Goal: Task Accomplishment & Management: Use online tool/utility

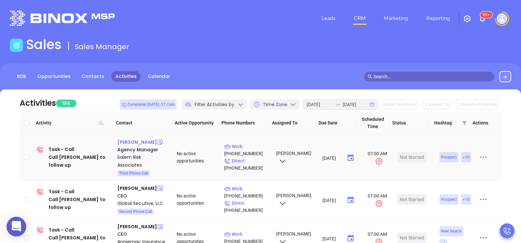
click at [135, 144] on div "[PERSON_NAME]" at bounding box center [137, 142] width 40 height 8
click at [252, 147] on p "Work : (877) 587-2886" at bounding box center [247, 150] width 46 height 14
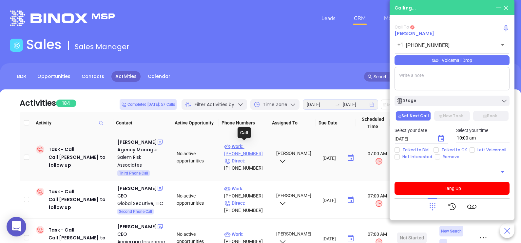
type input "[PHONE_NUMBER]"
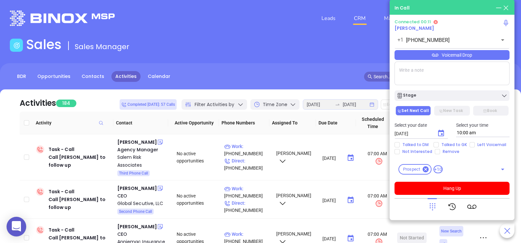
click at [434, 205] on icon at bounding box center [432, 206] width 9 height 9
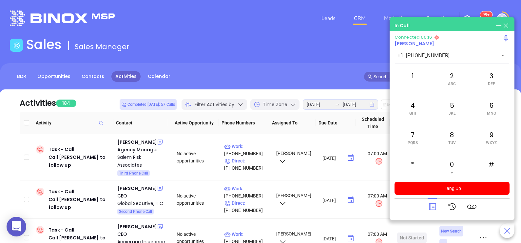
click at [432, 206] on icon at bounding box center [432, 206] width 9 height 9
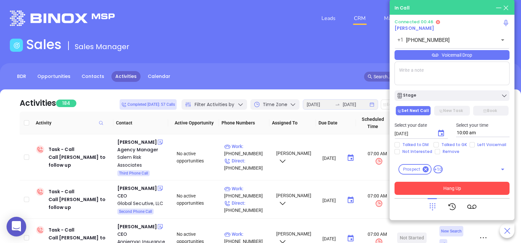
click at [460, 188] on button "Hang Up" at bounding box center [452, 188] width 115 height 13
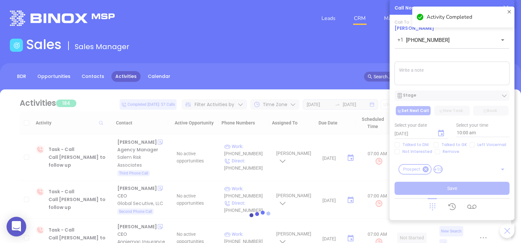
click at [466, 83] on textarea at bounding box center [452, 74] width 115 height 24
click at [504, 5] on div "Activity Completed" at bounding box center [463, 19] width 105 height 29
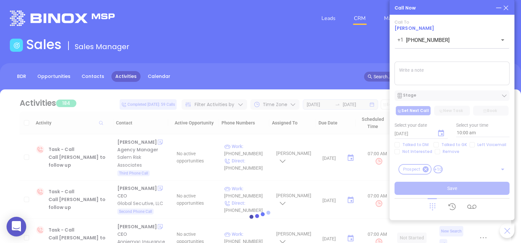
click at [506, 7] on div "Activity Completed" at bounding box center [463, 19] width 105 height 29
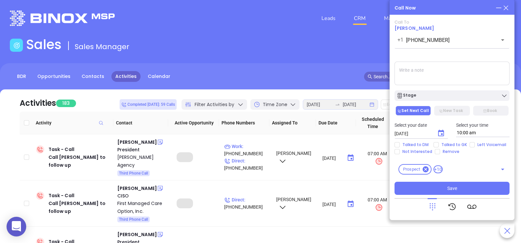
click at [506, 7] on icon at bounding box center [505, 7] width 7 height 7
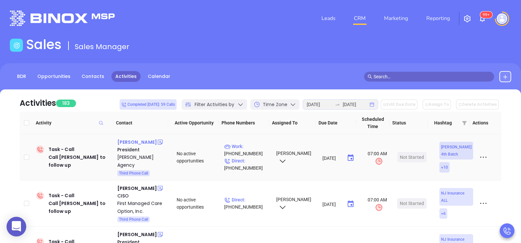
click at [136, 139] on div "Lisa Hamm" at bounding box center [137, 142] width 40 height 8
click at [260, 147] on p "Work : (908) 273-7100" at bounding box center [247, 150] width 46 height 14
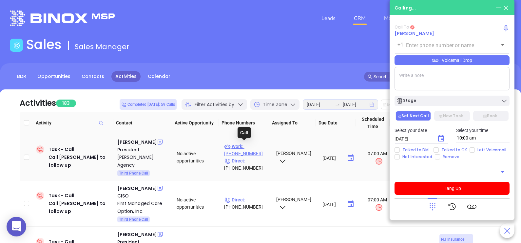
type input "(908) 273-7100"
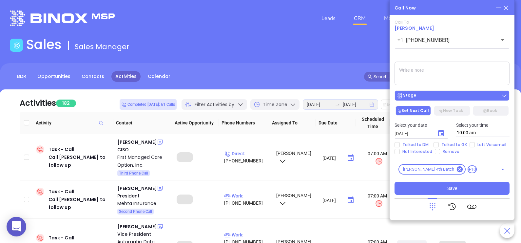
click at [444, 97] on div "Stage" at bounding box center [452, 95] width 111 height 7
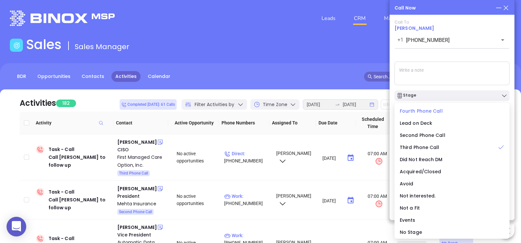
click at [423, 111] on span "Fourth Phone Call" at bounding box center [421, 111] width 43 height 7
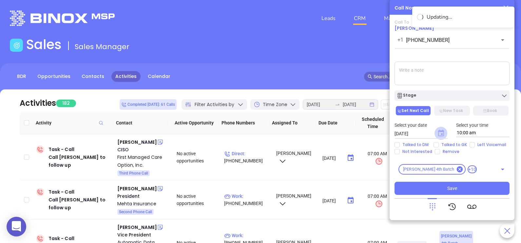
click at [442, 133] on icon "Choose date, selected date is Aug 13, 2025" at bounding box center [441, 133] width 6 height 7
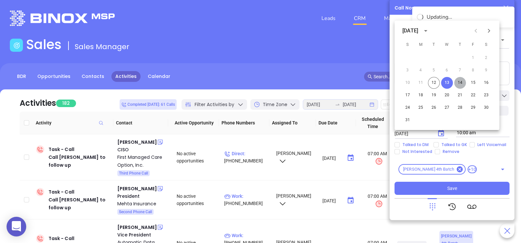
click at [460, 82] on button "14" at bounding box center [460, 83] width 12 height 12
type input "08/14/2025"
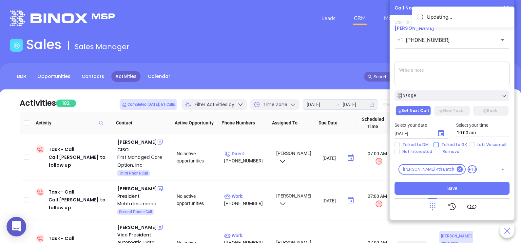
click at [455, 145] on span "Talked to GK" at bounding box center [454, 144] width 31 height 5
click at [439, 145] on input "Talked to GK" at bounding box center [436, 144] width 5 height 5
checkbox input "true"
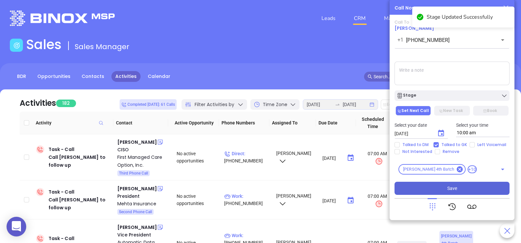
click at [464, 189] on button "Save" at bounding box center [452, 188] width 115 height 13
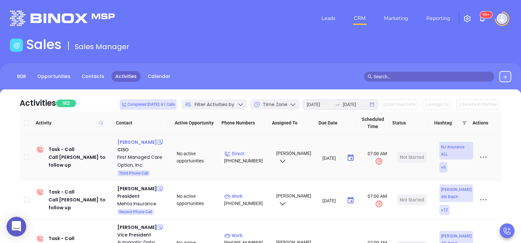
click at [127, 142] on div "Henry Yiin" at bounding box center [137, 142] width 40 height 8
click at [257, 157] on p "Direct : (973) 257-5275" at bounding box center [247, 157] width 46 height 14
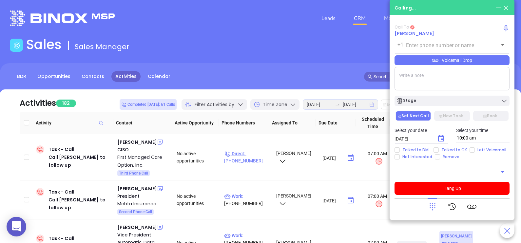
type input "(973) 257-5275"
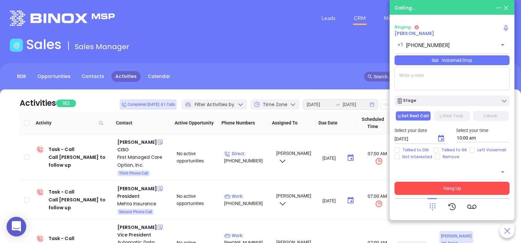
click at [439, 193] on button "Hang Up" at bounding box center [452, 188] width 115 height 13
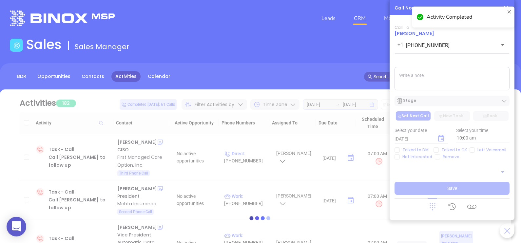
click at [507, 9] on div "Activity Completed" at bounding box center [463, 19] width 105 height 29
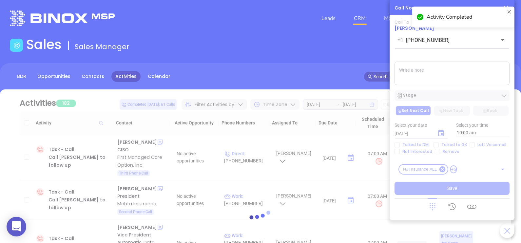
click at [456, 79] on textarea at bounding box center [452, 74] width 115 height 24
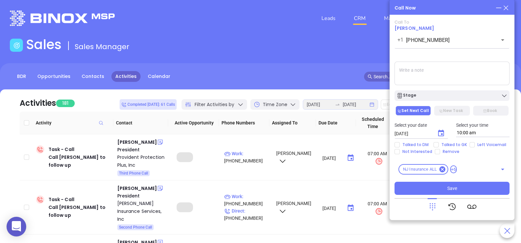
click at [507, 8] on icon at bounding box center [505, 7] width 7 height 7
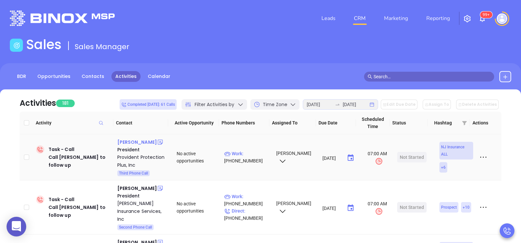
click at [128, 143] on div "George Lista" at bounding box center [137, 142] width 40 height 8
click at [251, 152] on p "Work : (888) 990-0526" at bounding box center [247, 157] width 46 height 14
type input "(888) 990-0526"
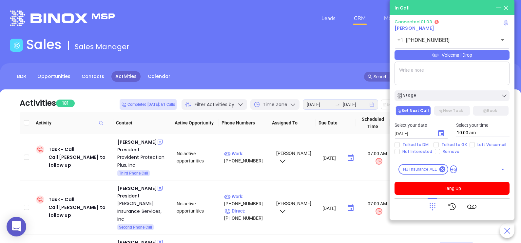
click at [484, 58] on div "Voicemail Drop" at bounding box center [452, 55] width 115 height 10
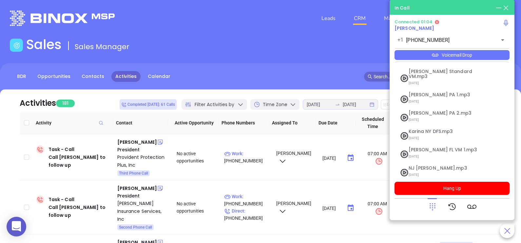
scroll to position [71, 0]
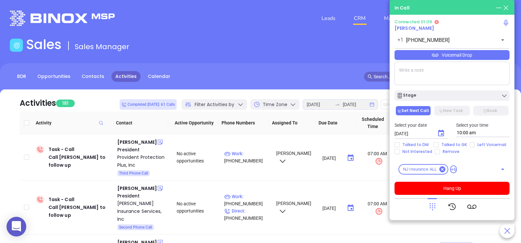
click at [433, 200] on div at bounding box center [432, 206] width 9 height 17
click at [431, 206] on icon at bounding box center [433, 207] width 6 height 7
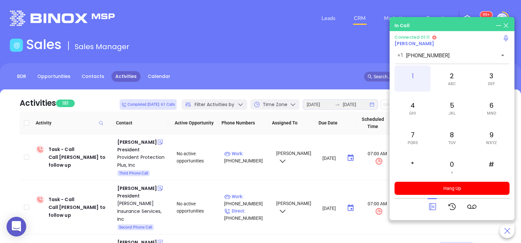
click at [416, 74] on div "1" at bounding box center [413, 79] width 36 height 26
click at [428, 205] on icon at bounding box center [432, 206] width 9 height 9
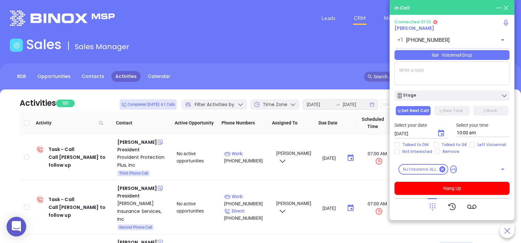
click at [489, 56] on div "Voicemail Drop" at bounding box center [452, 55] width 115 height 10
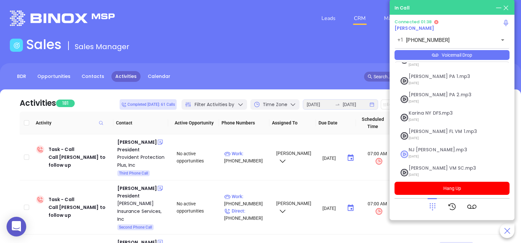
click at [436, 147] on span "NJ [PERSON_NAME].mp3" at bounding box center [444, 149] width 71 height 5
checkbox input "true"
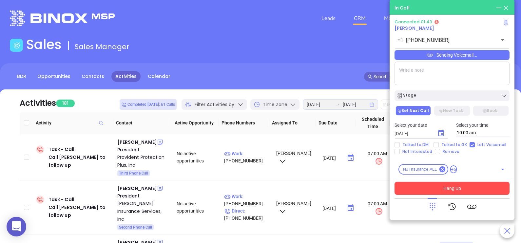
click at [465, 187] on button "Hang Up" at bounding box center [452, 188] width 115 height 13
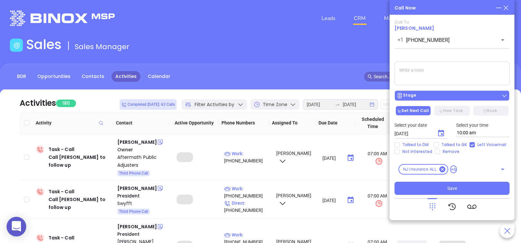
click at [453, 99] on div "Stage" at bounding box center [452, 95] width 111 height 7
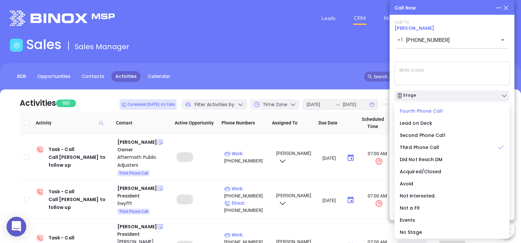
click at [432, 115] on li "Fourth Phone Call" at bounding box center [452, 111] width 112 height 14
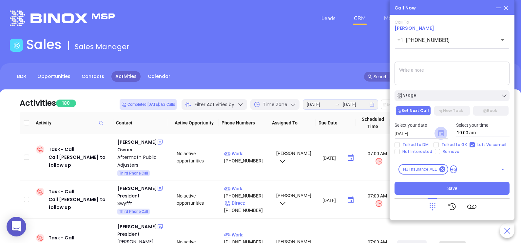
click at [442, 132] on icon "Choose date, selected date is Aug 13, 2025" at bounding box center [441, 133] width 6 height 7
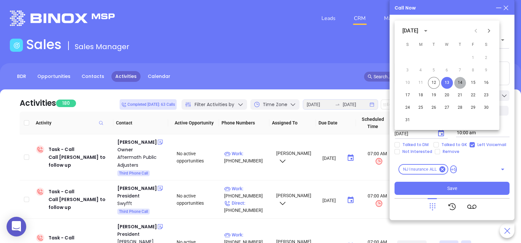
click at [460, 82] on button "14" at bounding box center [460, 83] width 12 height 12
type input "08/14/2025"
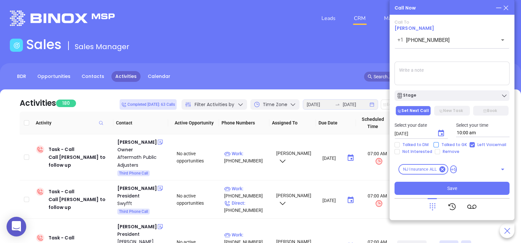
click at [436, 143] on input "Talked to GK" at bounding box center [436, 144] width 5 height 5
checkbox input "true"
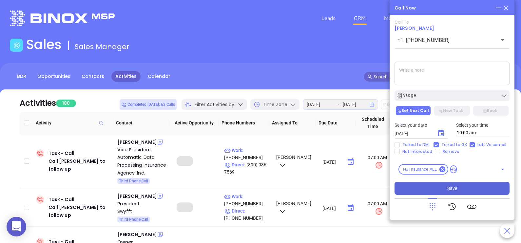
click at [467, 189] on button "Save" at bounding box center [452, 188] width 115 height 13
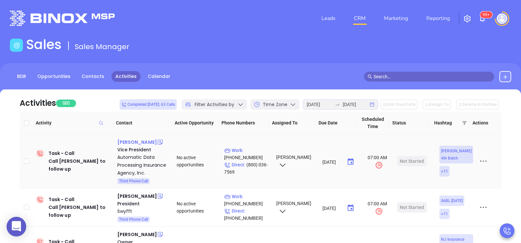
click at [135, 140] on div "Siobhain Towell" at bounding box center [137, 142] width 40 height 8
click at [259, 166] on p "Direct : (800) 036-7569" at bounding box center [247, 168] width 46 height 14
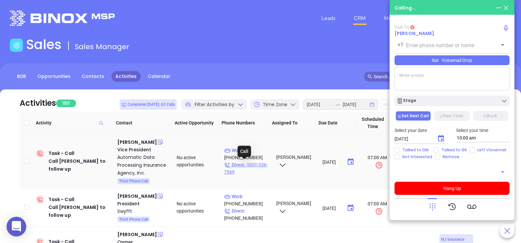
type input "(800) 036-7569"
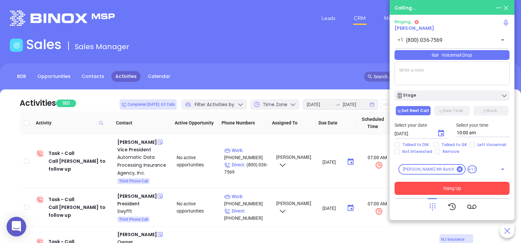
click at [449, 190] on button "Hang Up" at bounding box center [452, 188] width 115 height 13
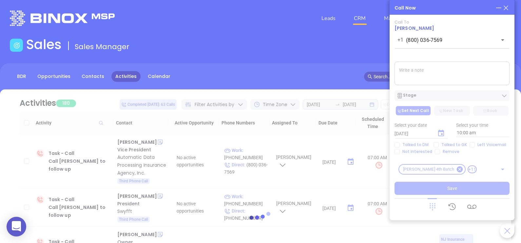
click at [505, 8] on icon at bounding box center [505, 7] width 7 height 7
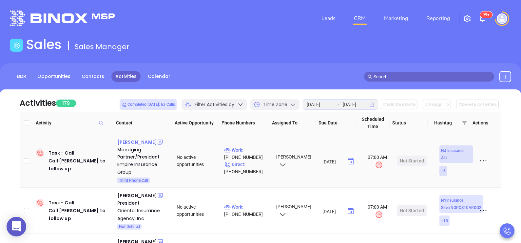
click at [126, 143] on div "Andrew Ng" at bounding box center [137, 142] width 40 height 8
click at [254, 148] on p "Work : (908) 400-0100" at bounding box center [247, 153] width 46 height 14
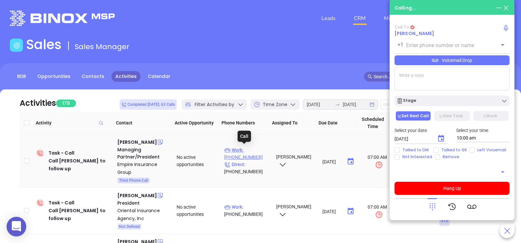
type input "(908) 400-0100"
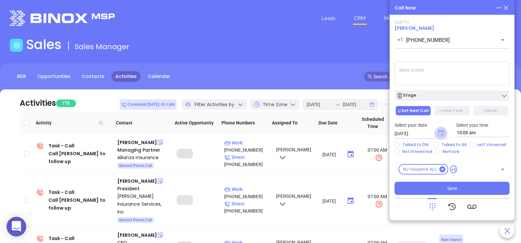
click at [441, 134] on icon "Choose date, selected date is Aug 13, 2025" at bounding box center [441, 133] width 6 height 7
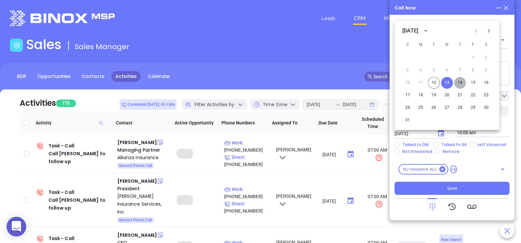
click at [459, 82] on button "14" at bounding box center [460, 83] width 12 height 12
type input "08/14/2025"
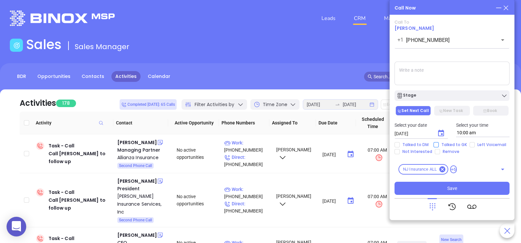
click at [441, 144] on span "Talked to GK" at bounding box center [454, 144] width 31 height 5
click at [439, 144] on input "Talked to GK" at bounding box center [436, 144] width 5 height 5
checkbox input "true"
click at [442, 102] on div "Call To Andrew Ng +1 (908) 400-0100 ​ Voicemail Drop Stage Set Next Call New Ta…" at bounding box center [452, 107] width 115 height 175
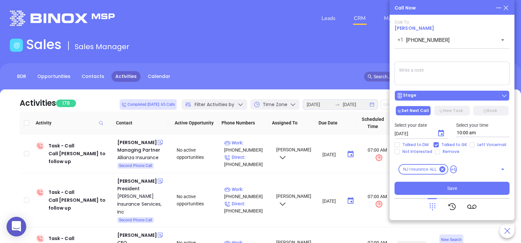
click at [439, 95] on div "Stage" at bounding box center [452, 95] width 111 height 7
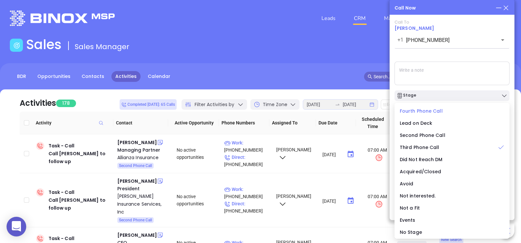
click at [432, 113] on span "Fourth Phone Call" at bounding box center [421, 111] width 43 height 7
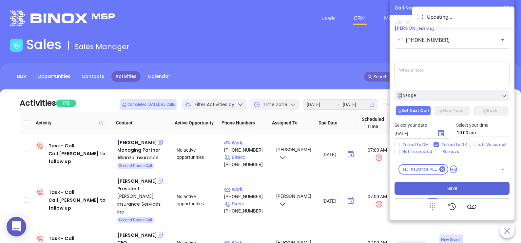
click at [452, 186] on span "Save" at bounding box center [452, 188] width 10 height 7
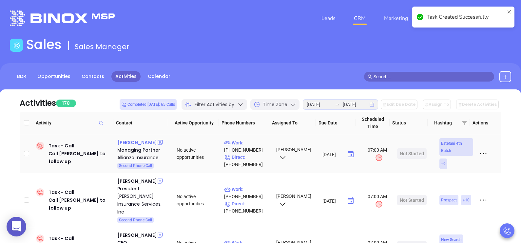
click at [146, 140] on div "Harold Ocampo" at bounding box center [137, 143] width 40 height 8
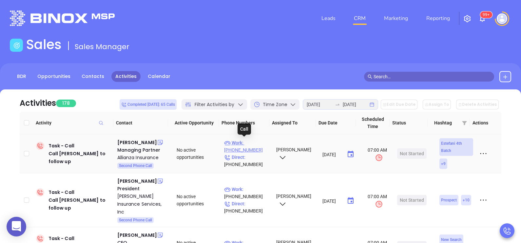
click at [254, 144] on p "Work : (908) 444-4067" at bounding box center [247, 146] width 46 height 14
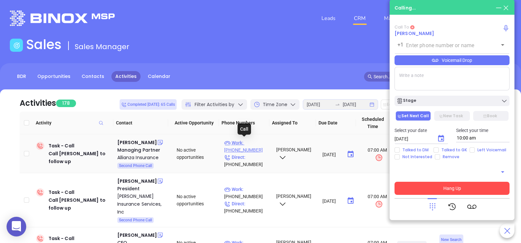
type input "(908) 444-4067"
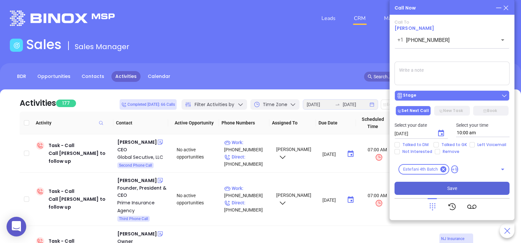
click at [475, 97] on div "Stage" at bounding box center [452, 95] width 111 height 7
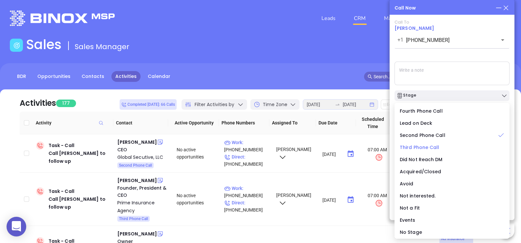
click at [431, 147] on span "Third Phone Call" at bounding box center [420, 147] width 40 height 7
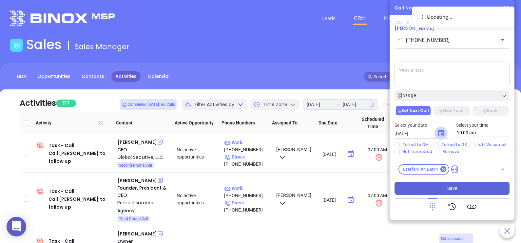
click at [440, 135] on icon "Choose date, selected date is Aug 13, 2025" at bounding box center [441, 133] width 8 height 8
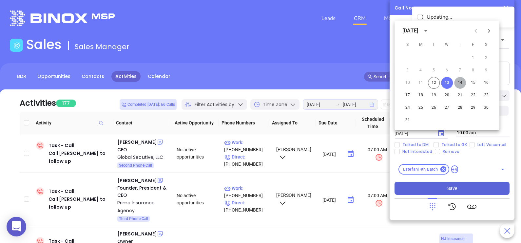
click at [458, 85] on button "14" at bounding box center [460, 83] width 12 height 12
type input "08/14/2025"
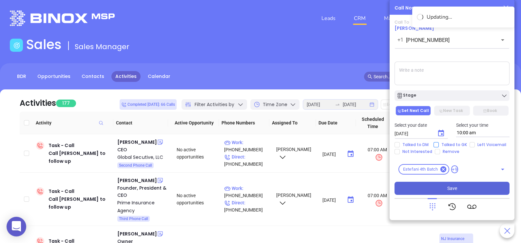
click at [445, 147] on span "Talked to GK" at bounding box center [454, 144] width 31 height 5
click at [439, 147] on input "Talked to GK" at bounding box center [436, 144] width 5 height 5
checkbox input "true"
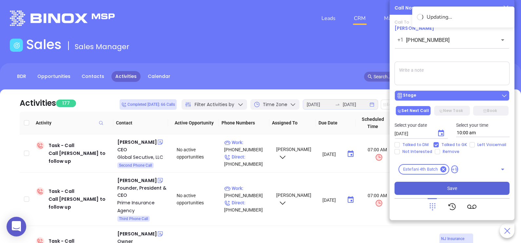
click at [454, 98] on div "Stage" at bounding box center [452, 95] width 111 height 7
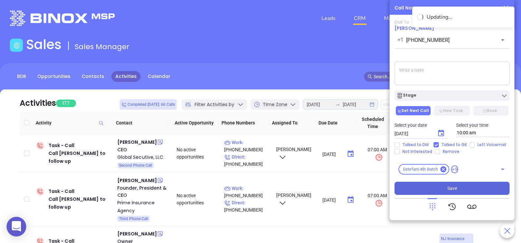
click at [452, 72] on textarea at bounding box center [452, 74] width 115 height 24
click at [439, 183] on button "Save" at bounding box center [452, 188] width 115 height 13
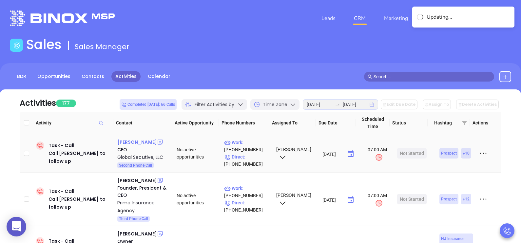
click at [136, 142] on div "Beth Hamilton" at bounding box center [137, 142] width 40 height 8
click at [254, 141] on p "Work : (609) 785-3224" at bounding box center [247, 146] width 46 height 14
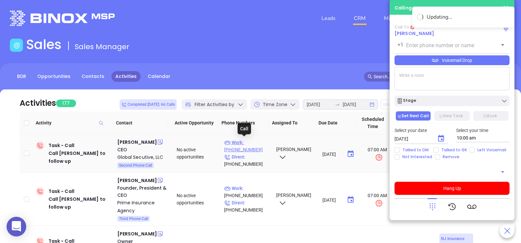
type input "(609) 785-3224"
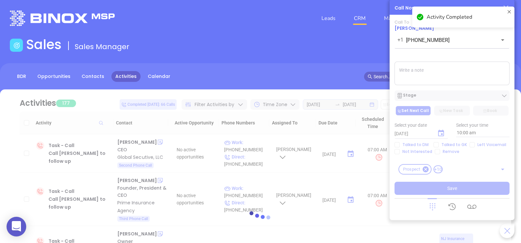
click at [444, 95] on div at bounding box center [260, 217] width 501 height 257
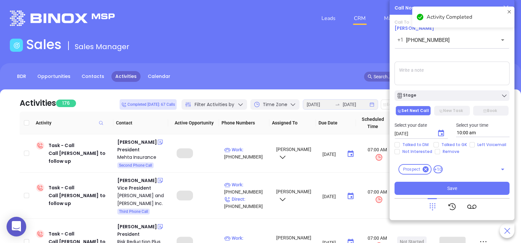
click at [444, 95] on div "Stage" at bounding box center [452, 95] width 111 height 7
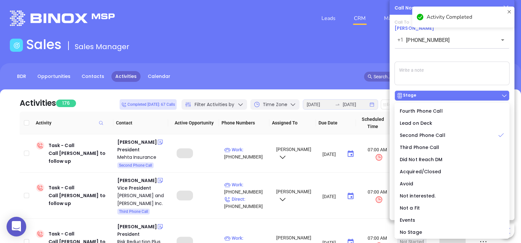
drag, startPoint x: 425, startPoint y: 79, endPoint x: 444, endPoint y: 95, distance: 24.9
click at [444, 95] on div "Stage" at bounding box center [452, 95] width 111 height 7
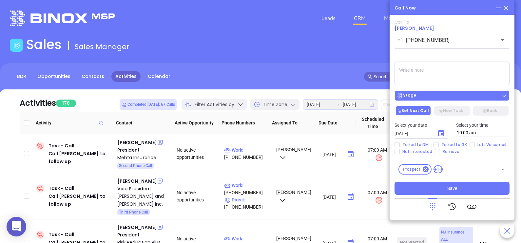
click at [441, 92] on button "Stage" at bounding box center [452, 95] width 115 height 10
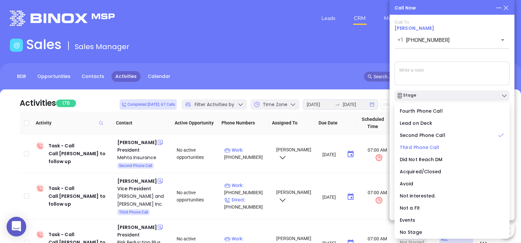
click at [429, 147] on span "Third Phone Call" at bounding box center [420, 147] width 40 height 7
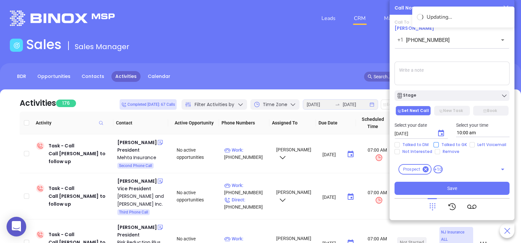
click at [444, 144] on span "Talked to GK" at bounding box center [454, 144] width 31 height 5
click at [439, 144] on input "Talked to GK" at bounding box center [436, 144] width 5 height 5
checkbox input "true"
click at [440, 133] on icon "Choose date, selected date is Aug 13, 2025" at bounding box center [441, 133] width 8 height 8
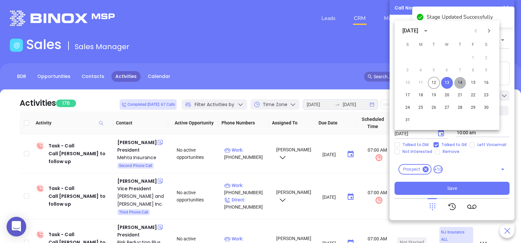
click at [459, 83] on button "14" at bounding box center [460, 83] width 12 height 12
type input "[DATE]"
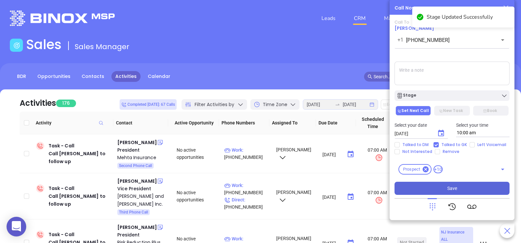
click at [452, 185] on span "Save" at bounding box center [452, 188] width 10 height 7
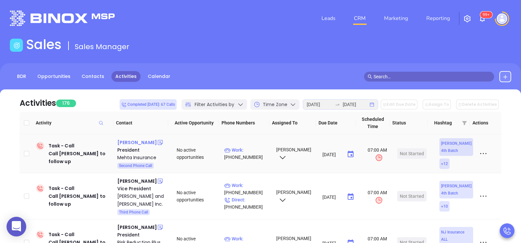
click at [136, 139] on div "Sunil Mehta" at bounding box center [137, 143] width 40 height 8
click at [246, 149] on p "Work : (609) 872-1369" at bounding box center [247, 153] width 46 height 14
type input "(609) 872-1369"
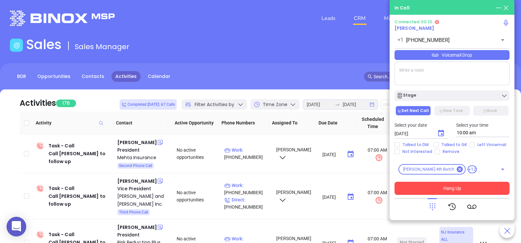
click at [433, 207] on icon at bounding box center [432, 206] width 9 height 9
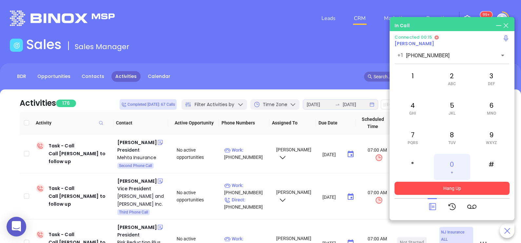
click at [452, 170] on span "+" at bounding box center [452, 172] width 2 height 5
click at [452, 186] on button "Hang Up" at bounding box center [452, 188] width 115 height 13
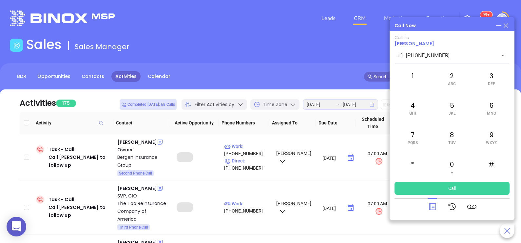
click at [505, 26] on icon at bounding box center [505, 25] width 7 height 7
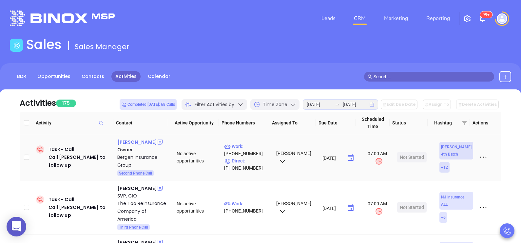
click at [135, 144] on div "Vincent Fuccilli" at bounding box center [137, 142] width 40 height 8
click at [257, 146] on p "Work : (201) 340-4080" at bounding box center [247, 150] width 46 height 14
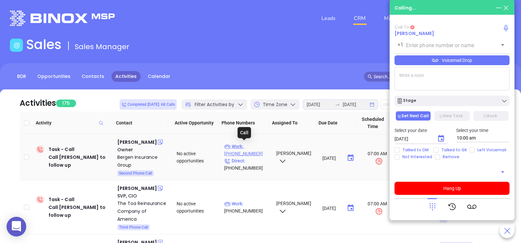
type input "(201) 340-4080"
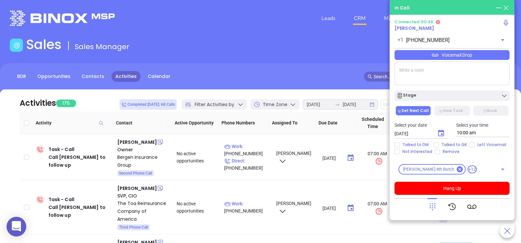
click at [486, 58] on div "Voicemail Drop" at bounding box center [452, 55] width 115 height 10
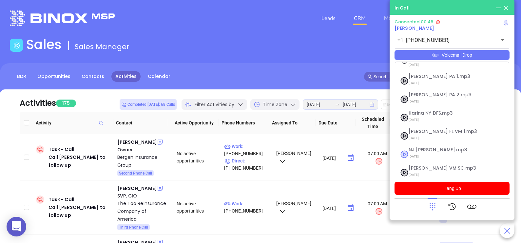
click at [439, 147] on span "NJ [PERSON_NAME].mp3" at bounding box center [444, 149] width 71 height 5
checkbox input "true"
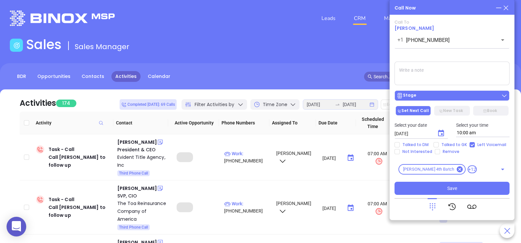
click at [451, 95] on div "Stage" at bounding box center [452, 95] width 111 height 7
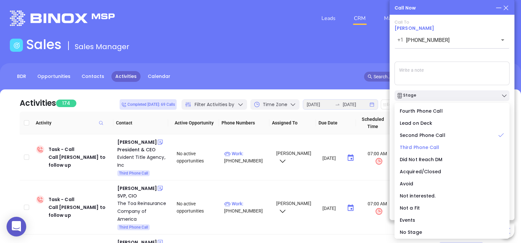
click at [433, 147] on span "Third Phone Call" at bounding box center [420, 147] width 40 height 7
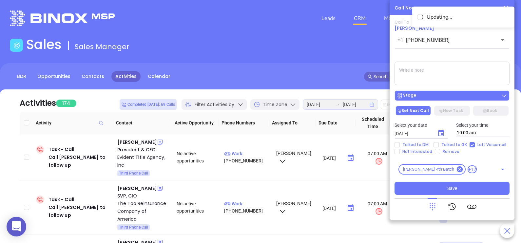
click at [443, 94] on div "Stage" at bounding box center [452, 95] width 111 height 7
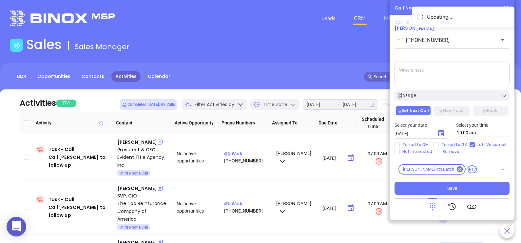
click at [461, 76] on textarea at bounding box center [452, 74] width 115 height 24
click at [444, 130] on icon "Choose date, selected date is Aug 13, 2025" at bounding box center [441, 133] width 8 height 8
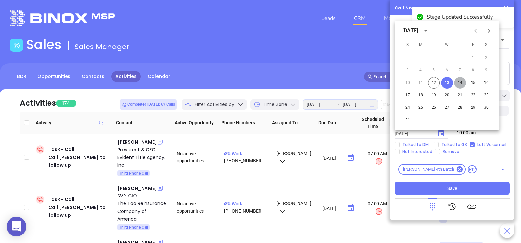
click at [461, 84] on button "14" at bounding box center [460, 83] width 12 height 12
type input "08/14/2025"
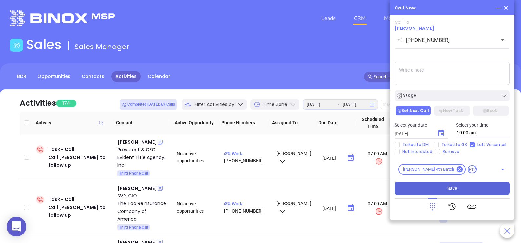
click at [443, 186] on button "Save" at bounding box center [452, 188] width 115 height 13
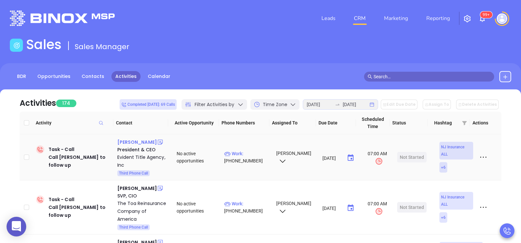
click at [142, 143] on div "Michael T Carella" at bounding box center [137, 142] width 40 height 8
click at [260, 153] on p "Work : (973) 857-1700" at bounding box center [247, 157] width 46 height 14
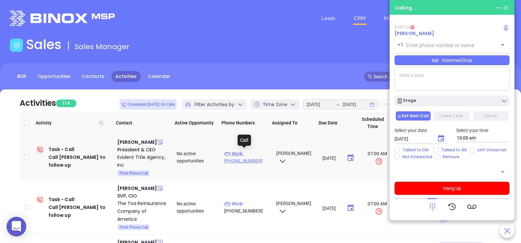
type input "(973) 857-1700"
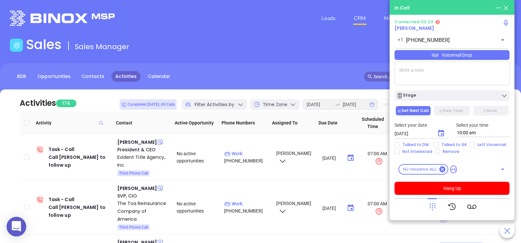
click at [488, 53] on div "Voicemail Drop" at bounding box center [452, 55] width 115 height 10
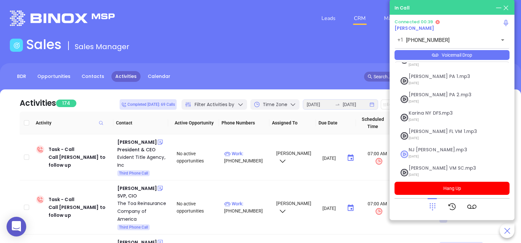
click at [424, 152] on span "07/31/2025" at bounding box center [444, 156] width 71 height 9
checkbox input "true"
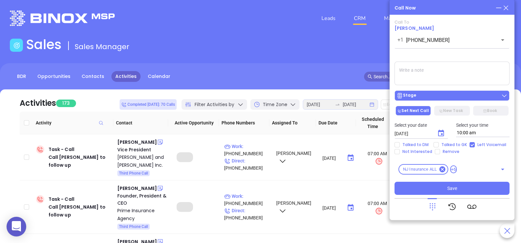
click at [456, 99] on div "Stage" at bounding box center [452, 95] width 111 height 7
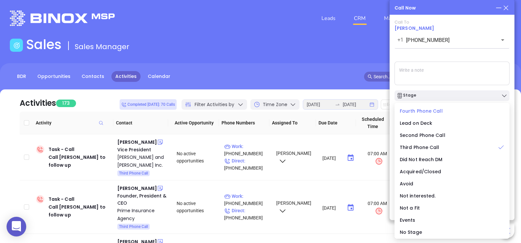
click at [425, 112] on span "Fourth Phone Call" at bounding box center [421, 111] width 43 height 7
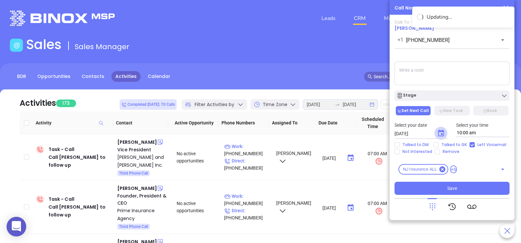
click at [439, 133] on icon "Choose date, selected date is Aug 13, 2025" at bounding box center [441, 133] width 8 height 8
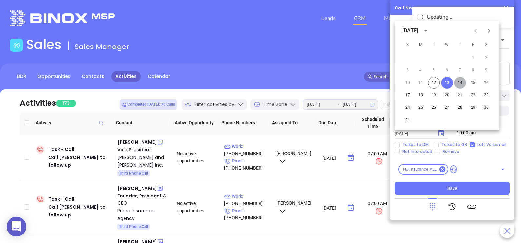
click at [457, 82] on button "14" at bounding box center [460, 83] width 12 height 12
type input "08/14/2025"
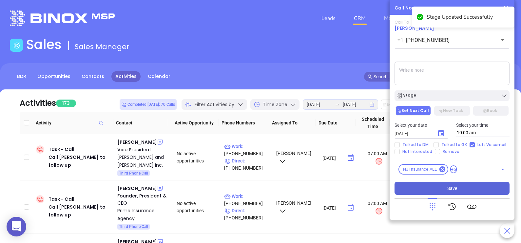
click at [454, 185] on span "Save" at bounding box center [452, 188] width 10 height 7
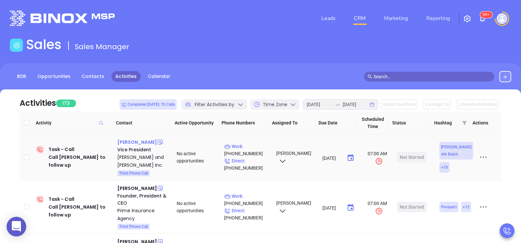
click at [138, 143] on div "Tom Sweeney" at bounding box center [137, 142] width 40 height 8
click at [260, 147] on p "Work : (973) 627-0100" at bounding box center [247, 150] width 46 height 14
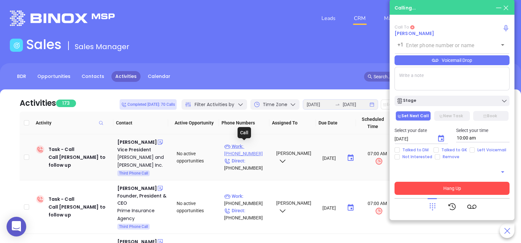
type input "(973) 627-0100"
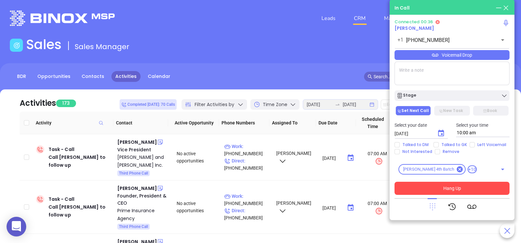
click at [433, 206] on icon at bounding box center [433, 207] width 6 height 7
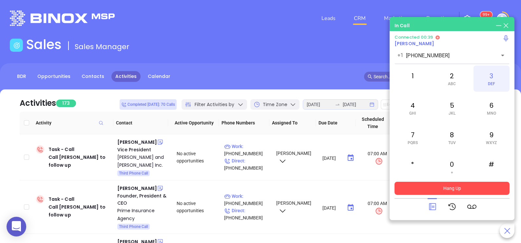
click at [487, 84] on div "3 DEF" at bounding box center [492, 79] width 36 height 26
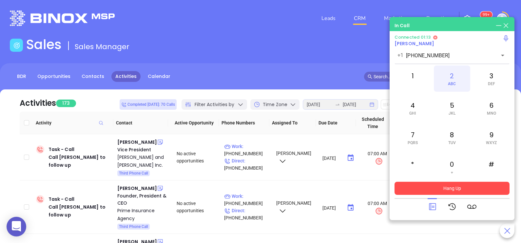
click at [455, 88] on div "2 ABC" at bounding box center [452, 79] width 36 height 26
click at [420, 81] on div "1" at bounding box center [413, 79] width 36 height 26
click at [453, 169] on div "0 +" at bounding box center [452, 167] width 36 height 26
click at [416, 109] on div "4 GHI" at bounding box center [413, 108] width 36 height 26
click at [428, 210] on icon at bounding box center [432, 206] width 9 height 9
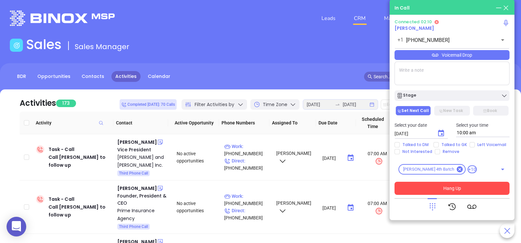
click at [492, 57] on div "Voicemail Drop" at bounding box center [452, 55] width 115 height 10
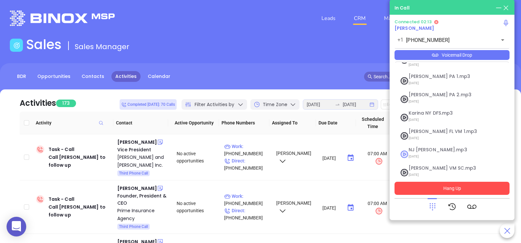
click at [441, 147] on span "NJ Karina.mp3" at bounding box center [444, 149] width 71 height 5
checkbox input "true"
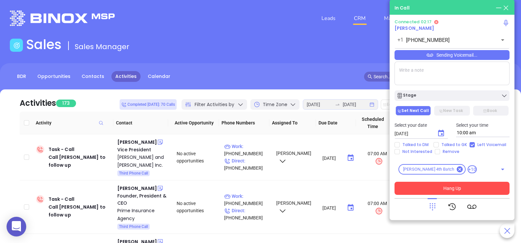
click at [450, 189] on button "Hang Up" at bounding box center [452, 188] width 115 height 13
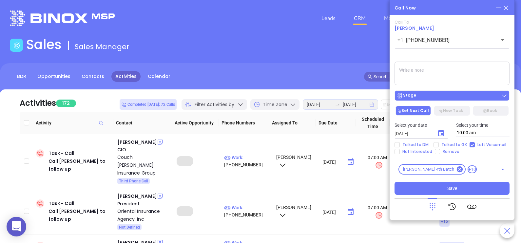
click at [465, 98] on div "Stage" at bounding box center [452, 95] width 111 height 7
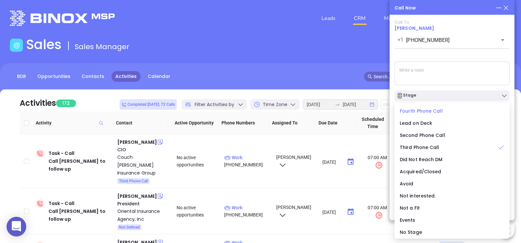
click at [420, 112] on span "Fourth Phone Call" at bounding box center [421, 111] width 43 height 7
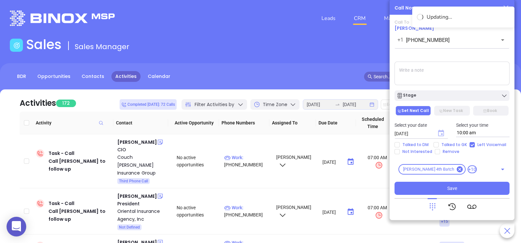
click at [441, 132] on icon "Choose date, selected date is Aug 13, 2025" at bounding box center [441, 133] width 6 height 7
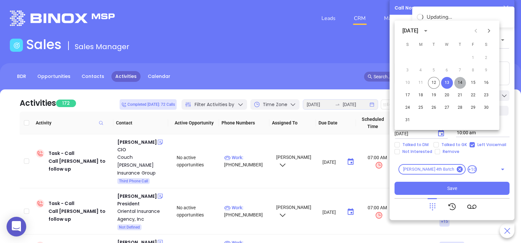
click at [460, 81] on button "14" at bounding box center [460, 83] width 12 height 12
type input "08/14/2025"
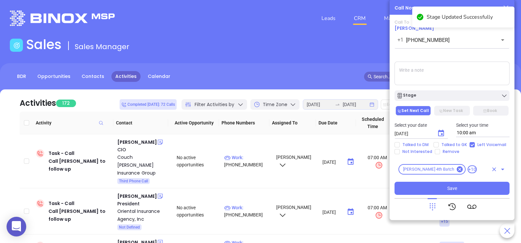
click at [441, 178] on div "Milton 4th Batch +10 ​" at bounding box center [452, 169] width 115 height 18
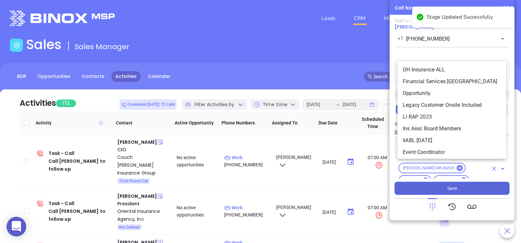
scroll to position [306, 0]
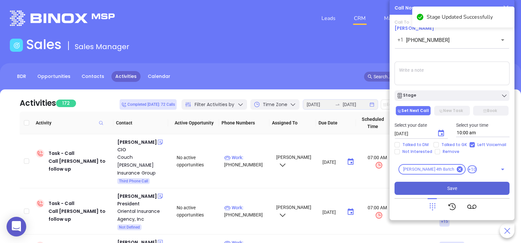
click at [441, 186] on button "Save" at bounding box center [452, 188] width 115 height 13
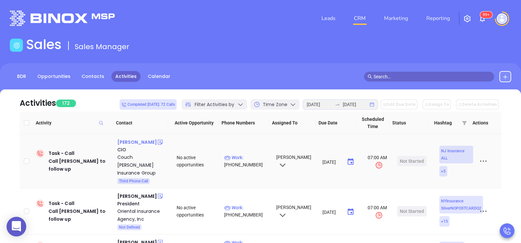
click at [129, 138] on div "Eric Wistrand" at bounding box center [137, 142] width 40 height 8
click at [254, 154] on p "Work : (908) 542-1700" at bounding box center [247, 161] width 46 height 14
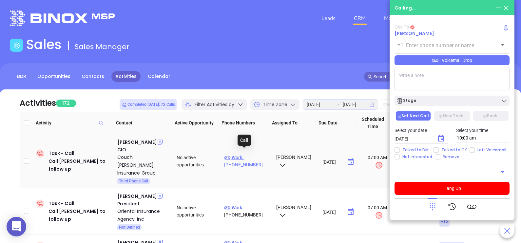
type input "(908) 542-1700"
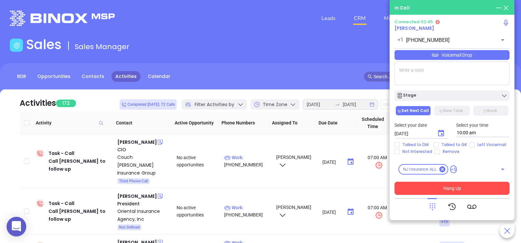
click at [426, 189] on button "Hang Up" at bounding box center [452, 188] width 115 height 13
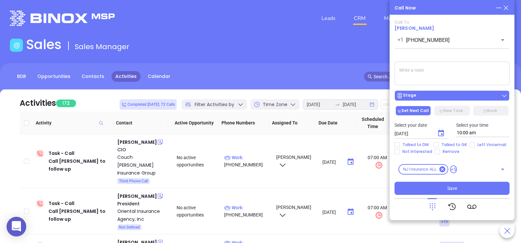
click at [438, 99] on main "Sales Sales Manager BDR Opportunities Contacts Activities Calendar Call Now Cal…" at bounding box center [260, 203] width 521 height 333
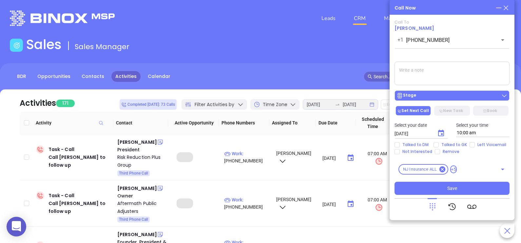
click at [440, 96] on div "Stage" at bounding box center [452, 95] width 111 height 7
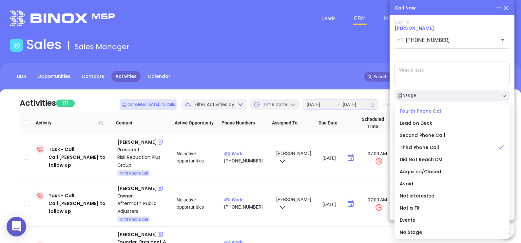
click at [427, 110] on span "Fourth Phone Call" at bounding box center [421, 111] width 43 height 7
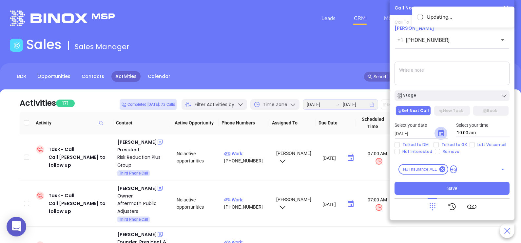
click at [439, 134] on icon "Choose date, selected date is Aug 13, 2025" at bounding box center [441, 133] width 8 height 8
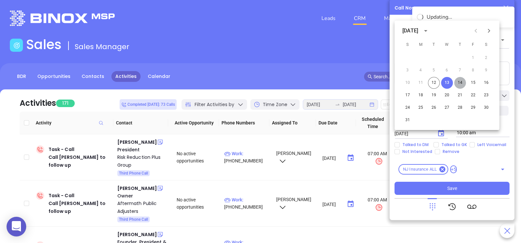
click at [458, 80] on button "14" at bounding box center [460, 83] width 12 height 12
type input "08/14/2025"
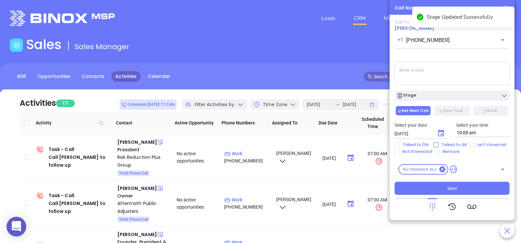
click at [449, 144] on span "Talked to GK" at bounding box center [454, 144] width 31 height 5
click at [439, 144] on input "Talked to GK" at bounding box center [436, 144] width 5 height 5
checkbox input "true"
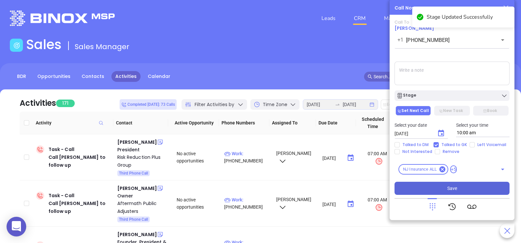
click at [452, 185] on span "Save" at bounding box center [452, 188] width 10 height 7
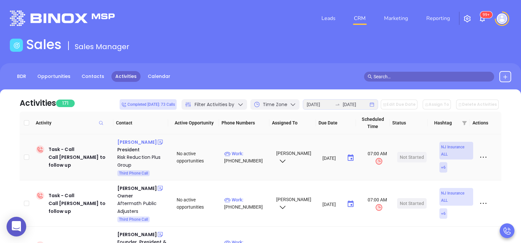
click at [131, 143] on div "Tom Little" at bounding box center [137, 142] width 40 height 8
click at [258, 153] on p "Work : (866) 599-7066" at bounding box center [247, 157] width 46 height 14
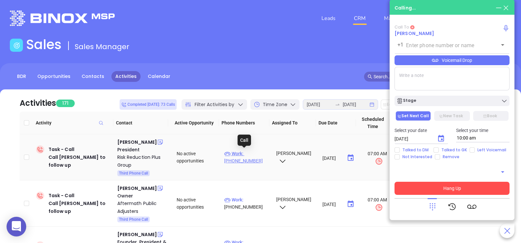
type input "(866) 599-7066"
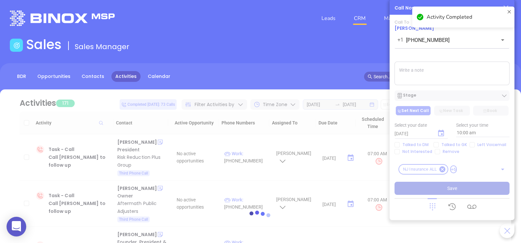
click at [431, 96] on div at bounding box center [260, 217] width 501 height 257
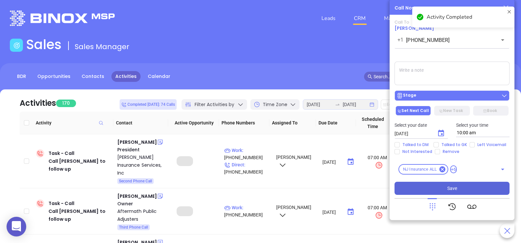
click at [436, 98] on div "Stage" at bounding box center [452, 95] width 111 height 7
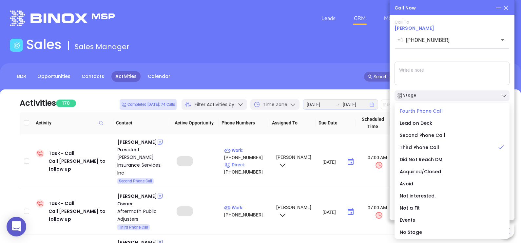
click at [430, 110] on span "Fourth Phone Call" at bounding box center [421, 111] width 43 height 7
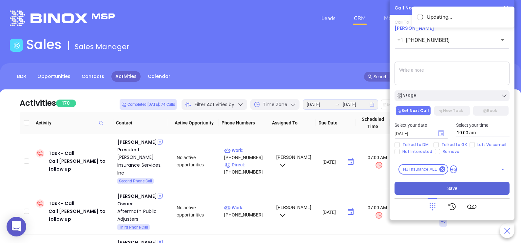
click at [441, 132] on icon "Choose date, selected date is Aug 13, 2025" at bounding box center [441, 133] width 6 height 7
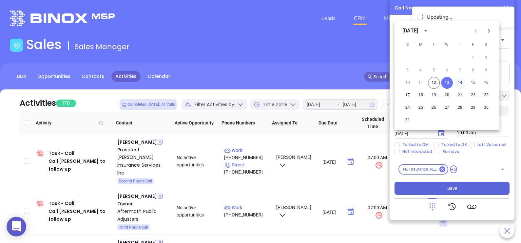
click at [457, 84] on button "14" at bounding box center [460, 83] width 12 height 12
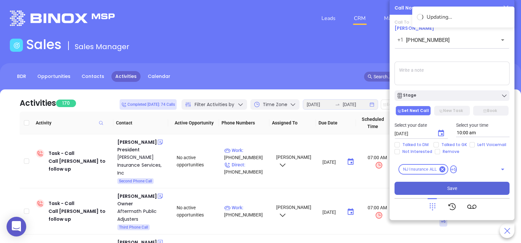
type input "08/14/2025"
click at [458, 144] on span "Talked to GK" at bounding box center [454, 144] width 31 height 5
click at [439, 144] on input "Talked to GK" at bounding box center [436, 144] width 5 height 5
checkbox input "true"
click at [457, 195] on button "Save" at bounding box center [452, 188] width 115 height 13
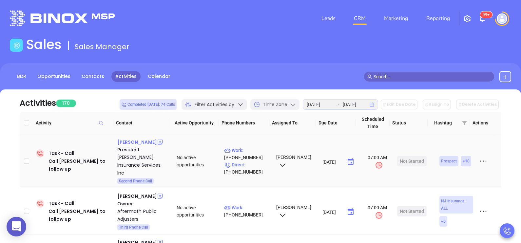
click at [136, 143] on div "Thomas Mitchell" at bounding box center [137, 142] width 40 height 8
click at [247, 151] on p "Work : (732) 738-5500" at bounding box center [247, 154] width 46 height 14
type input "(732) 738-5500"
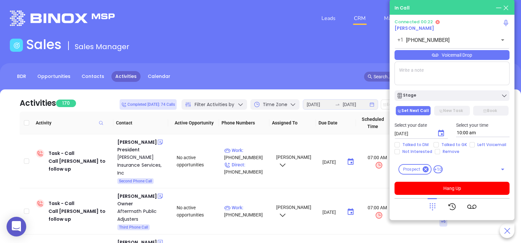
click at [456, 55] on div "Voicemail Drop" at bounding box center [452, 55] width 115 height 10
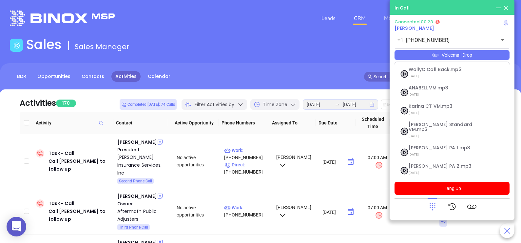
scroll to position [71, 0]
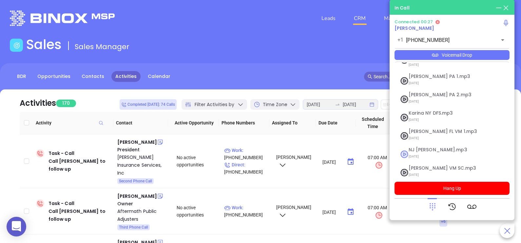
click at [433, 152] on span "07/31/2025" at bounding box center [444, 156] width 71 height 9
checkbox input "true"
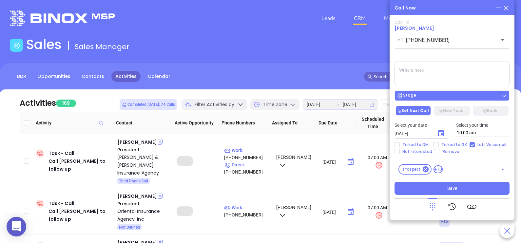
click at [488, 93] on div "Stage" at bounding box center [452, 95] width 111 height 7
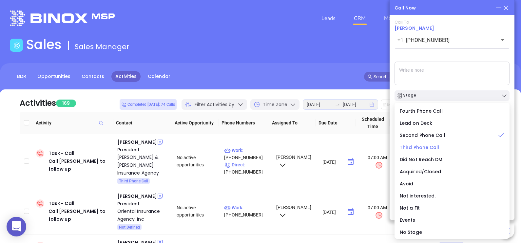
click at [432, 151] on div "Third Phone Call" at bounding box center [452, 147] width 105 height 7
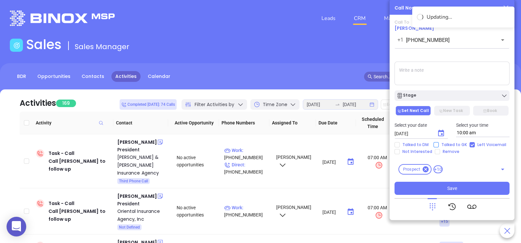
click at [435, 144] on input "Talked to GK" at bounding box center [436, 144] width 5 height 5
checkbox input "true"
drag, startPoint x: 440, startPoint y: 136, endPoint x: 443, endPoint y: 134, distance: 4.0
click at [443, 134] on icon "Choose date, selected date is Aug 13, 2025" at bounding box center [441, 133] width 6 height 7
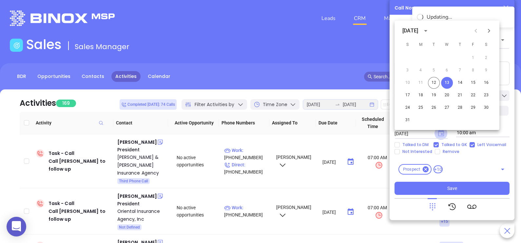
click at [443, 134] on icon "Choose date, selected date is Aug 13, 2025" at bounding box center [441, 133] width 6 height 7
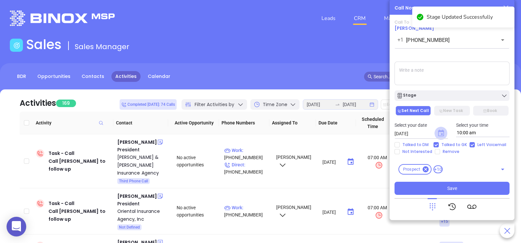
click at [443, 131] on icon "Choose date, selected date is Aug 13, 2025" at bounding box center [441, 133] width 6 height 7
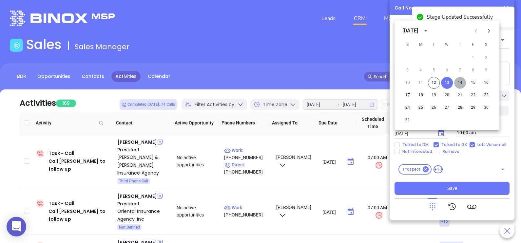
click at [461, 81] on button "14" at bounding box center [460, 83] width 12 height 12
type input "08/14/2025"
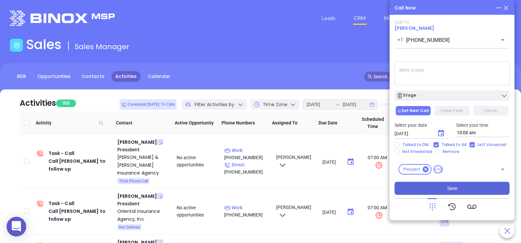
click at [462, 187] on button "Save" at bounding box center [452, 188] width 115 height 13
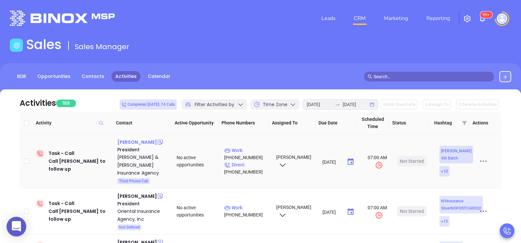
click at [143, 141] on div "Thomas Maiello" at bounding box center [137, 142] width 40 height 8
click at [258, 147] on p "Work : (848) 863-6800" at bounding box center [247, 154] width 46 height 14
type input "(848) 863-6800"
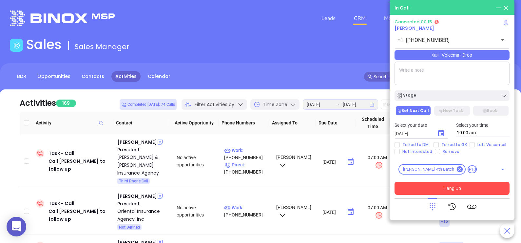
click at [424, 190] on button "Hang Up" at bounding box center [452, 188] width 115 height 13
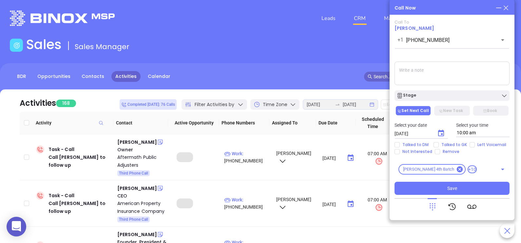
click at [506, 10] on icon at bounding box center [505, 7] width 7 height 7
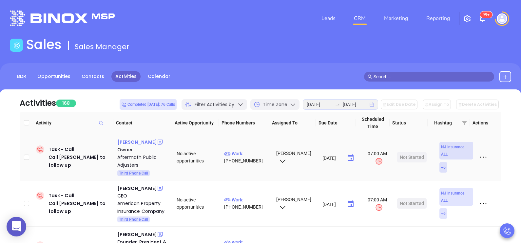
click at [136, 138] on div "Scott Richter" at bounding box center [137, 142] width 40 height 8
click at [249, 153] on p "Work : (609) 481-2326" at bounding box center [247, 157] width 46 height 14
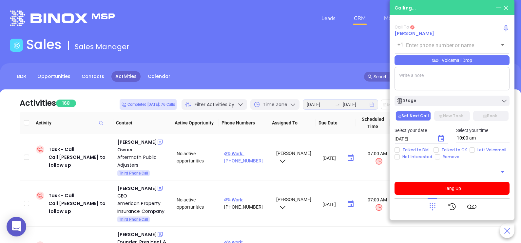
type input "(609) 481-2326"
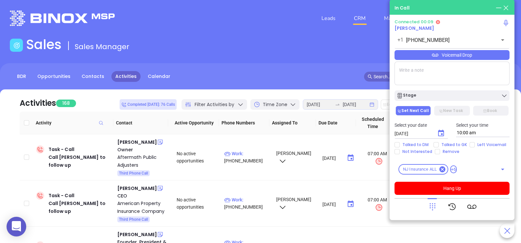
click at [486, 58] on div "Voicemail Drop" at bounding box center [452, 55] width 115 height 10
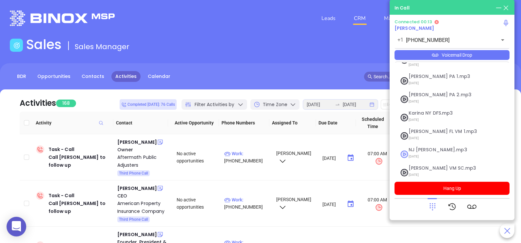
click at [437, 152] on span "07/31/2025" at bounding box center [444, 156] width 71 height 9
checkbox input "true"
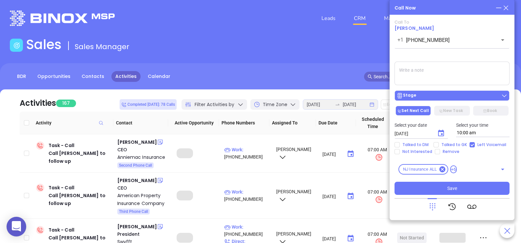
click at [458, 100] on button "Stage" at bounding box center [452, 95] width 115 height 10
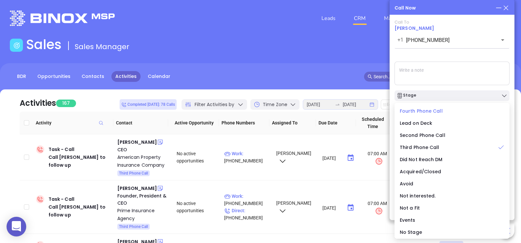
click at [434, 115] on li "Fourth Phone Call" at bounding box center [452, 111] width 112 height 14
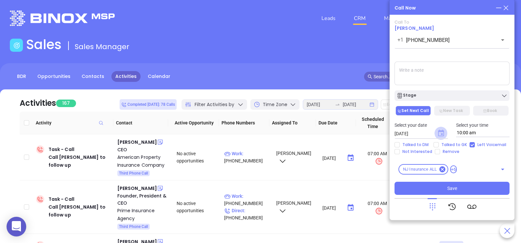
click at [442, 135] on icon "Choose date, selected date is Aug 13, 2025" at bounding box center [441, 133] width 6 height 7
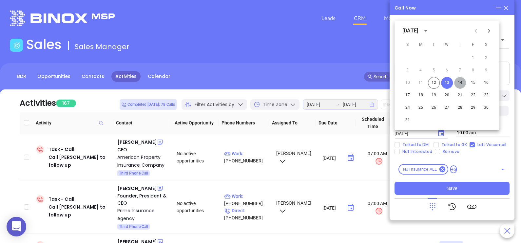
click at [458, 82] on button "14" at bounding box center [460, 83] width 12 height 12
type input "08/14/2025"
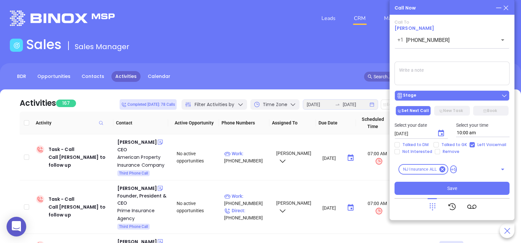
click at [452, 99] on div "Stage" at bounding box center [452, 95] width 111 height 7
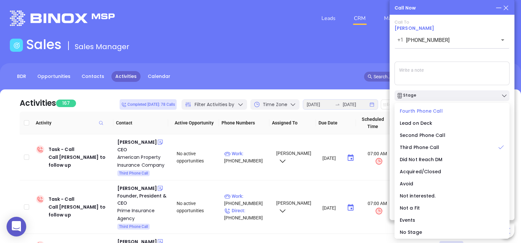
click at [421, 113] on span "Fourth Phone Call" at bounding box center [421, 111] width 43 height 7
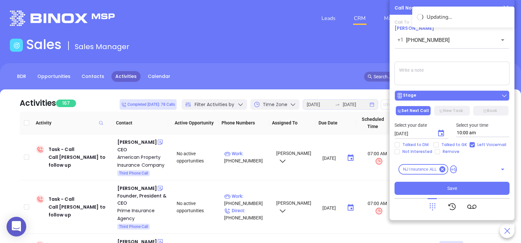
click at [432, 96] on div "Stage" at bounding box center [452, 95] width 111 height 7
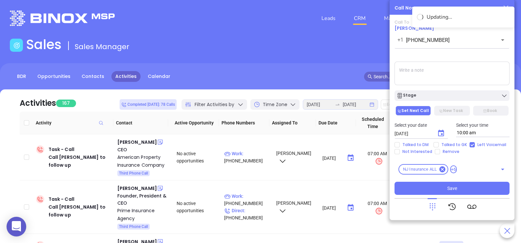
click at [433, 76] on textarea at bounding box center [452, 74] width 115 height 24
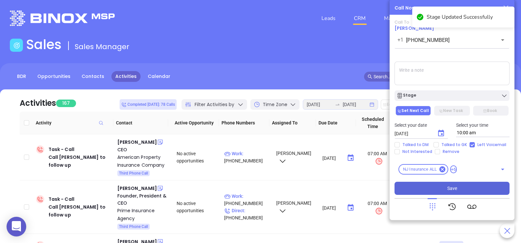
click at [439, 185] on button "Save" at bounding box center [452, 188] width 115 height 13
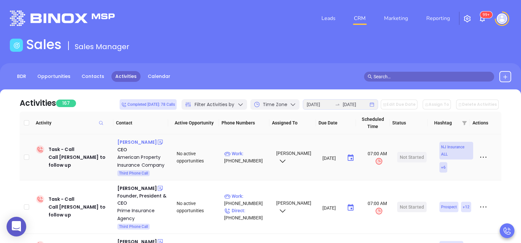
click at [139, 142] on div "James Gorman" at bounding box center [137, 142] width 40 height 8
click at [250, 152] on p "Work : (848) 208-2000" at bounding box center [247, 157] width 46 height 14
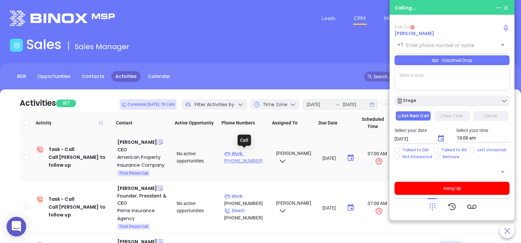
type input "(848) 208-2000"
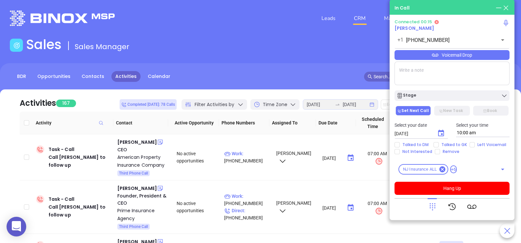
click at [436, 207] on icon at bounding box center [432, 206] width 9 height 9
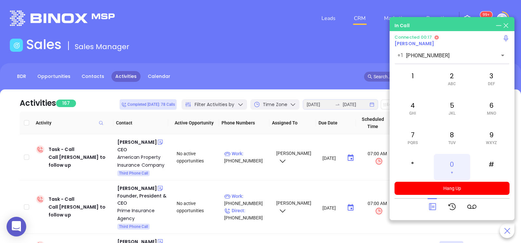
click at [451, 170] on span "+" at bounding box center [452, 172] width 2 height 5
click at [416, 111] on div "4 GHI" at bounding box center [413, 108] width 36 height 26
click at [487, 101] on div "6 MNO" at bounding box center [492, 108] width 36 height 26
click at [417, 144] on span "PQRS" at bounding box center [413, 143] width 10 height 5
click at [492, 113] on span "MNO" at bounding box center [491, 113] width 9 height 5
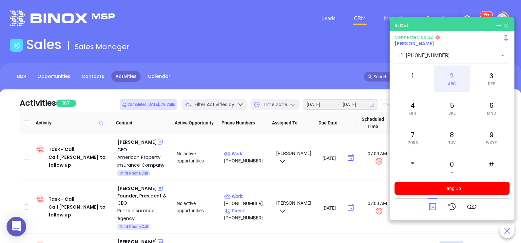
drag, startPoint x: 457, startPoint y: 88, endPoint x: 459, endPoint y: 82, distance: 7.1
click at [459, 82] on div "2 ABC" at bounding box center [452, 79] width 36 height 26
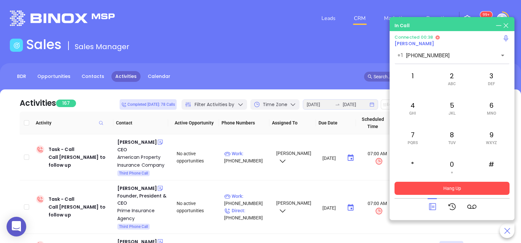
click at [488, 192] on button "Hang Up" at bounding box center [452, 188] width 115 height 13
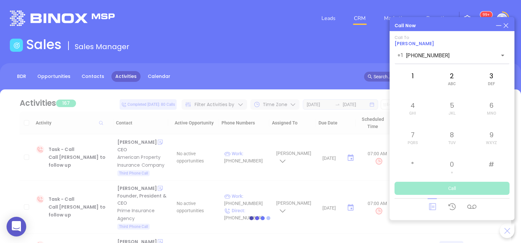
click at [507, 23] on icon at bounding box center [505, 25] width 7 height 7
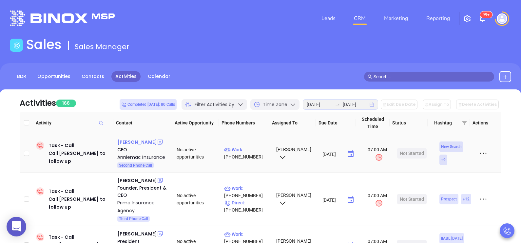
click at [143, 140] on div "Caleb Atchison" at bounding box center [137, 142] width 40 height 8
click at [252, 150] on p "Work : (888) 557-2855" at bounding box center [247, 153] width 46 height 14
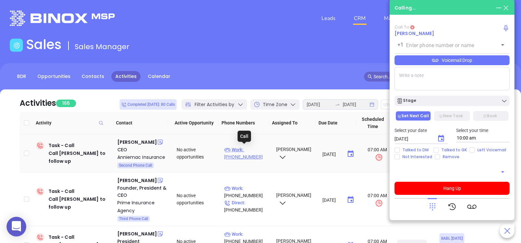
type input "(888) 557-2855"
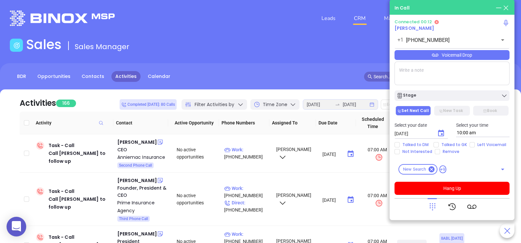
click at [432, 203] on icon at bounding box center [432, 206] width 9 height 9
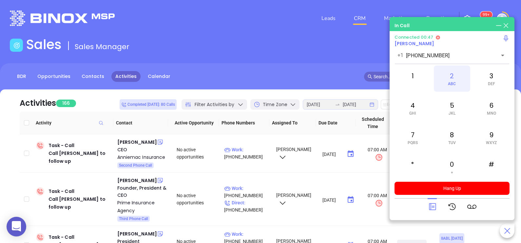
click at [456, 81] on div "2 ABC" at bounding box center [452, 79] width 36 height 26
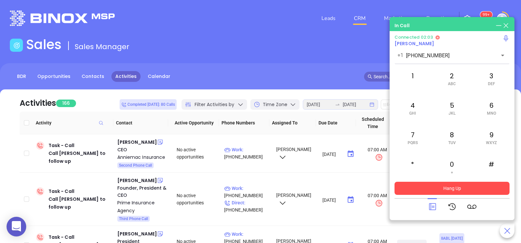
click at [468, 192] on button "Hang Up" at bounding box center [452, 188] width 115 height 13
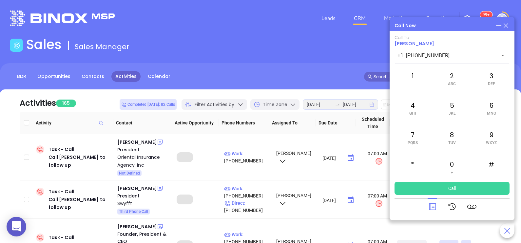
click at [432, 203] on icon at bounding box center [432, 206] width 9 height 9
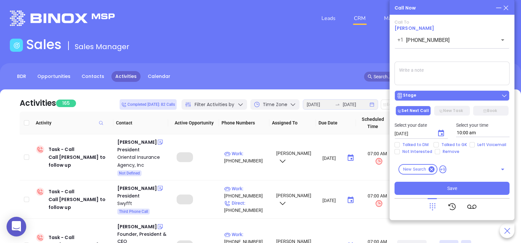
click at [470, 93] on div "Stage" at bounding box center [452, 95] width 111 height 7
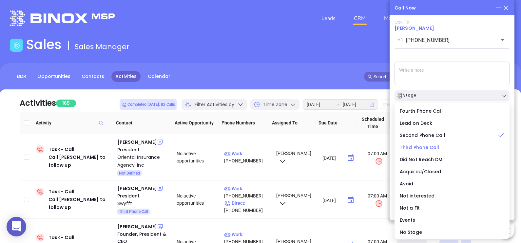
click at [431, 149] on span "Third Phone Call" at bounding box center [420, 147] width 40 height 7
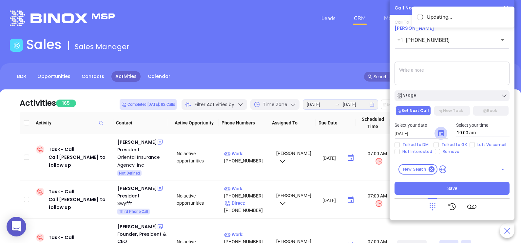
click at [440, 134] on icon "Choose date, selected date is Aug 13, 2025" at bounding box center [441, 133] width 8 height 8
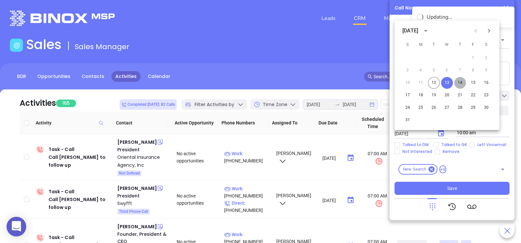
click at [459, 84] on button "14" at bounding box center [460, 83] width 12 height 12
type input "08/14/2025"
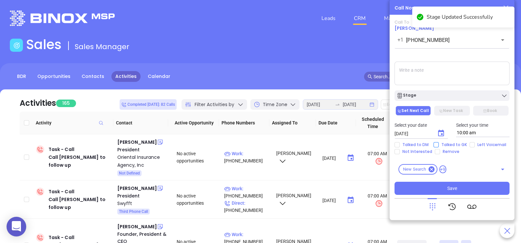
click at [458, 146] on span "Talked to GK" at bounding box center [454, 144] width 31 height 5
click at [439, 146] on input "Talked to GK" at bounding box center [436, 144] width 5 height 5
checkbox input "true"
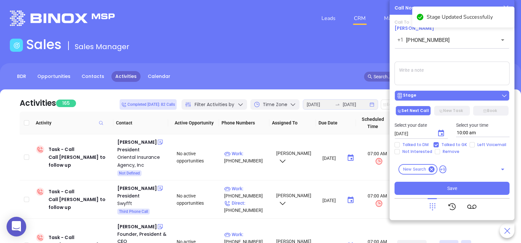
click at [464, 94] on div "Stage" at bounding box center [452, 95] width 111 height 7
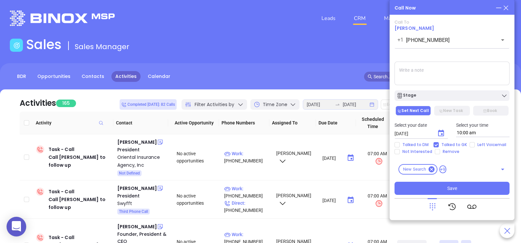
click at [459, 77] on textarea at bounding box center [452, 74] width 115 height 24
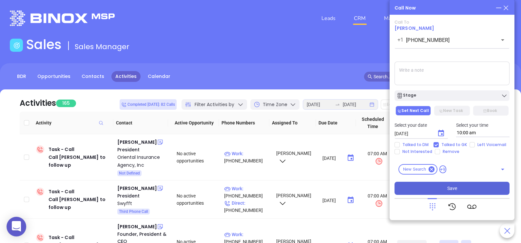
click at [458, 191] on button "Save" at bounding box center [452, 188] width 115 height 13
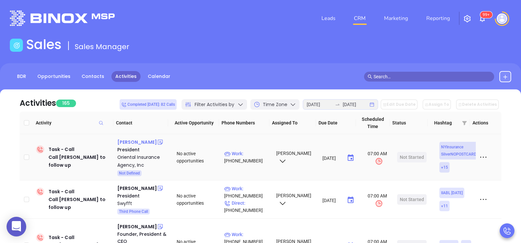
click at [133, 143] on div "Peter Nahm" at bounding box center [137, 142] width 40 height 8
click at [131, 141] on div "Peter Nahm" at bounding box center [137, 142] width 40 height 8
click at [130, 188] on div "Mitch Sattler" at bounding box center [137, 189] width 40 height 8
click at [251, 188] on p "Work : (855) 479-9338" at bounding box center [247, 192] width 46 height 14
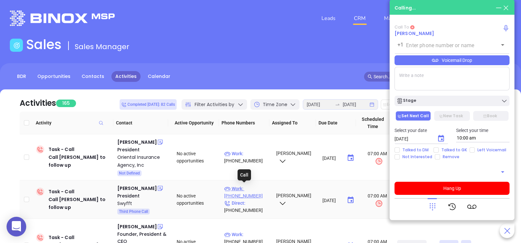
type input "(855) 479-9338"
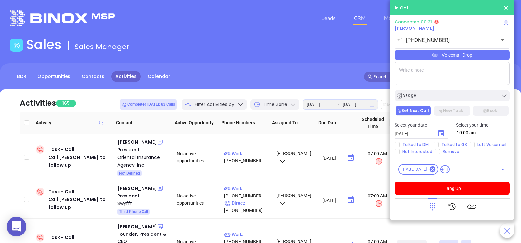
click at [428, 203] on icon at bounding box center [432, 206] width 9 height 9
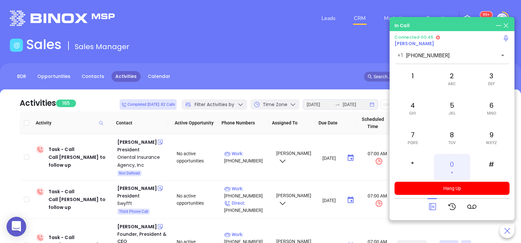
click at [453, 164] on div "0 +" at bounding box center [452, 167] width 36 height 26
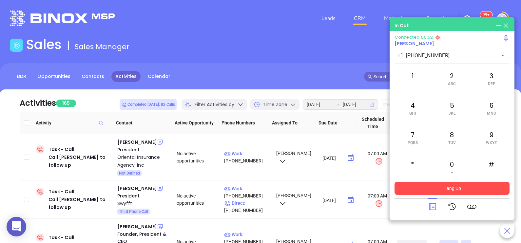
click at [464, 187] on button "Hang Up" at bounding box center [452, 188] width 115 height 13
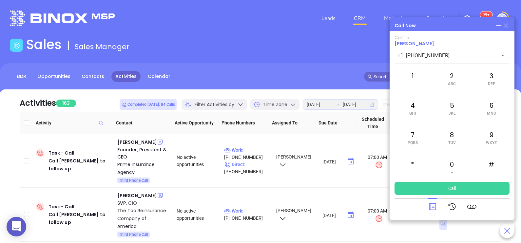
click at [508, 24] on icon at bounding box center [506, 25] width 5 height 5
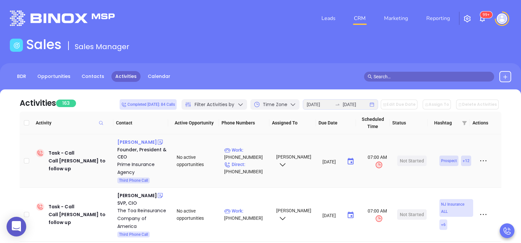
click at [135, 140] on div "Shulem Ilowitz" at bounding box center [137, 142] width 40 height 8
click at [259, 151] on p "Work : (732) 886-5751" at bounding box center [247, 153] width 46 height 14
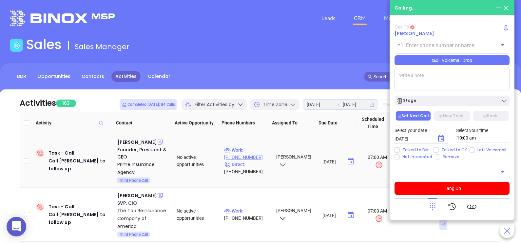
type input "(732) 886-5751"
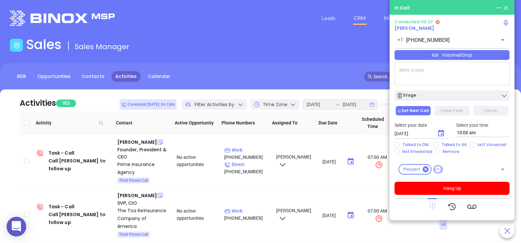
click at [433, 206] on icon at bounding box center [433, 207] width 6 height 7
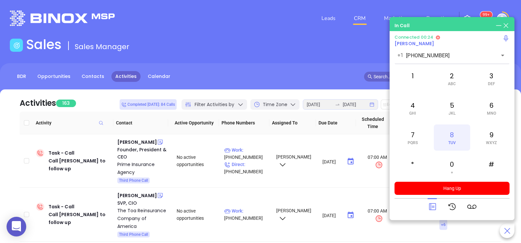
drag, startPoint x: 455, startPoint y: 152, endPoint x: 455, endPoint y: 138, distance: 14.1
click at [455, 138] on div "1 2 ABC 3 DEF 4 GHI 5 JKL 6 MNO 7 PQRS 8 TUV 9 WXYZ * 0 + #" at bounding box center [452, 123] width 115 height 115
click at [452, 137] on div "8 TUV" at bounding box center [452, 138] width 36 height 26
click at [416, 140] on div "7 PQRS" at bounding box center [413, 138] width 36 height 26
click at [415, 115] on span "GHI" at bounding box center [412, 113] width 7 height 5
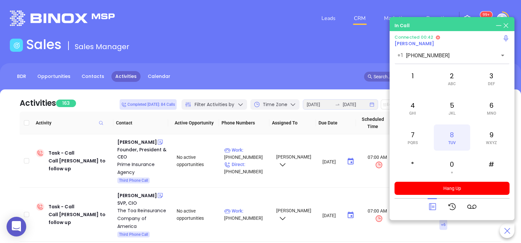
click at [450, 138] on div "8 TUV" at bounding box center [452, 138] width 36 height 26
click at [465, 110] on div "5 JKL" at bounding box center [452, 108] width 36 height 26
click at [418, 114] on div "4 GHI" at bounding box center [413, 108] width 36 height 26
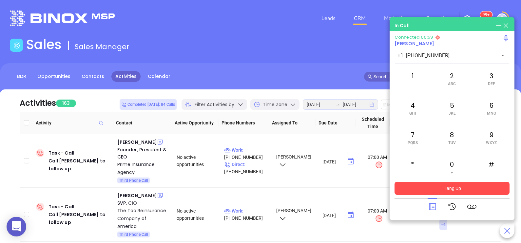
click at [457, 190] on button "Hang Up" at bounding box center [452, 188] width 115 height 13
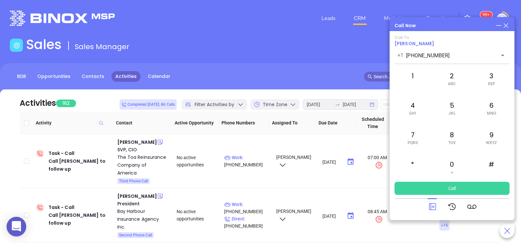
click at [505, 27] on icon at bounding box center [505, 25] width 7 height 7
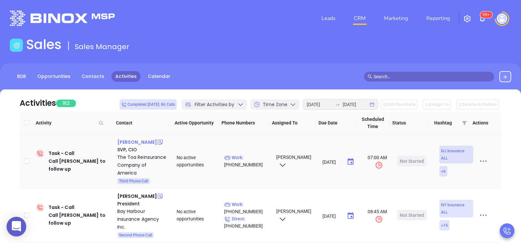
click at [125, 138] on div "Mike Fullen" at bounding box center [137, 142] width 40 height 8
click at [256, 155] on p "Work : (973) 898-9480" at bounding box center [247, 161] width 46 height 14
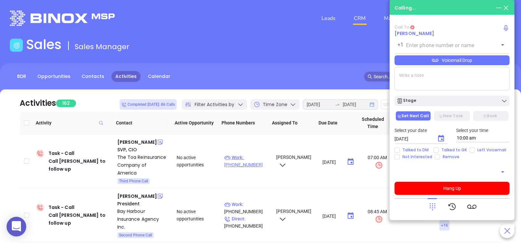
type input "(973) 898-9480"
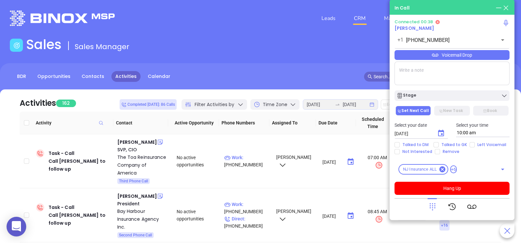
click at [479, 57] on div "Voicemail Drop" at bounding box center [452, 55] width 115 height 10
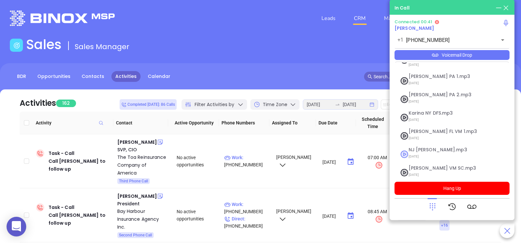
click at [436, 147] on span "NJ Karina.mp3" at bounding box center [444, 149] width 71 height 5
checkbox input "true"
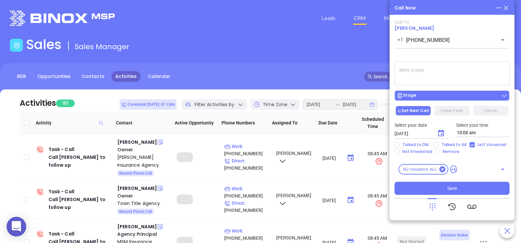
click at [431, 98] on div "Stage" at bounding box center [452, 95] width 111 height 7
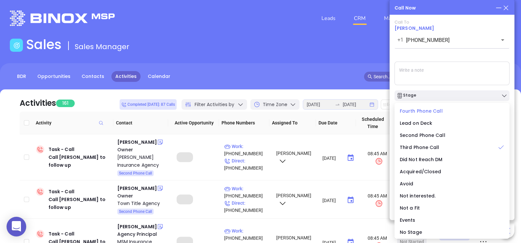
click at [427, 109] on span "Fourth Phone Call" at bounding box center [421, 111] width 43 height 7
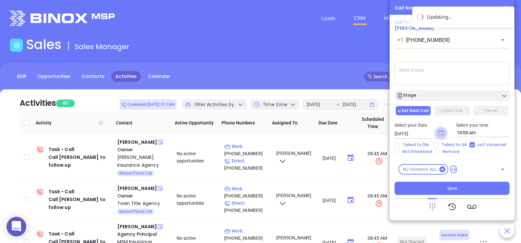
click at [441, 131] on icon "Choose date, selected date is Aug 13, 2025" at bounding box center [441, 133] width 6 height 7
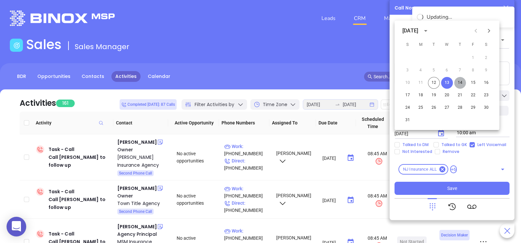
click at [462, 83] on button "14" at bounding box center [460, 83] width 12 height 12
type input "08/14/2025"
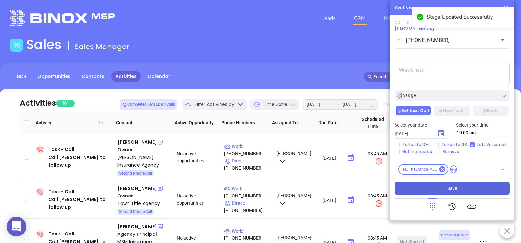
click at [440, 186] on button "Save" at bounding box center [452, 188] width 115 height 13
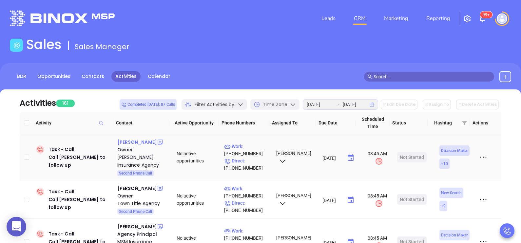
click at [135, 140] on div "Jim Osborn" at bounding box center [137, 142] width 40 height 8
click at [254, 144] on p "Work : (848) 232-3490" at bounding box center [247, 150] width 46 height 14
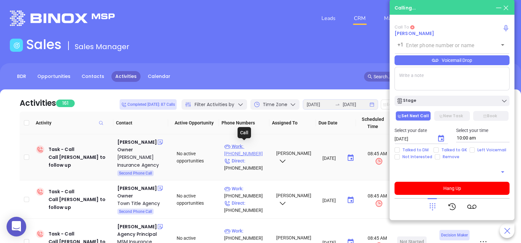
type input "(848) 232-3490"
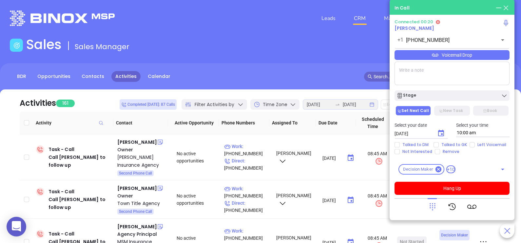
click at [431, 210] on icon at bounding box center [432, 206] width 9 height 9
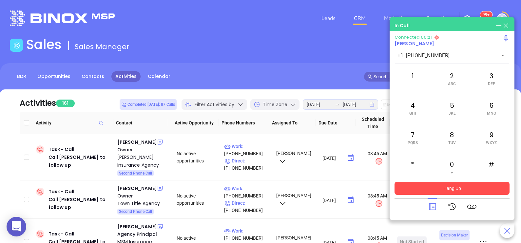
click at [461, 187] on button "Hang Up" at bounding box center [452, 188] width 115 height 13
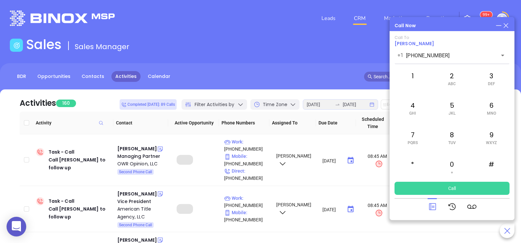
click at [508, 25] on icon at bounding box center [505, 25] width 7 height 7
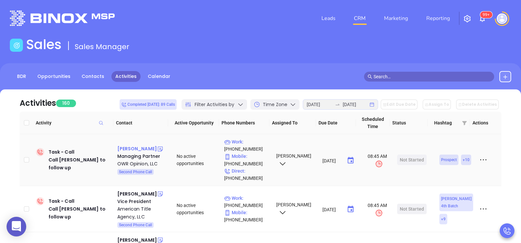
click at [136, 148] on div "Drew Denges" at bounding box center [137, 149] width 40 height 8
click at [157, 76] on link "Calendar" at bounding box center [159, 76] width 30 height 11
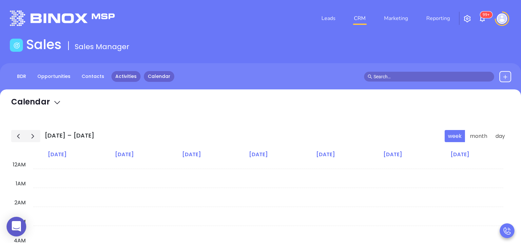
scroll to position [114, 0]
click at [125, 78] on link "Activities" at bounding box center [125, 76] width 29 height 11
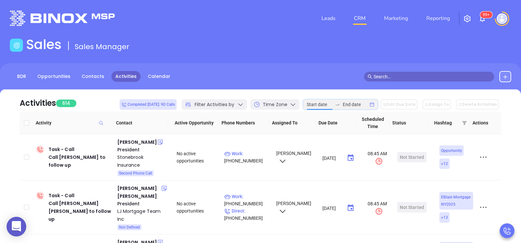
click at [332, 107] on input at bounding box center [320, 104] width 26 height 7
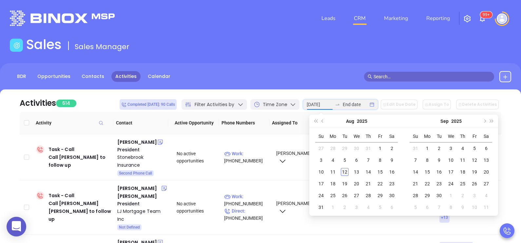
type input "2025-08-12"
click at [348, 171] on div "12" at bounding box center [345, 172] width 8 height 8
type input "2025-08-12"
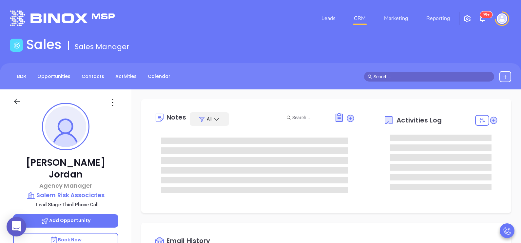
type input "[PERSON_NAME]"
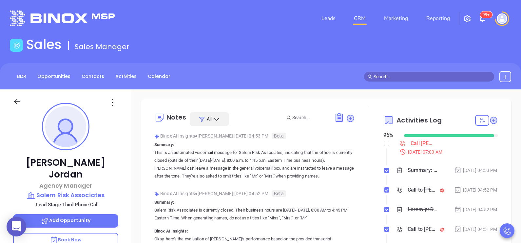
scroll to position [190, 0]
click at [121, 168] on div "[PERSON_NAME] Agency Manager Salem Risk Associates Lead Stage: Third Phone Call…" at bounding box center [65, 241] width 131 height 304
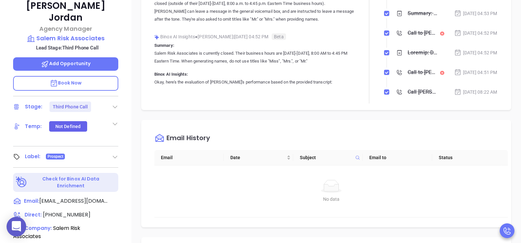
scroll to position [180, 0]
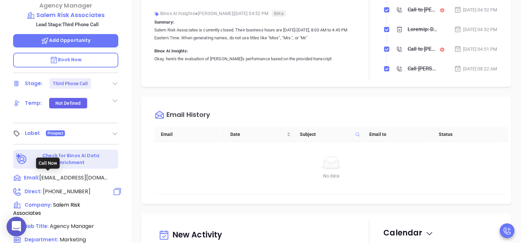
click at [73, 188] on span "[PHONE_NUMBER]" at bounding box center [67, 192] width 48 height 8
type input "[PHONE_NUMBER]"
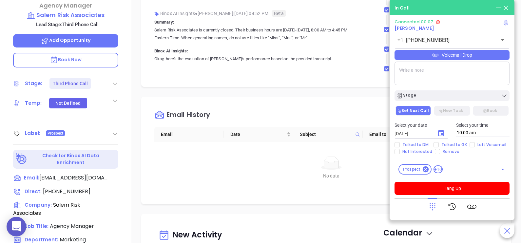
click at [428, 205] on icon at bounding box center [432, 206] width 9 height 9
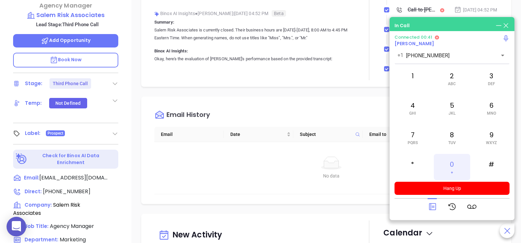
click at [459, 155] on div "0 +" at bounding box center [452, 167] width 36 height 26
click at [452, 79] on div "2 ABC" at bounding box center [452, 79] width 36 height 26
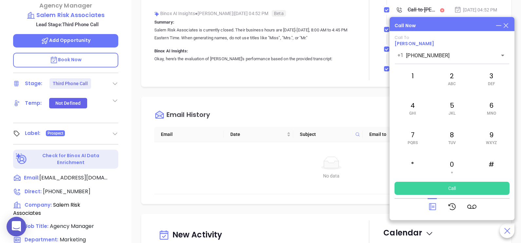
click at [433, 208] on icon at bounding box center [432, 206] width 9 height 9
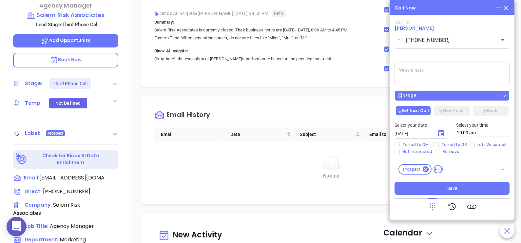
click at [426, 97] on div "Stage" at bounding box center [452, 95] width 111 height 7
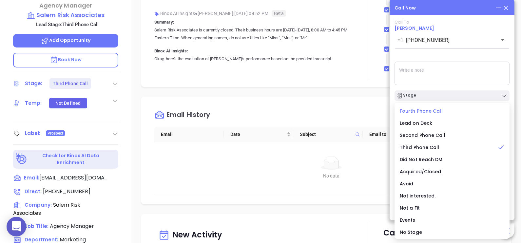
click at [435, 111] on span "Fourth Phone Call" at bounding box center [421, 111] width 43 height 7
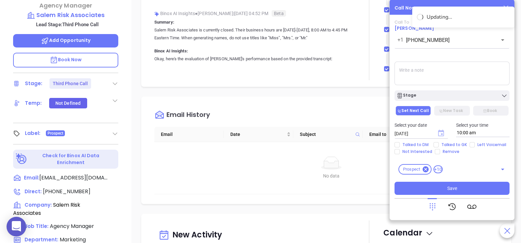
click at [439, 132] on icon "Choose date, selected date is Aug 13, 2025" at bounding box center [441, 133] width 6 height 7
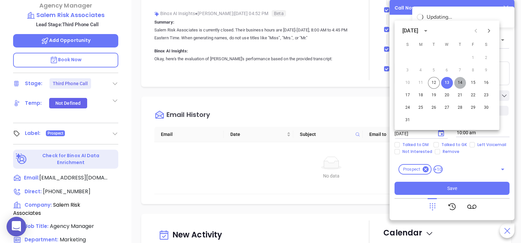
click at [457, 87] on button "14" at bounding box center [460, 83] width 12 height 12
type input "08/14/2025"
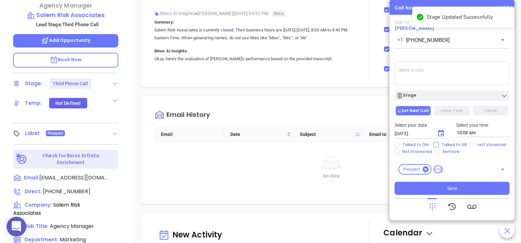
click at [452, 144] on span "Talked to GK" at bounding box center [454, 144] width 31 height 5
click at [439, 144] on input "Talked to GK" at bounding box center [436, 144] width 5 height 5
checkbox input "true"
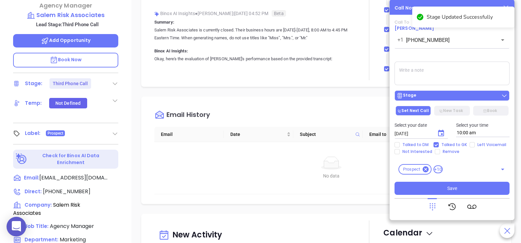
click at [448, 93] on div "Stage" at bounding box center [452, 95] width 111 height 7
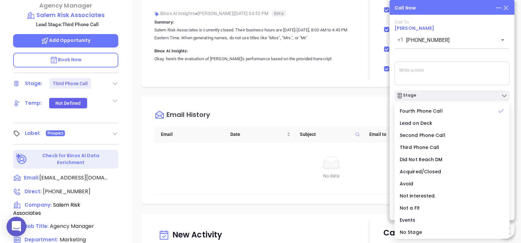
click at [449, 80] on textarea at bounding box center [452, 74] width 115 height 24
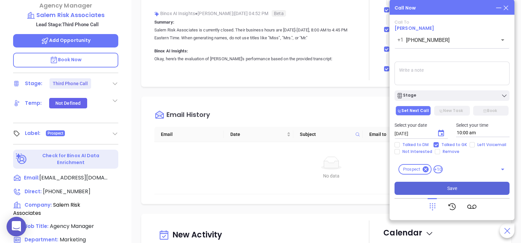
click at [449, 188] on span "Save" at bounding box center [452, 188] width 10 height 7
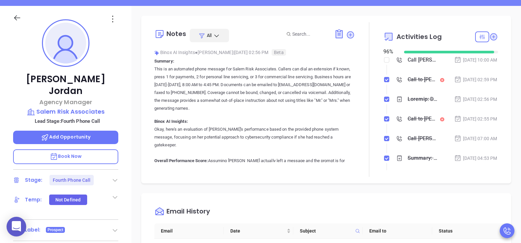
scroll to position [49, 0]
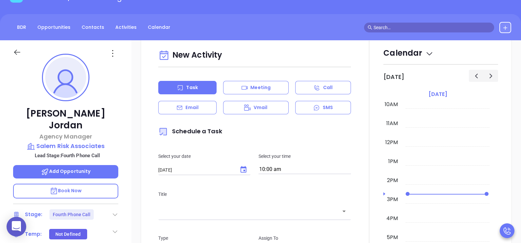
scroll to position [344, 0]
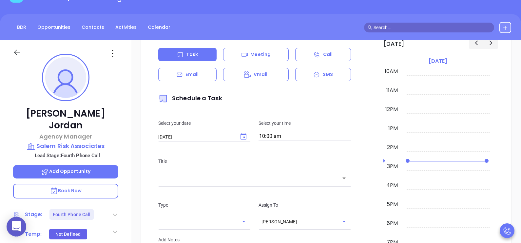
click at [202, 81] on div "New Activity Task Meeting Call Email Vmail SMS Schedule a Task Select your date…" at bounding box center [254, 178] width 201 height 329
drag, startPoint x: 202, startPoint y: 81, endPoint x: 198, endPoint y: 74, distance: 8.5
click at [198, 74] on p "Email" at bounding box center [192, 74] width 13 height 7
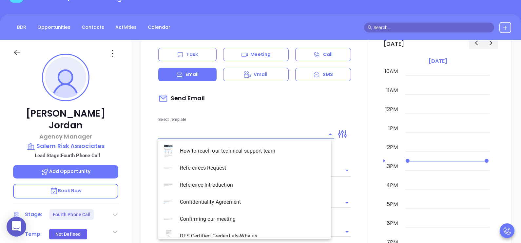
click at [228, 130] on input "text" at bounding box center [241, 134] width 166 height 10
type input "[PERSON_NAME]"
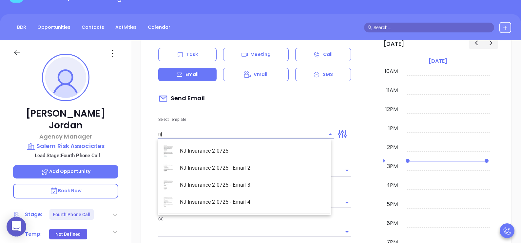
click at [238, 167] on li "NJ Insurance 2 0725 - Email 2" at bounding box center [244, 168] width 173 height 17
type input "NJ Insurance 2 0725 - Email 2"
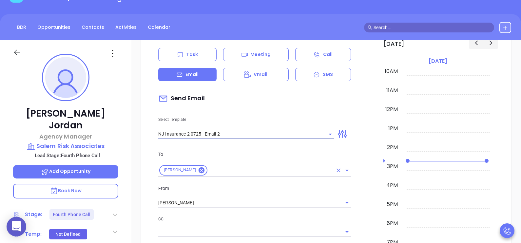
type input "Can your IT partner prove you're covered?"
type input "NJ Insurance 2 0725 - Email 2"
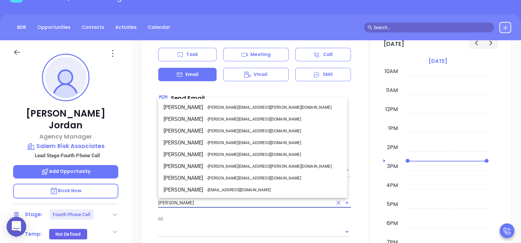
scroll to position [59, 0]
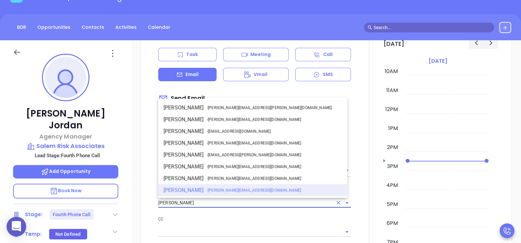
click at [311, 199] on input "[PERSON_NAME]" at bounding box center [245, 203] width 174 height 10
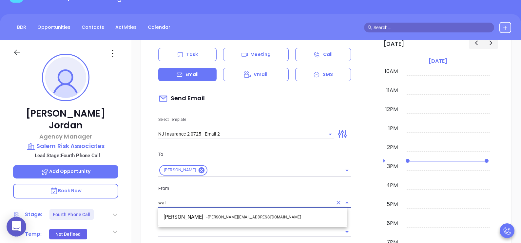
click at [280, 211] on li "Walter Contreras - walter@motiva.net" at bounding box center [252, 217] width 189 height 12
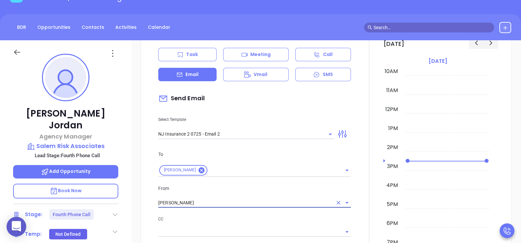
type input "Walter Contreras"
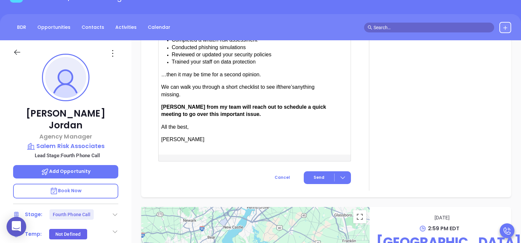
scroll to position [787, 0]
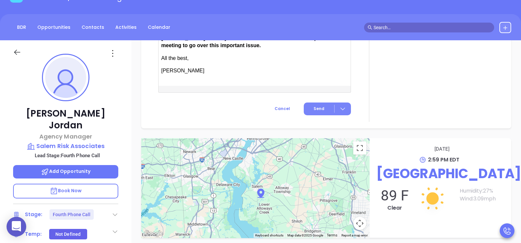
click at [315, 108] on span "Send" at bounding box center [319, 109] width 11 height 6
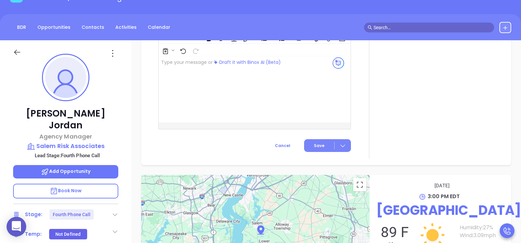
scroll to position [684, 0]
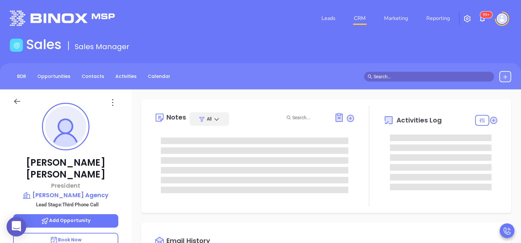
type input "[PERSON_NAME]"
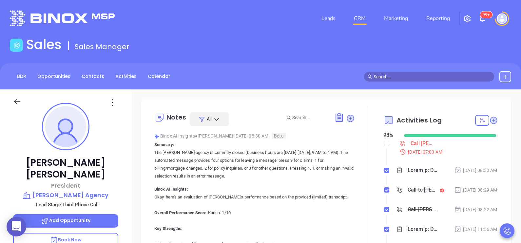
scroll to position [190, 0]
click at [357, 186] on div at bounding box center [369, 183] width 29 height 155
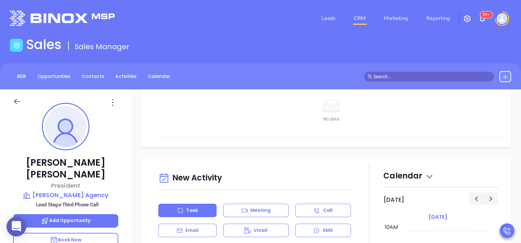
scroll to position [262, 0]
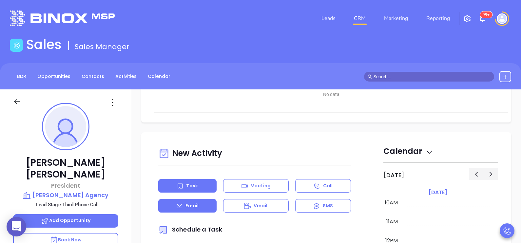
click at [204, 199] on div "Email" at bounding box center [187, 205] width 58 height 13
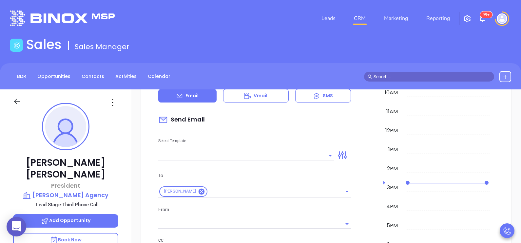
scroll to position [426, 0]
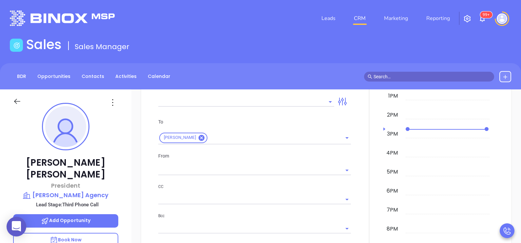
type input "[PERSON_NAME]"
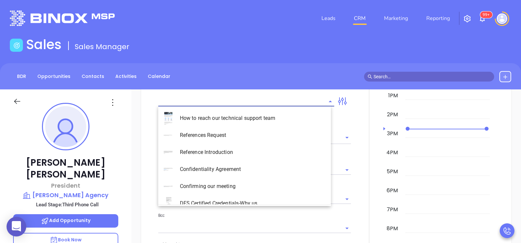
click at [303, 101] on input "text" at bounding box center [241, 102] width 166 height 10
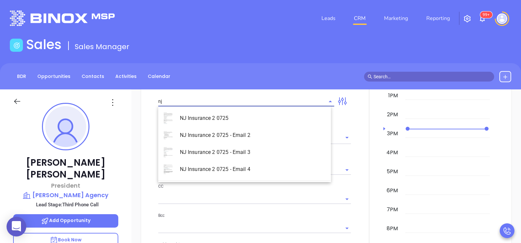
click at [250, 132] on li "NJ Insurance 2 0725 - Email 2" at bounding box center [244, 135] width 173 height 17
type input "NJ Insurance 2 0725 - Email 2"
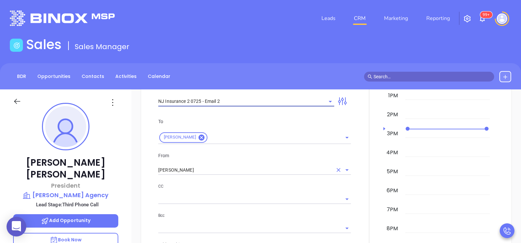
type input "Can your IT partner prove you're covered?"
type input "NJ Insurance 2 0725 - Email 2"
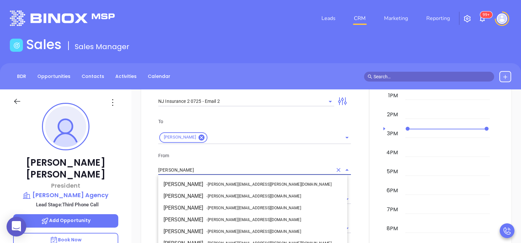
click at [223, 167] on input "[PERSON_NAME]" at bounding box center [245, 171] width 174 height 10
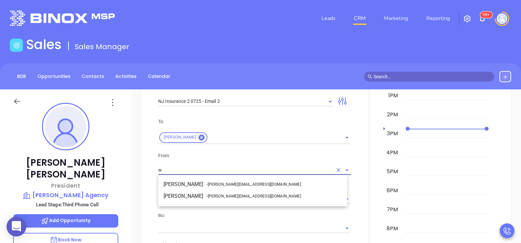
scroll to position [0, 0]
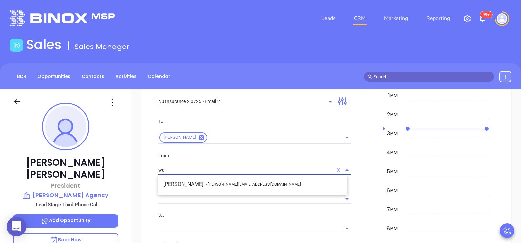
click at [226, 180] on li "Walter Contreras - [EMAIL_ADDRESS][DOMAIN_NAME]" at bounding box center [252, 185] width 189 height 12
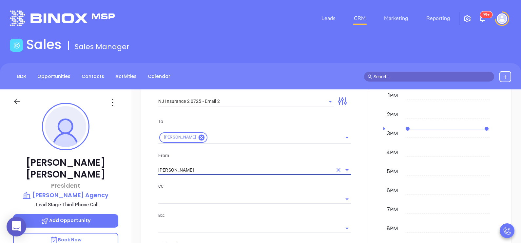
type input "[PERSON_NAME]"
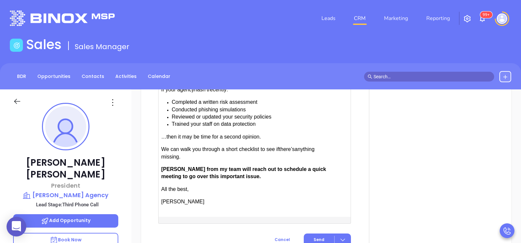
scroll to position [737, 0]
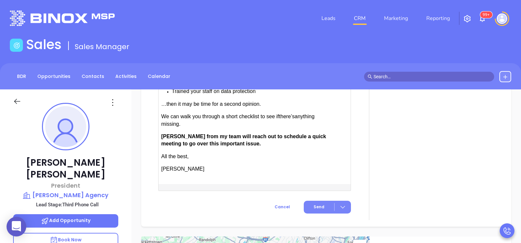
click at [318, 201] on button "Send" at bounding box center [327, 207] width 47 height 13
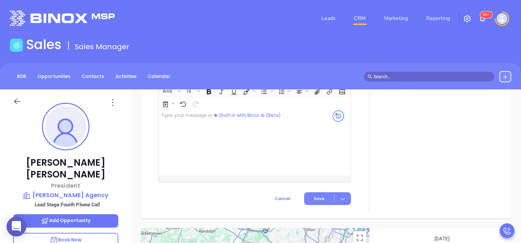
scroll to position [680, 0]
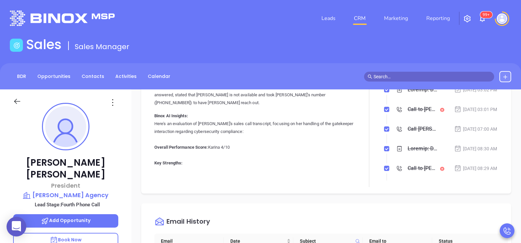
scroll to position [0, 0]
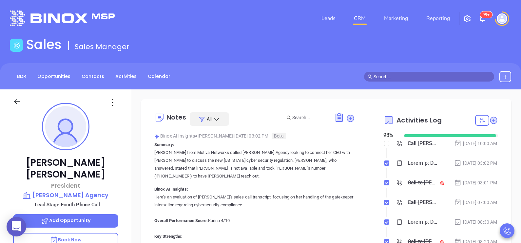
click at [477, 167] on div "Aug 12, 2025 | 03:02 PM" at bounding box center [475, 163] width 43 height 7
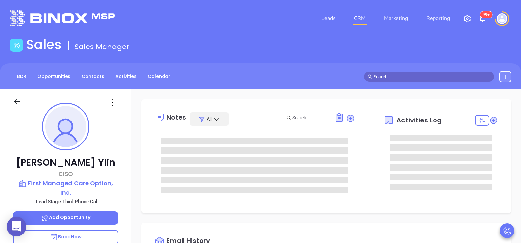
type input "[PERSON_NAME]"
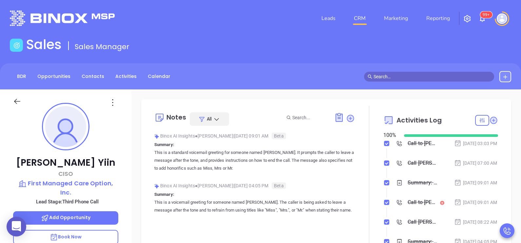
scroll to position [190, 0]
click at [125, 176] on div "[PERSON_NAME] CISO First Managed Care Option, Inc. Lead Stage: Third Phone Call…" at bounding box center [65, 241] width 131 height 304
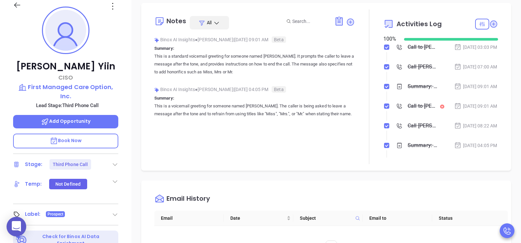
scroll to position [180, 0]
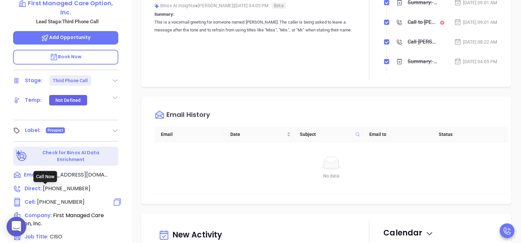
click at [73, 198] on span "(908) 507-6073" at bounding box center [61, 202] width 48 height 8
type input "(908) 507-6073"
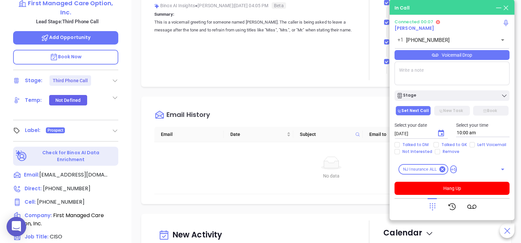
click at [469, 58] on div "Voicemail Drop" at bounding box center [452, 55] width 115 height 10
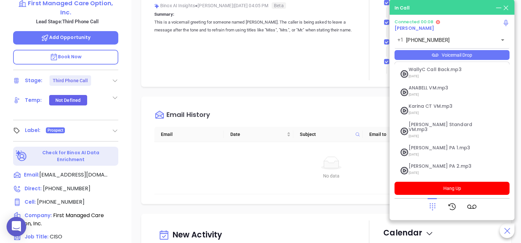
scroll to position [71, 0]
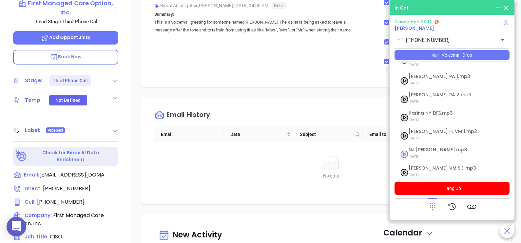
click at [428, 147] on span "NJ Karina.mp3" at bounding box center [444, 149] width 71 height 5
checkbox input "true"
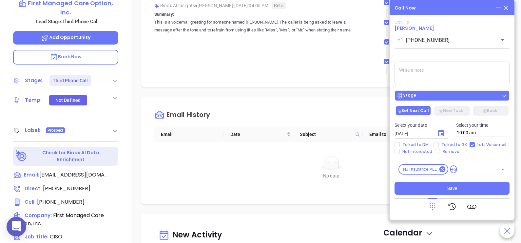
click at [452, 100] on button "Stage" at bounding box center [452, 95] width 115 height 10
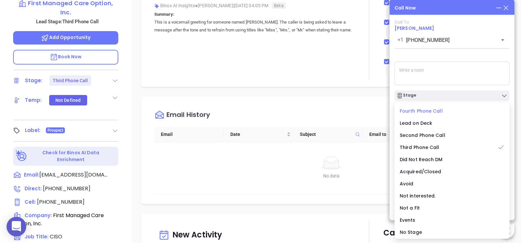
click at [430, 114] on span "Fourth Phone Call" at bounding box center [421, 111] width 43 height 7
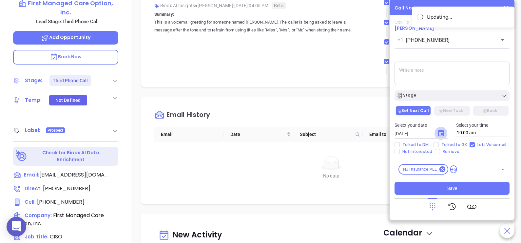
click at [440, 135] on icon "Choose date, selected date is Aug 13, 2025" at bounding box center [441, 133] width 8 height 8
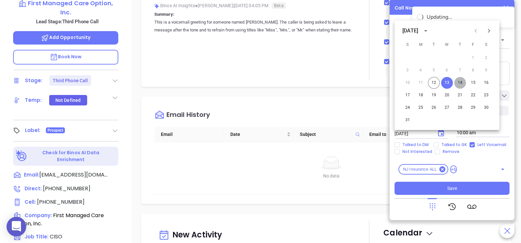
click at [458, 83] on button "14" at bounding box center [460, 83] width 12 height 12
type input "[DATE]"
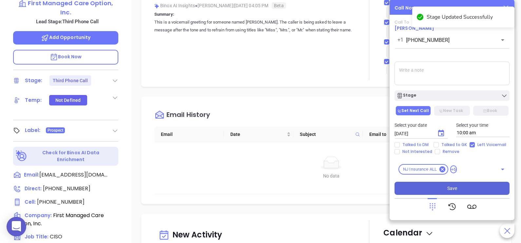
click at [461, 187] on button "Save" at bounding box center [452, 188] width 115 height 13
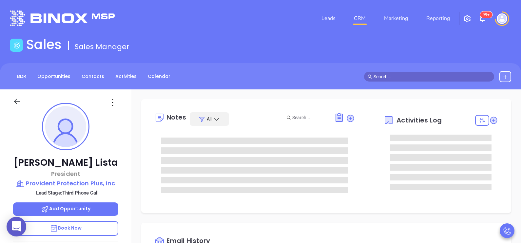
type input "10:00 am"
type input "[DATE]"
type input "[PERSON_NAME]"
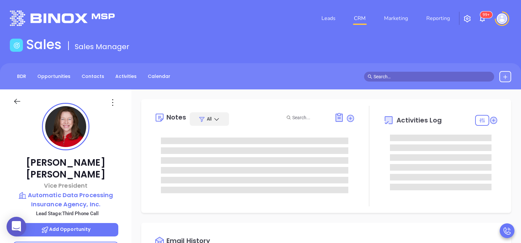
type input "[PERSON_NAME]"
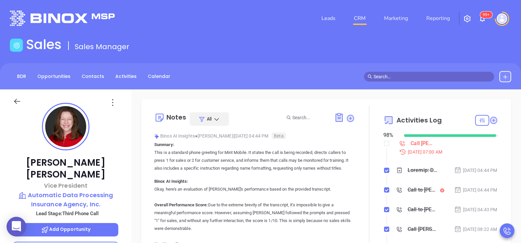
scroll to position [190, 0]
click at [127, 161] on div "[PERSON_NAME] Vice President Automatic Data Processing Insurance Agency, Inc. L…" at bounding box center [65, 241] width 131 height 304
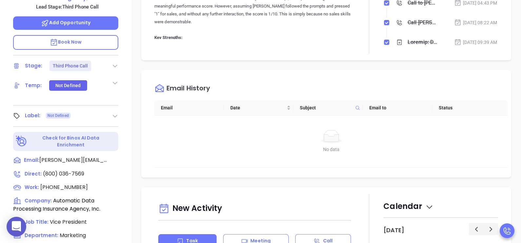
scroll to position [213, 0]
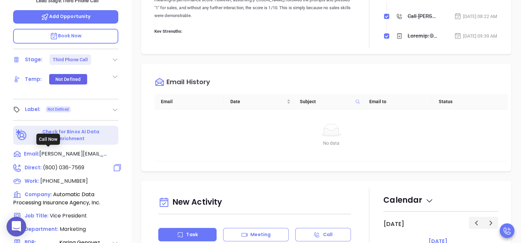
click at [83, 164] on span "(800) 036-7569" at bounding box center [63, 168] width 41 height 8
type input "(800) 036-7569"
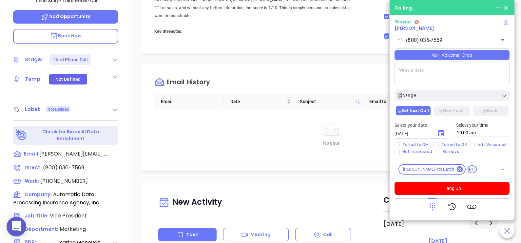
click at [129, 68] on div "[PERSON_NAME] Vice President Automatic Data Processing Insurance Agency, Inc. L…" at bounding box center [65, 28] width 131 height 304
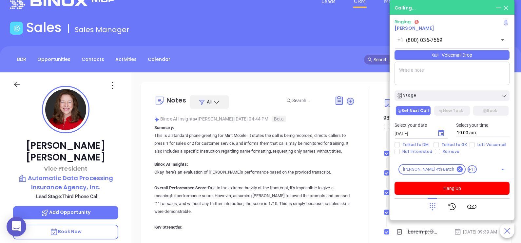
scroll to position [16, 0]
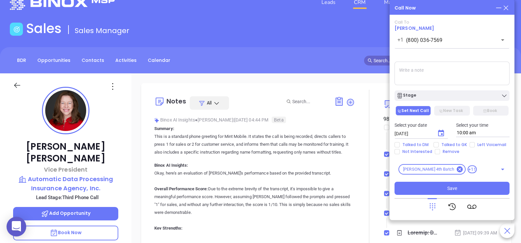
click at [506, 7] on icon at bounding box center [505, 7] width 7 height 7
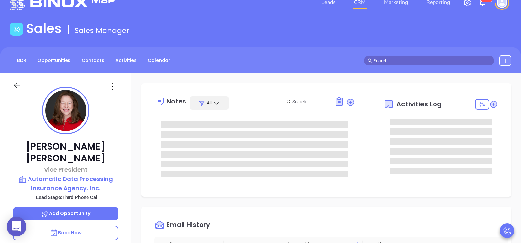
click at [125, 166] on div "[PERSON_NAME] Vice President Automatic Data Processing Insurance Agency, Inc. L…" at bounding box center [65, 225] width 131 height 304
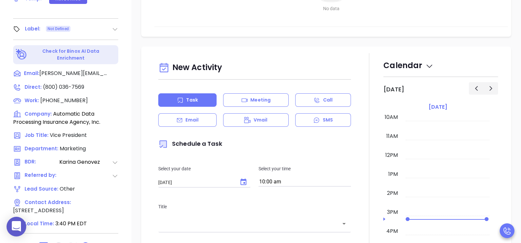
scroll to position [305, 0]
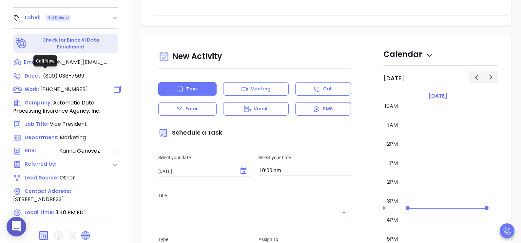
click at [69, 86] on span "(877) 313-5714" at bounding box center [64, 90] width 48 height 8
type input "(877) 313-5714"
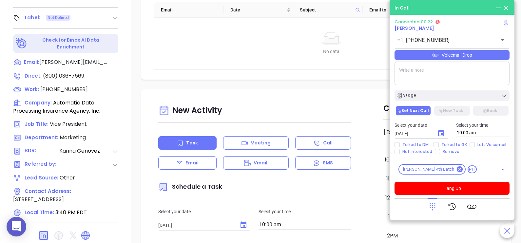
click at [429, 210] on icon at bounding box center [432, 206] width 9 height 9
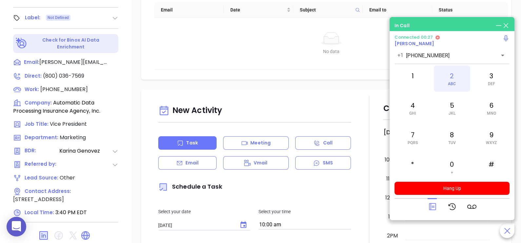
click at [454, 83] on span "ABC" at bounding box center [452, 84] width 8 height 5
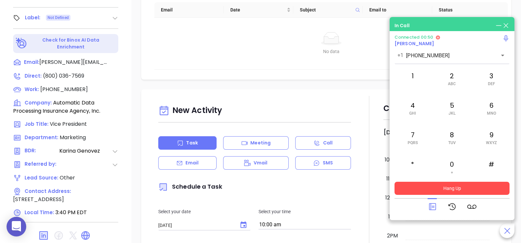
click at [451, 189] on button "Hang Up" at bounding box center [452, 188] width 115 height 13
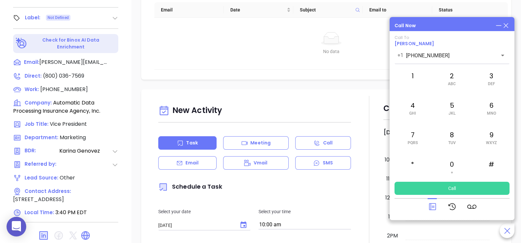
click at [437, 205] on icon at bounding box center [432, 206] width 9 height 9
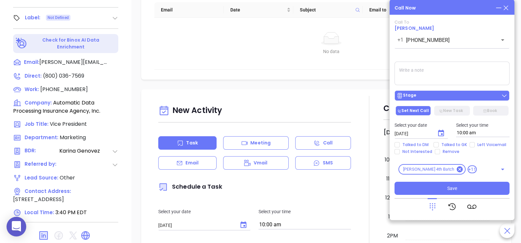
click at [452, 94] on div "Stage" at bounding box center [452, 95] width 111 height 7
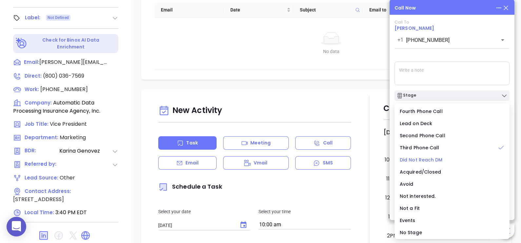
click at [431, 159] on span "Did Not Reach DM" at bounding box center [421, 160] width 43 height 7
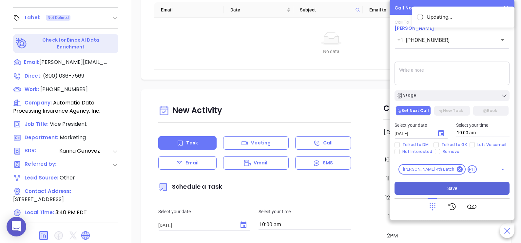
click at [449, 186] on span "Save" at bounding box center [452, 188] width 10 height 7
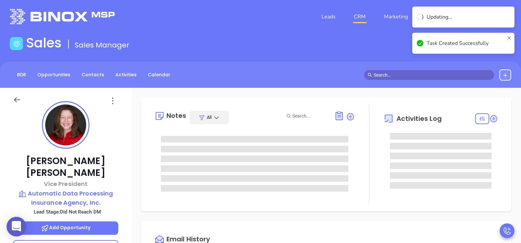
scroll to position [0, 0]
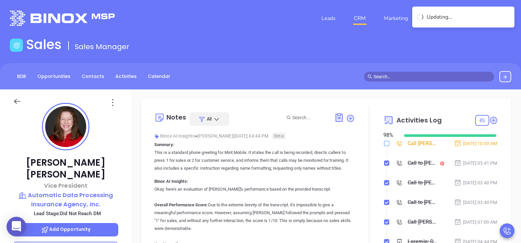
click at [384, 144] on input "checkbox" at bounding box center [386, 143] width 5 height 5
checkbox input "true"
click at [473, 167] on div "Aug 12, 2025 | 03:41 PM" at bounding box center [475, 163] width 43 height 7
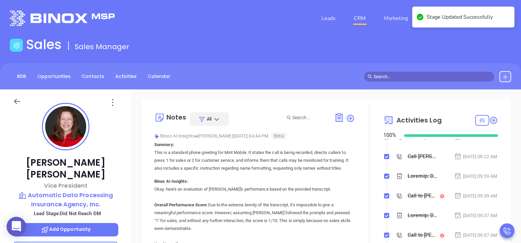
scroll to position [147, 0]
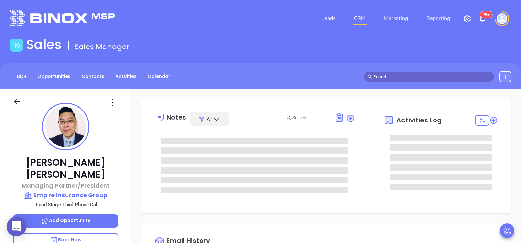
type input "[PERSON_NAME]"
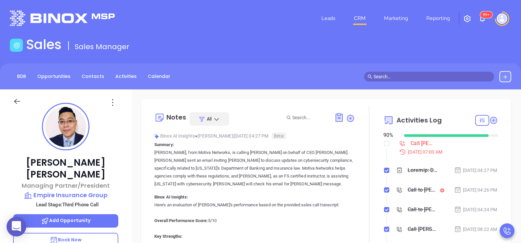
scroll to position [190, 0]
click at [355, 167] on div at bounding box center [369, 183] width 29 height 155
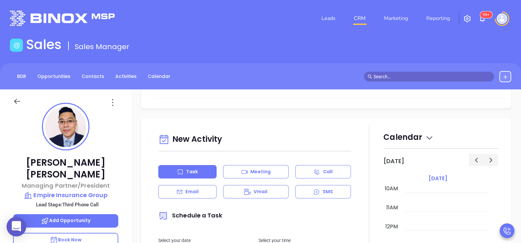
scroll to position [344, 0]
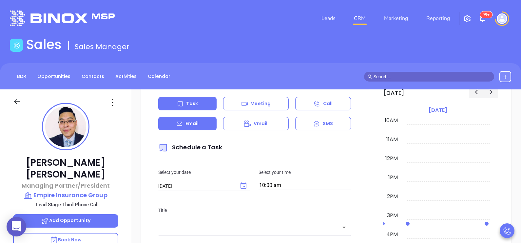
click at [205, 123] on div "Email" at bounding box center [187, 123] width 58 height 13
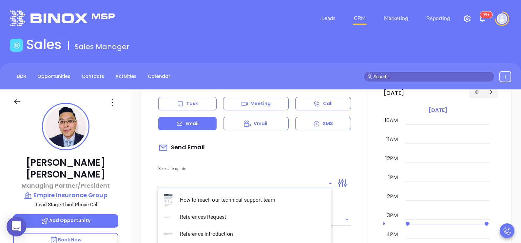
click at [234, 181] on input "text" at bounding box center [241, 184] width 166 height 10
type input "[PERSON_NAME]"
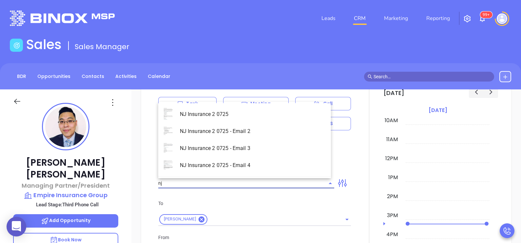
click at [233, 132] on li "NJ Insurance 2 0725 - Email 2" at bounding box center [244, 131] width 173 height 17
type input "NJ Insurance 2 0725 - Email 2"
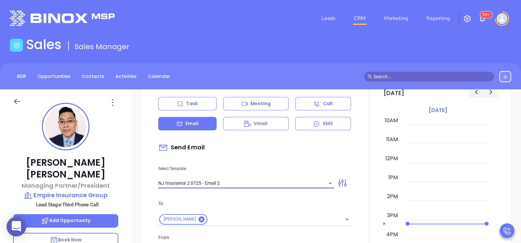
type input "Can your IT partner prove you're covered?"
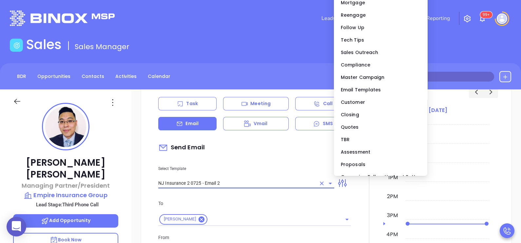
type input "NJ Insurance 2 0725 - Email 2"
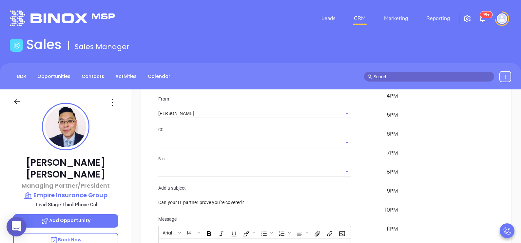
scroll to position [475, 0]
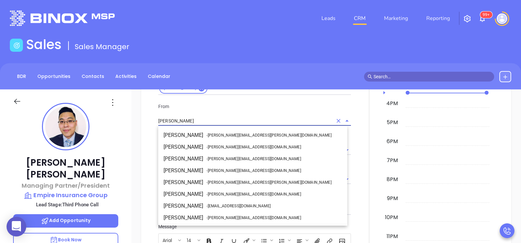
click at [291, 116] on input "[PERSON_NAME]" at bounding box center [245, 121] width 174 height 10
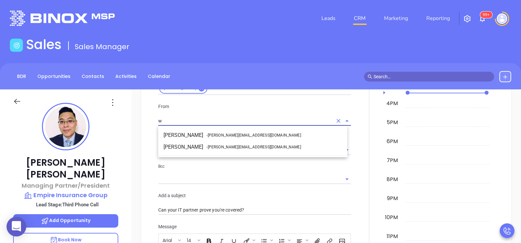
scroll to position [0, 0]
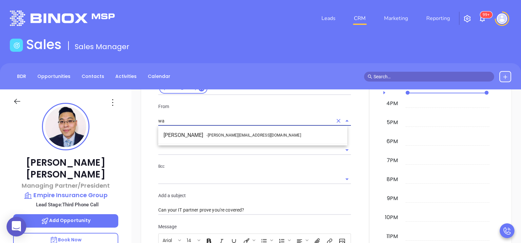
click at [280, 135] on li "Walter Contreras - [EMAIL_ADDRESS][DOMAIN_NAME]" at bounding box center [252, 135] width 189 height 12
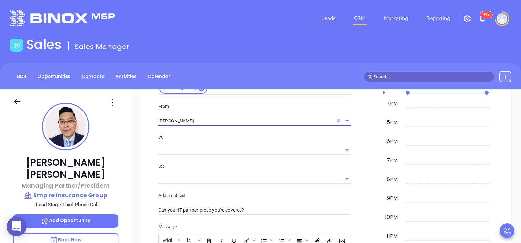
type input "[PERSON_NAME]"
click at [356, 190] on div at bounding box center [369, 204] width 29 height 557
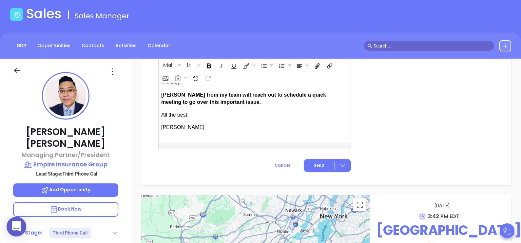
scroll to position [115, 0]
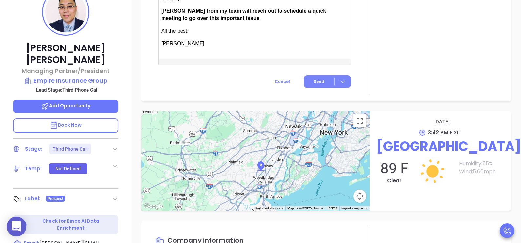
click at [323, 79] on button "Send" at bounding box center [327, 81] width 47 height 13
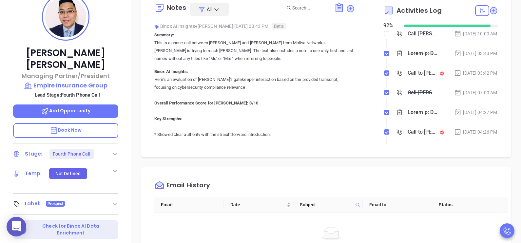
scroll to position [98, 0]
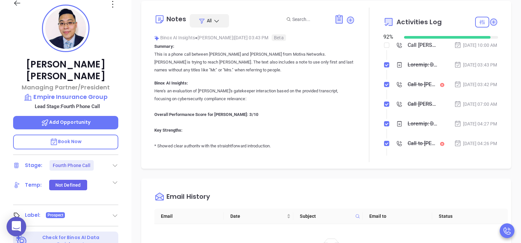
click at [436, 80] on li "[DATE] 03:43 PM" at bounding box center [441, 71] width 113 height 18
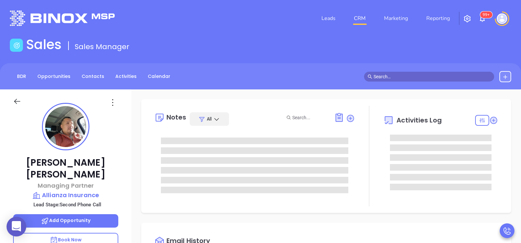
type input "[PERSON_NAME]"
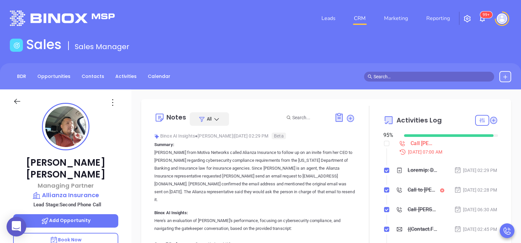
scroll to position [190, 0]
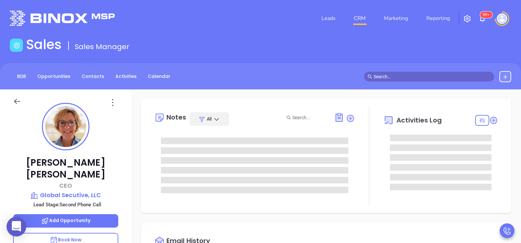
type input "[PERSON_NAME]"
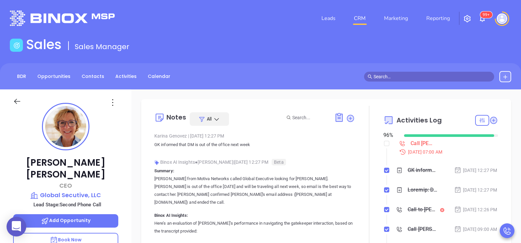
scroll to position [190, 0]
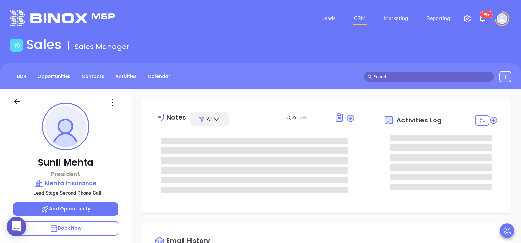
type input "[DATE]"
type input "[PERSON_NAME]"
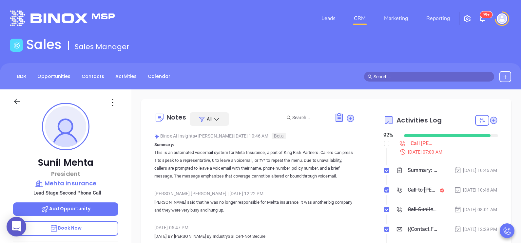
scroll to position [190, 0]
click at [125, 182] on div "[PERSON_NAME] President [PERSON_NAME] Insurance Lead Stage: Second Phone Call A…" at bounding box center [65, 241] width 131 height 304
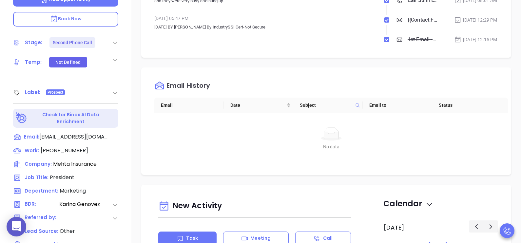
scroll to position [246, 0]
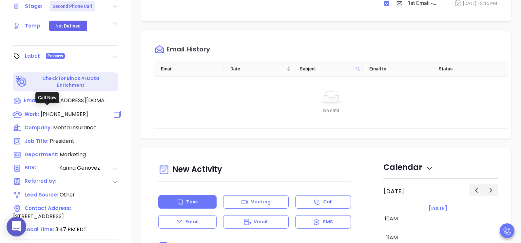
click at [75, 112] on span "[PHONE_NUMBER]" at bounding box center [65, 114] width 48 height 8
type input "[PHONE_NUMBER]"
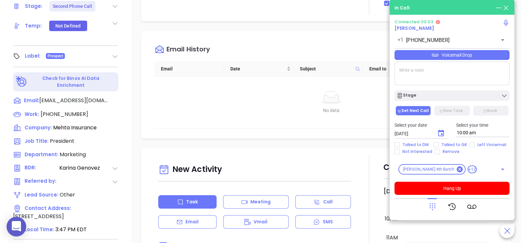
click at [433, 209] on icon at bounding box center [432, 206] width 9 height 9
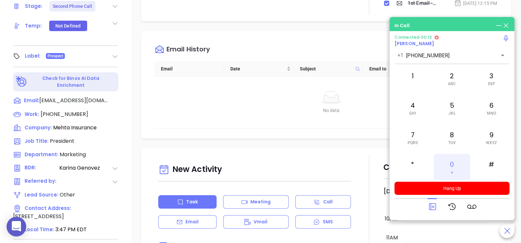
click at [452, 161] on div "0 +" at bounding box center [452, 167] width 36 height 26
click at [428, 208] on icon at bounding box center [432, 206] width 9 height 9
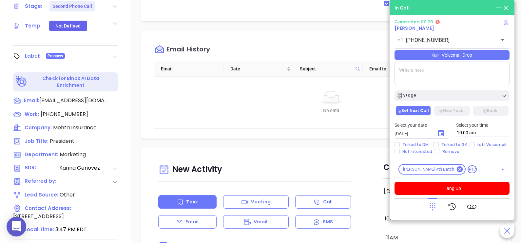
click at [470, 59] on div "Voicemail Drop" at bounding box center [452, 55] width 115 height 10
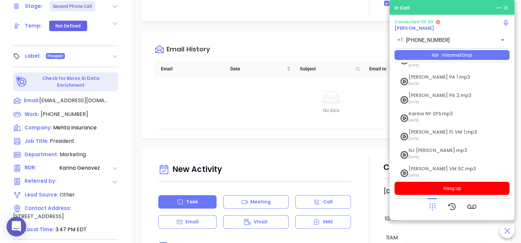
scroll to position [71, 0]
click at [422, 147] on span "NJ [PERSON_NAME].mp3" at bounding box center [444, 149] width 71 height 5
checkbox input "true"
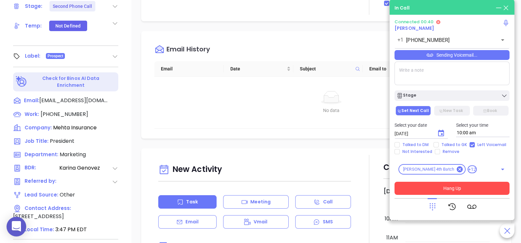
click at [453, 189] on button "Hang Up" at bounding box center [452, 188] width 115 height 13
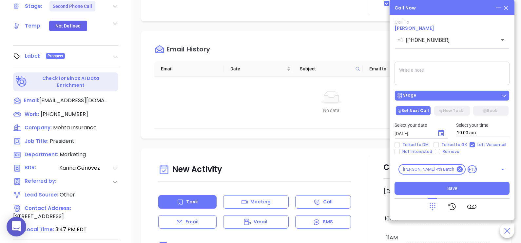
click at [442, 96] on div "Stage" at bounding box center [452, 95] width 111 height 7
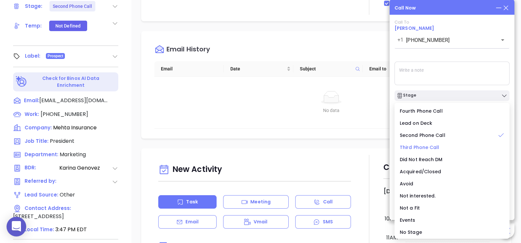
click at [425, 146] on span "Third Phone Call" at bounding box center [420, 147] width 40 height 7
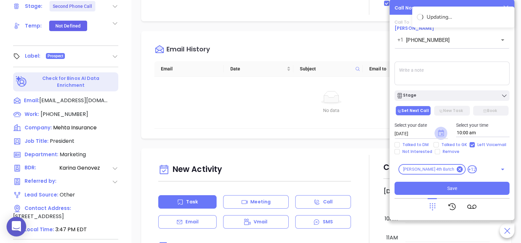
click at [439, 131] on icon "Choose date, selected date is Aug 13, 2025" at bounding box center [441, 133] width 6 height 7
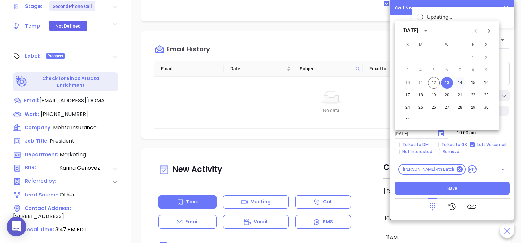
click at [460, 85] on button "14" at bounding box center [460, 83] width 12 height 12
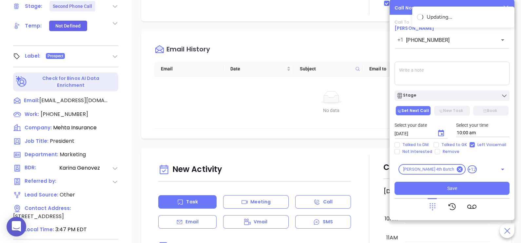
type input "[DATE]"
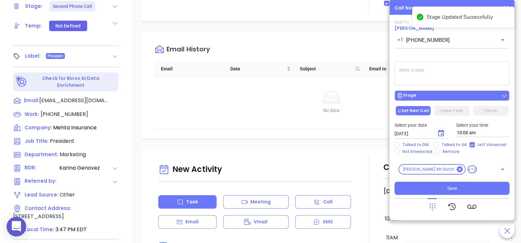
click at [458, 97] on div "Stage" at bounding box center [452, 95] width 111 height 7
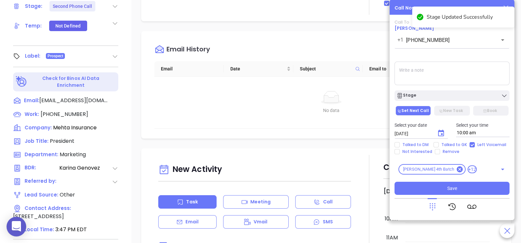
click at [452, 80] on textarea at bounding box center [452, 74] width 115 height 24
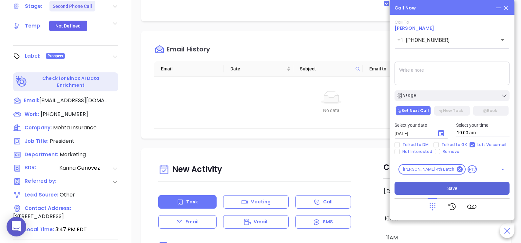
click at [451, 186] on span "Save" at bounding box center [452, 188] width 10 height 7
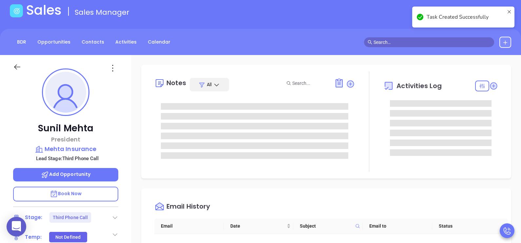
scroll to position [32, 0]
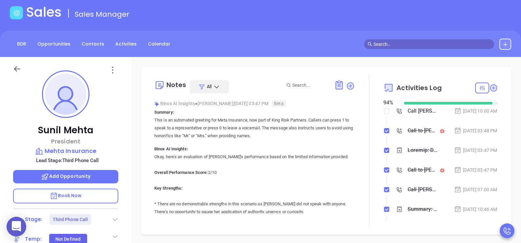
click at [480, 145] on li "Call to [PERSON_NAME] [DATE] 03:48 PM" at bounding box center [441, 137] width 113 height 18
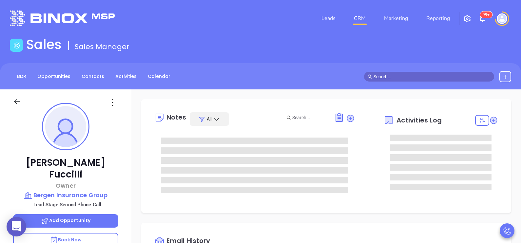
type input "[DATE]"
type input "[PERSON_NAME]"
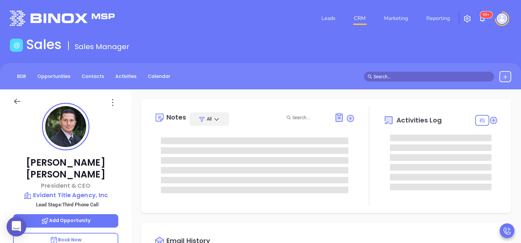
type input "[PERSON_NAME]"
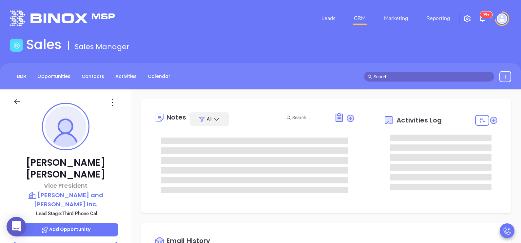
type input "[PERSON_NAME]"
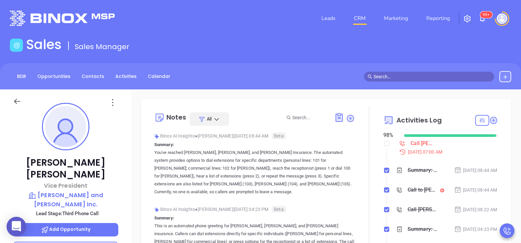
scroll to position [190, 0]
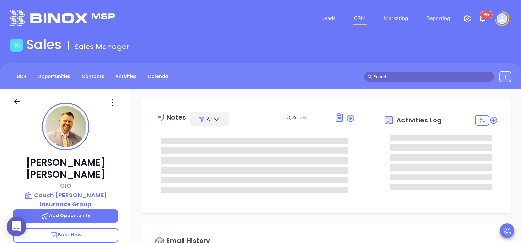
type input "[PERSON_NAME]"
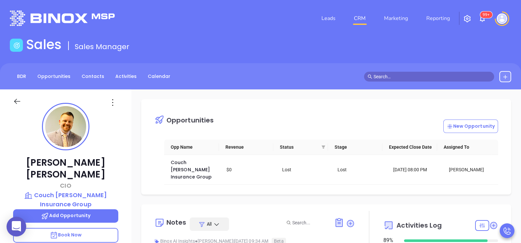
scroll to position [190, 0]
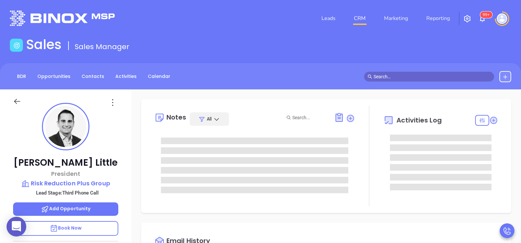
type input "[PERSON_NAME]"
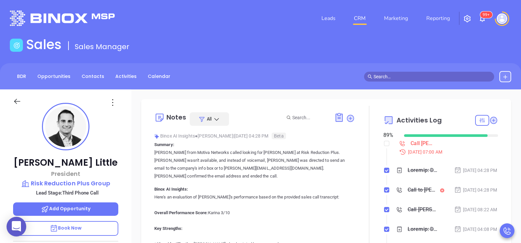
scroll to position [190, 0]
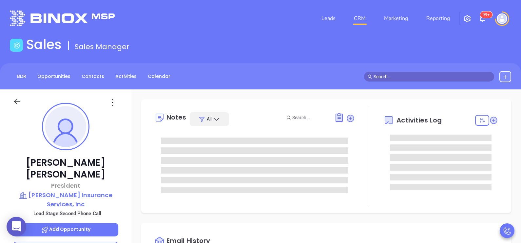
type input "[PERSON_NAME]"
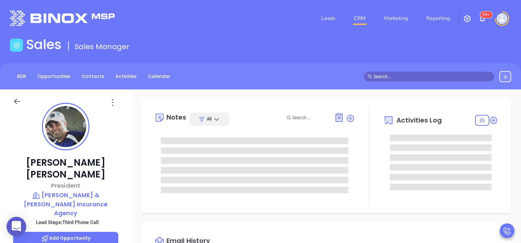
type input "[PERSON_NAME]"
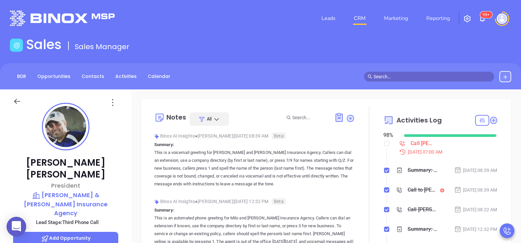
scroll to position [190, 0]
click at [122, 184] on div "Thomas Maiello President Maiello & Manzi Insurance Agency Lead Stage: Third Pho…" at bounding box center [65, 241] width 131 height 304
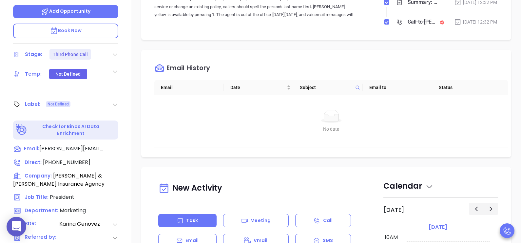
scroll to position [229, 0]
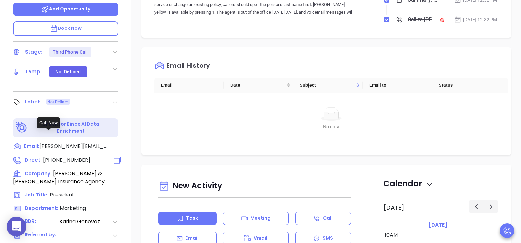
click at [55, 156] on span "(848) 863-6800" at bounding box center [67, 160] width 48 height 8
type input "(848) 863-6800"
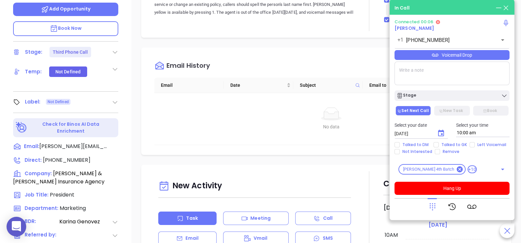
click at [435, 205] on icon at bounding box center [432, 206] width 9 height 9
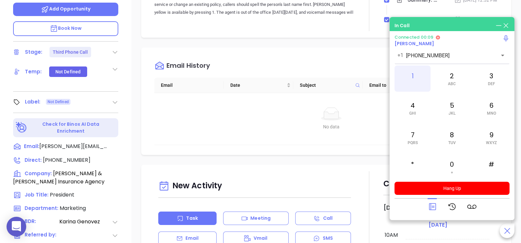
click at [423, 85] on div "1" at bounding box center [413, 79] width 36 height 26
click at [453, 139] on div "8 TUV" at bounding box center [452, 138] width 36 height 26
click at [416, 114] on span "GHI" at bounding box center [412, 113] width 7 height 5
click at [491, 111] on span "MNO" at bounding box center [491, 113] width 9 height 5
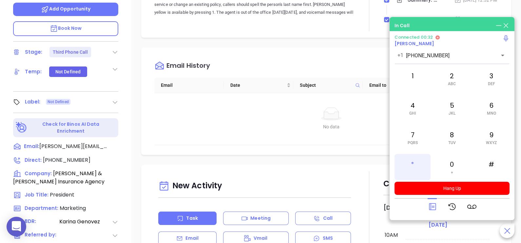
click at [411, 164] on div "*" at bounding box center [413, 167] width 36 height 26
click at [459, 140] on div "8 TUV" at bounding box center [452, 138] width 36 height 26
click at [418, 119] on div "4 GHI" at bounding box center [413, 108] width 36 height 26
click at [490, 109] on div "6 MNO" at bounding box center [492, 108] width 36 height 26
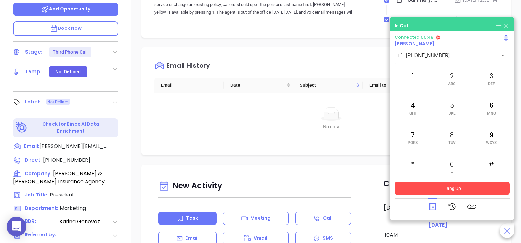
click at [452, 184] on button "Hang Up" at bounding box center [452, 188] width 115 height 13
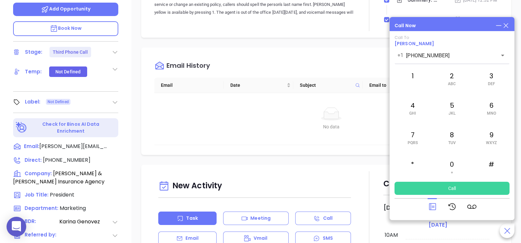
click at [508, 23] on icon at bounding box center [505, 25] width 7 height 7
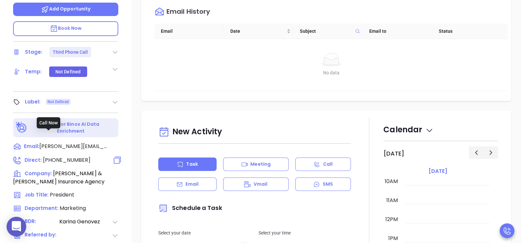
click at [64, 156] on span "(848) 863-6800" at bounding box center [67, 160] width 48 height 8
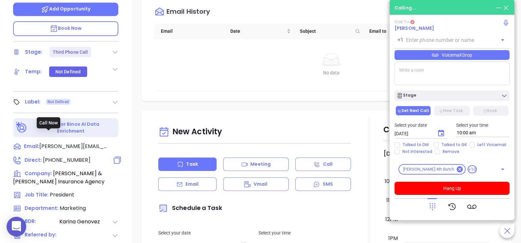
type input "(848) 863-6800"
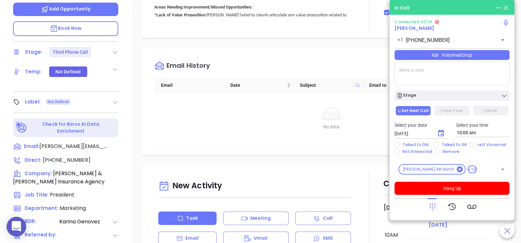
click at [431, 206] on icon at bounding box center [432, 206] width 9 height 9
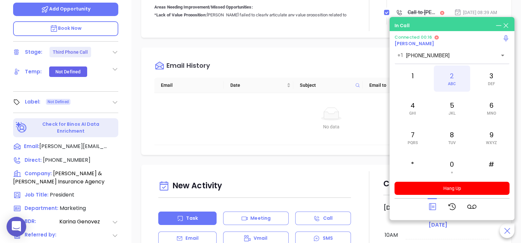
click at [456, 76] on div "2 ABC" at bounding box center [452, 79] width 36 height 26
click at [497, 118] on div "6 MNO" at bounding box center [492, 108] width 36 height 26
click at [449, 88] on div "2 ABC" at bounding box center [452, 79] width 36 height 26
click at [420, 110] on div "4 GHI" at bounding box center [413, 108] width 36 height 26
click at [490, 83] on span "DEF" at bounding box center [491, 84] width 7 height 5
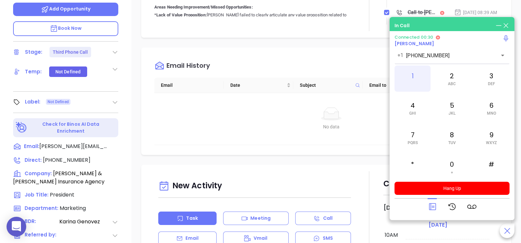
click at [418, 77] on div "1" at bounding box center [413, 79] width 36 height 26
drag, startPoint x: 426, startPoint y: 212, endPoint x: 429, endPoint y: 206, distance: 6.2
click at [429, 206] on div at bounding box center [452, 206] width 115 height 17
click at [429, 206] on icon at bounding box center [432, 206] width 9 height 9
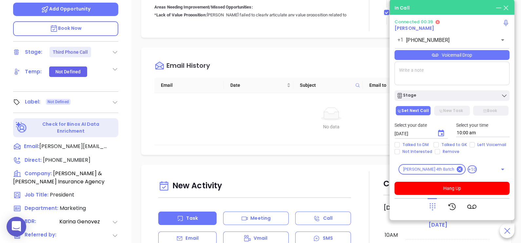
click at [479, 52] on div "Voicemail Drop" at bounding box center [452, 55] width 115 height 10
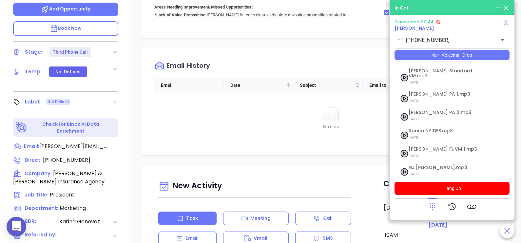
scroll to position [71, 0]
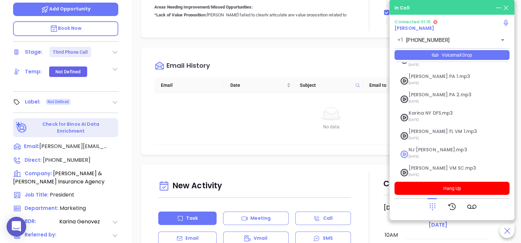
click at [433, 147] on span "NJ [PERSON_NAME].mp3" at bounding box center [444, 149] width 71 height 5
checkbox input "true"
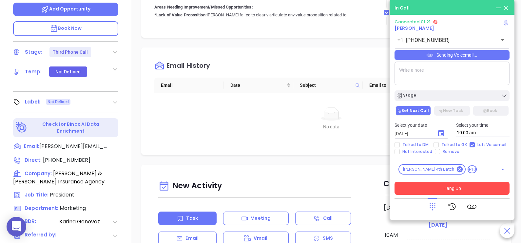
click at [469, 189] on button "Hang Up" at bounding box center [452, 188] width 115 height 13
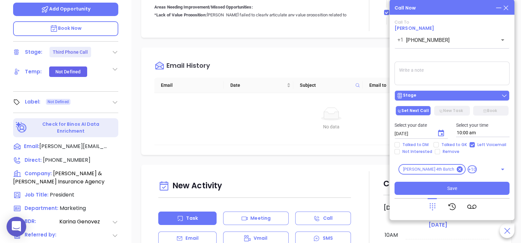
click at [431, 94] on div "Stage" at bounding box center [452, 95] width 111 height 7
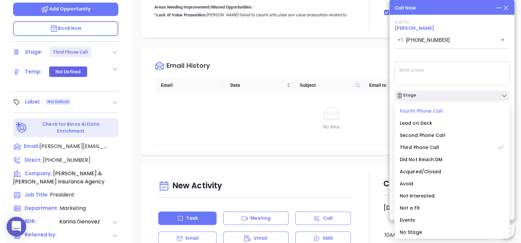
click at [425, 111] on span "Fourth Phone Call" at bounding box center [421, 111] width 43 height 7
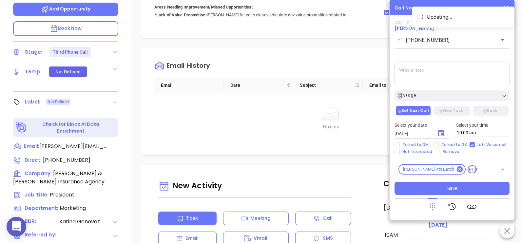
click at [441, 133] on icon "Choose date, selected date is Aug 13, 2025" at bounding box center [441, 133] width 8 height 8
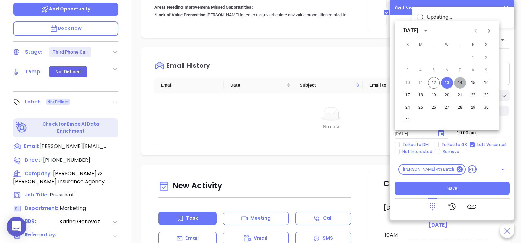
click at [458, 83] on button "14" at bounding box center [460, 83] width 12 height 12
type input "08/14/2025"
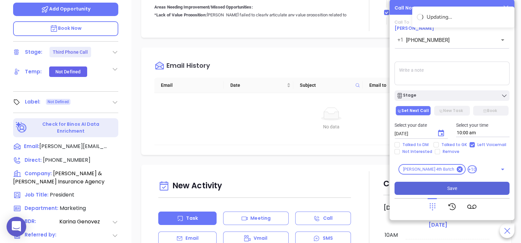
click at [439, 185] on button "Save" at bounding box center [452, 188] width 115 height 13
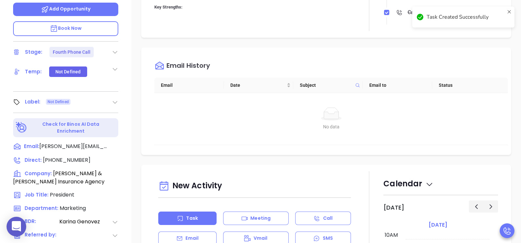
click at [416, 74] on div "Email History" at bounding box center [331, 66] width 354 height 24
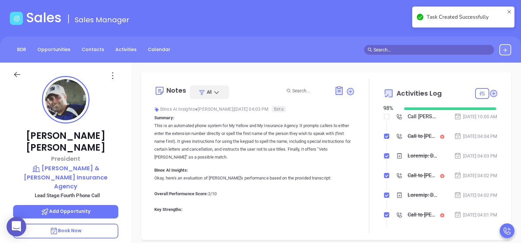
scroll to position [16, 0]
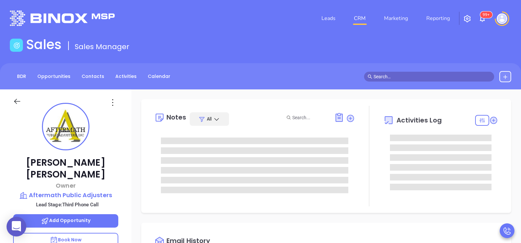
type input "[DATE]"
type input "[PERSON_NAME]"
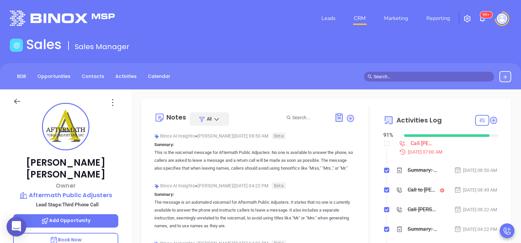
scroll to position [190, 0]
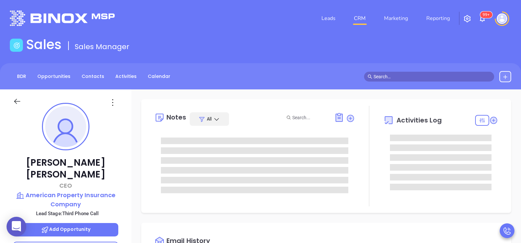
type input "[PERSON_NAME]"
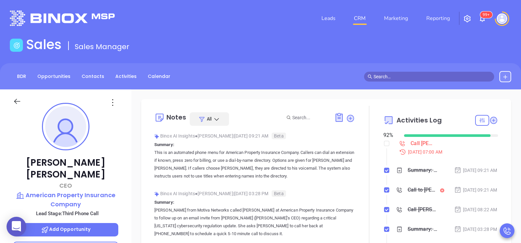
scroll to position [190, 0]
click at [126, 177] on div "[PERSON_NAME] CEO American Property Insurance Company Lead Stage: Third Phone C…" at bounding box center [65, 241] width 131 height 304
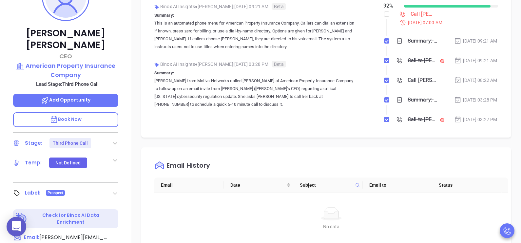
scroll to position [229, 0]
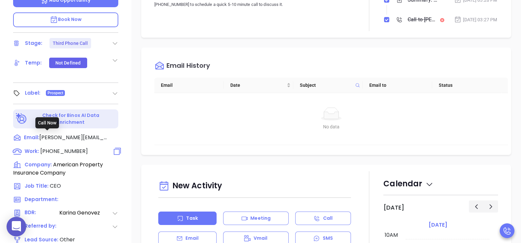
click at [74, 147] on span "[PHONE_NUMBER]" at bounding box center [64, 151] width 48 height 8
type input "[PHONE_NUMBER]"
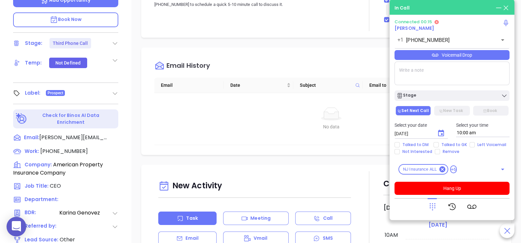
click at [434, 211] on icon at bounding box center [432, 206] width 9 height 9
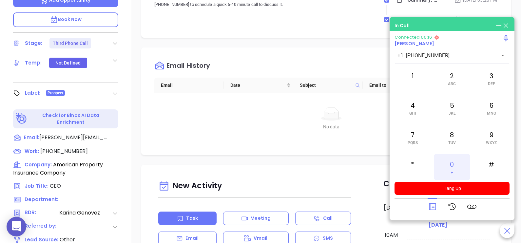
click at [455, 163] on div "0 +" at bounding box center [452, 167] width 36 height 26
click at [415, 112] on span "GHI" at bounding box center [412, 113] width 7 height 5
click at [489, 104] on div "6 MNO" at bounding box center [492, 108] width 36 height 26
click at [414, 137] on div "7 PQRS" at bounding box center [413, 138] width 36 height 26
click at [486, 106] on div "6 MNO" at bounding box center [492, 108] width 36 height 26
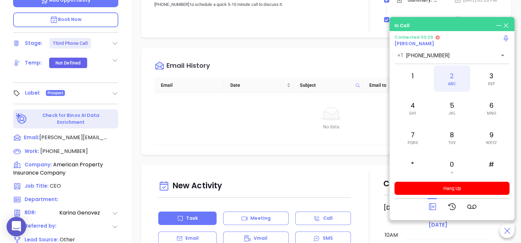
click at [456, 85] on span "ABC" at bounding box center [452, 84] width 8 height 5
click at [495, 110] on div "6 MNO" at bounding box center [492, 108] width 36 height 26
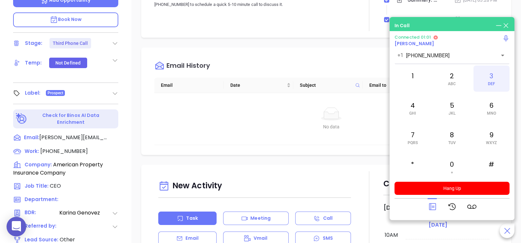
click at [483, 78] on div "3 DEF" at bounding box center [492, 79] width 36 height 26
click at [434, 206] on icon at bounding box center [432, 206] width 9 height 9
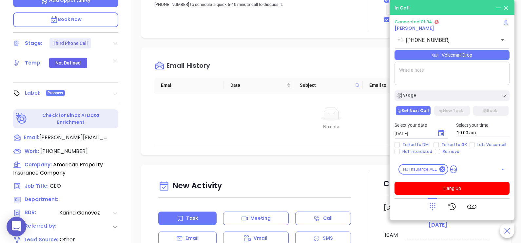
click at [493, 56] on div "Voicemail Drop" at bounding box center [452, 55] width 115 height 10
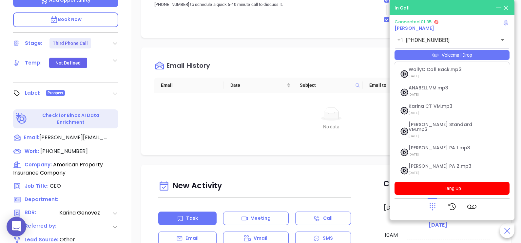
scroll to position [71, 0]
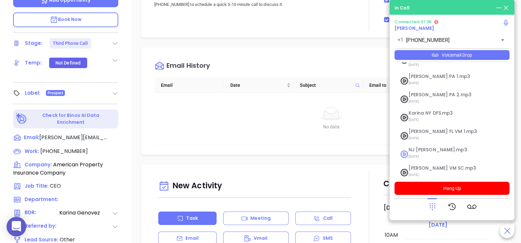
click at [426, 147] on span "NJ Karina.mp3" at bounding box center [444, 149] width 71 height 5
checkbox input "true"
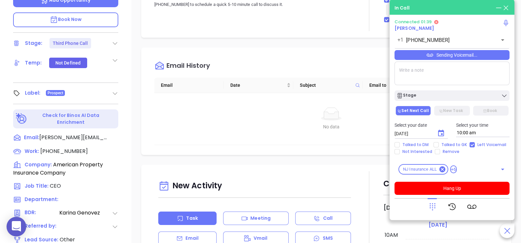
click at [481, 54] on div "Sending Voicemail..." at bounding box center [452, 55] width 115 height 10
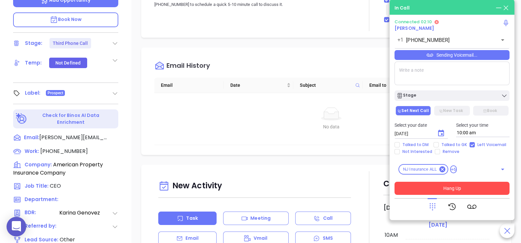
click at [448, 192] on button "Hang Up" at bounding box center [452, 188] width 115 height 13
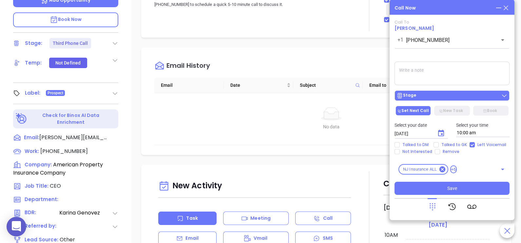
click at [451, 99] on div "Stage" at bounding box center [452, 95] width 111 height 7
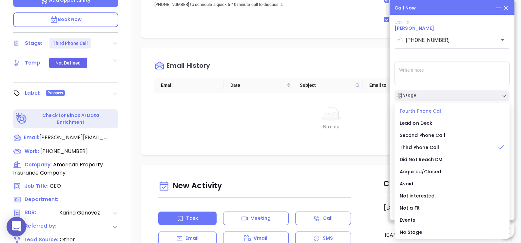
click at [433, 111] on span "Fourth Phone Call" at bounding box center [421, 111] width 43 height 7
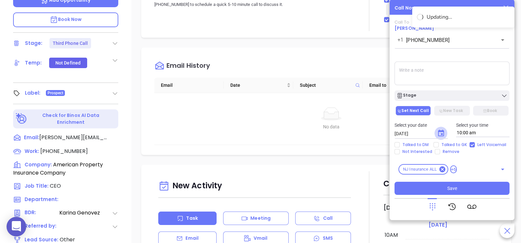
click at [441, 133] on icon "Choose date, selected date is Aug 13, 2025" at bounding box center [441, 133] width 8 height 8
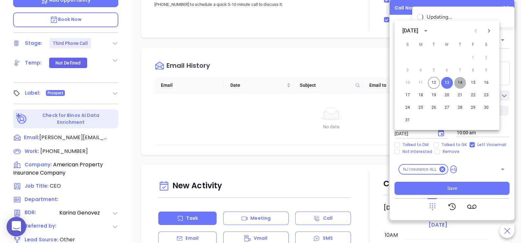
click at [460, 83] on button "14" at bounding box center [460, 83] width 12 height 12
type input "08/14/2025"
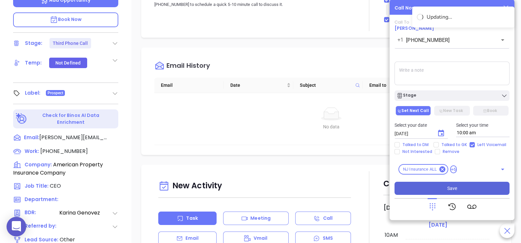
click at [459, 187] on button "Save" at bounding box center [452, 188] width 115 height 13
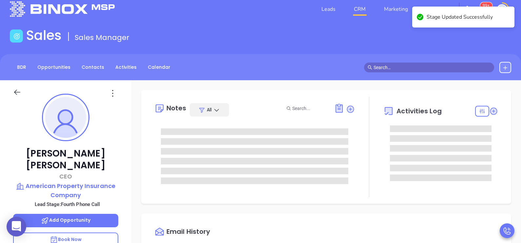
scroll to position [0, 0]
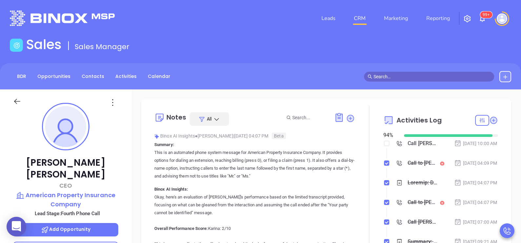
click at [493, 163] on div "Notes All Binox AI Insights ● Karina Genovez | Aug 12, 2025 04:07 PM Beta Summa…" at bounding box center [326, 183] width 357 height 155
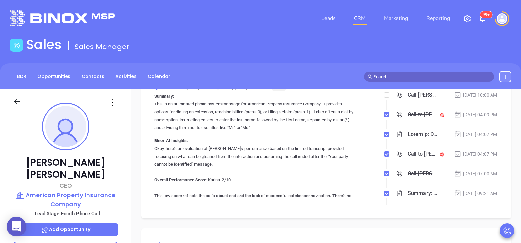
scroll to position [49, 0]
click at [465, 137] on div "Aug 12, 2025 | 04:07 PM" at bounding box center [475, 133] width 43 height 7
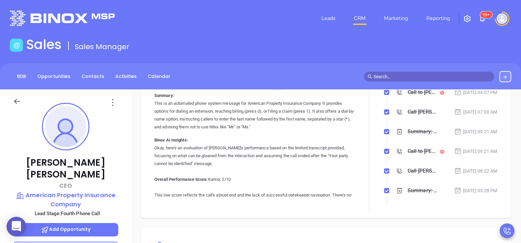
scroll to position [65, 0]
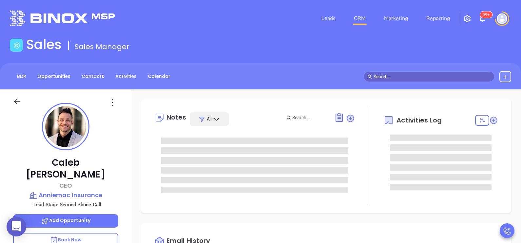
type input "[DATE]"
type input "[PERSON_NAME]"
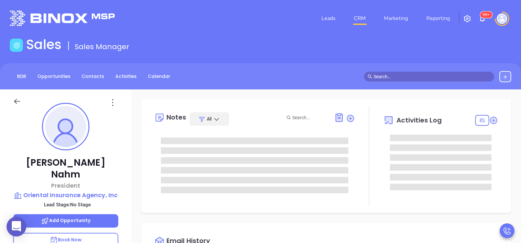
scroll to position [190, 0]
type input "[PERSON_NAME]"
click at [126, 190] on div "[PERSON_NAME] President Oriental Insurance Agency, Inc Lead Stage: No Stage Add…" at bounding box center [65, 241] width 131 height 304
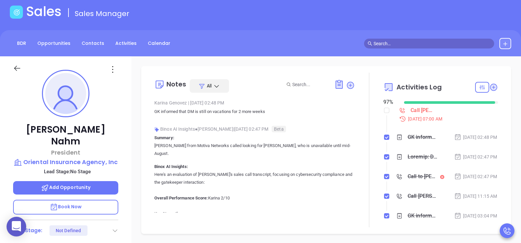
scroll to position [10, 0]
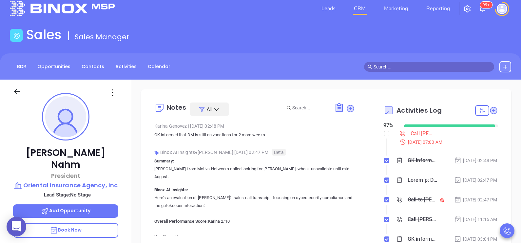
click at [130, 177] on div "Peter Nahm President Oriental Insurance Agency, Inc Lead Stage: No Stage Add Op…" at bounding box center [65, 232] width 131 height 304
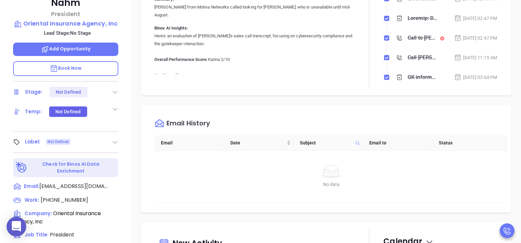
scroll to position [174, 0]
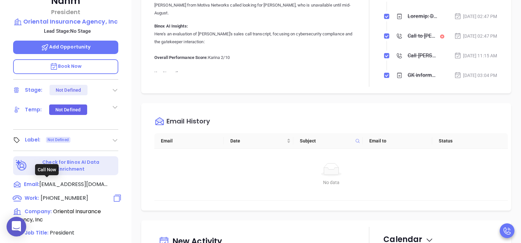
click at [62, 194] on span "(212) 683-9393" at bounding box center [65, 198] width 48 height 8
type input "(212) 683-9393"
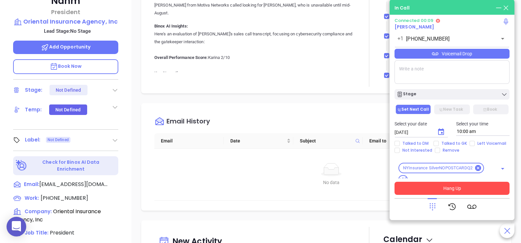
click at [458, 190] on button "Hang Up" at bounding box center [452, 188] width 115 height 13
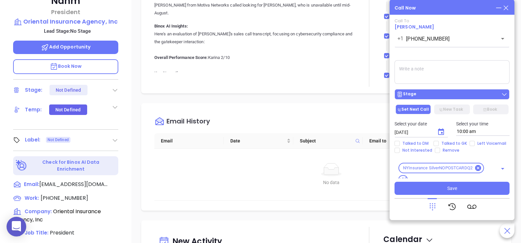
click at [460, 95] on div "Stage" at bounding box center [452, 94] width 111 height 7
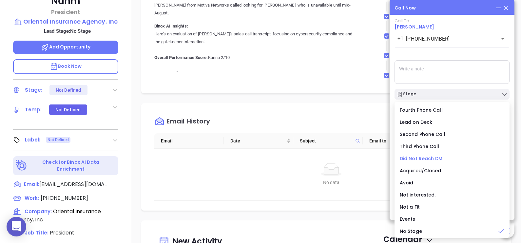
click at [433, 157] on span "Did Not Reach DM" at bounding box center [421, 158] width 43 height 7
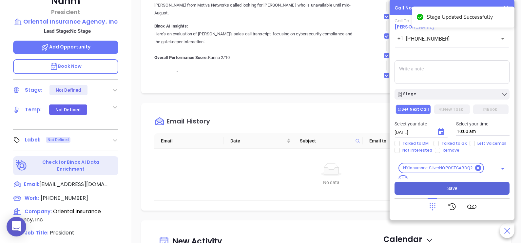
click at [472, 190] on button "Save" at bounding box center [452, 188] width 115 height 13
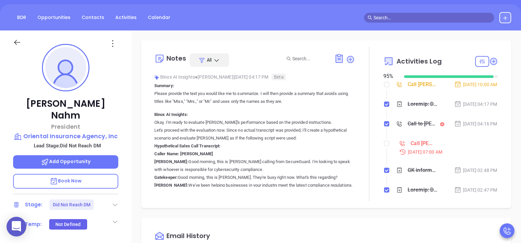
scroll to position [43, 0]
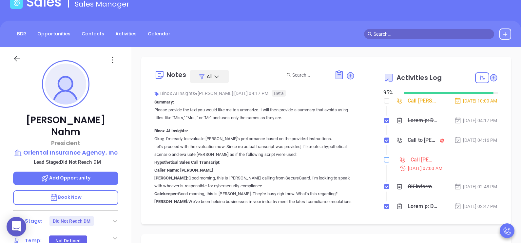
click at [384, 163] on input "checkbox" at bounding box center [386, 159] width 5 height 5
checkbox input "true"
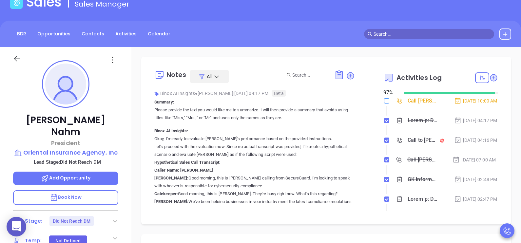
click at [384, 103] on input "checkbox" at bounding box center [386, 100] width 5 height 5
checkbox input "true"
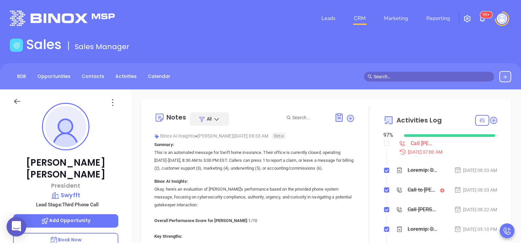
scroll to position [190, 0]
click at [122, 165] on div "Mitch Sattler President Swyfft Lead Stage: Third Phone Call Add Opportunity Boo…" at bounding box center [65, 241] width 131 height 304
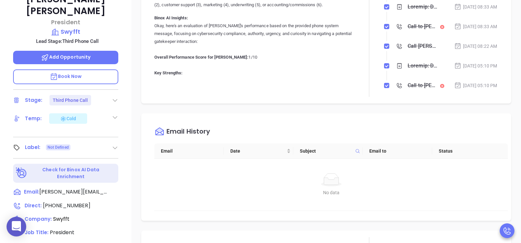
scroll to position [180, 0]
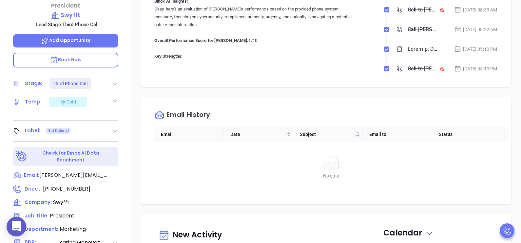
click at [77, 185] on span "(855) 479-9338" at bounding box center [67, 189] width 48 height 8
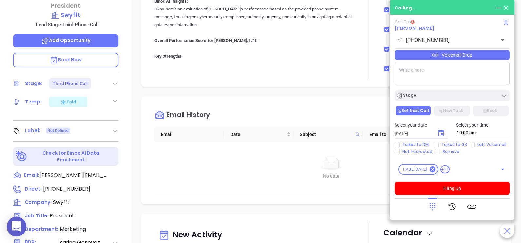
type input "(855) 479-9338"
click at [432, 208] on icon at bounding box center [432, 206] width 9 height 9
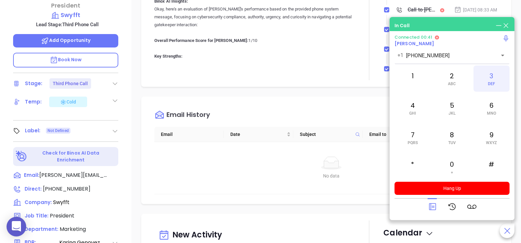
click at [492, 81] on div "3 DEF" at bounding box center [492, 79] width 36 height 26
click at [412, 82] on span at bounding box center [412, 84] width 3 height 5
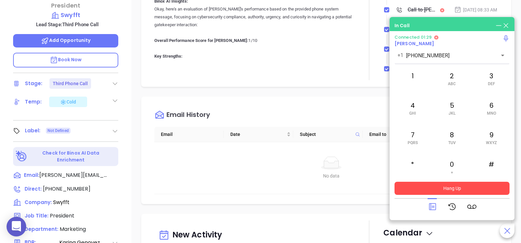
click at [436, 190] on button "Hang Up" at bounding box center [452, 188] width 115 height 13
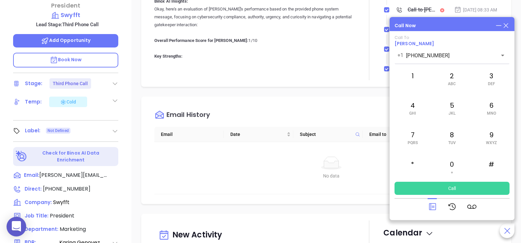
click at [429, 208] on icon at bounding box center [432, 206] width 9 height 9
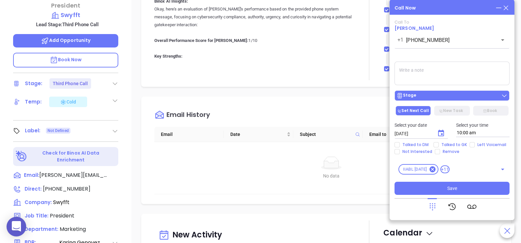
click at [452, 94] on div "Stage" at bounding box center [452, 95] width 111 height 7
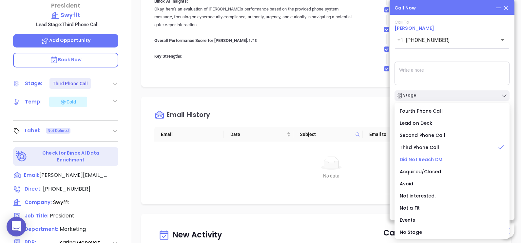
click at [428, 160] on span "Did Not Reach DM" at bounding box center [421, 159] width 43 height 7
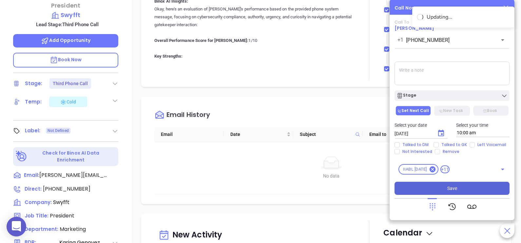
click at [439, 188] on button "Save" at bounding box center [452, 188] width 115 height 13
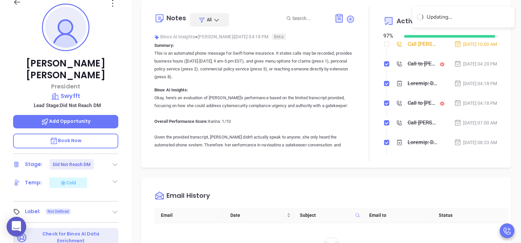
scroll to position [98, 0]
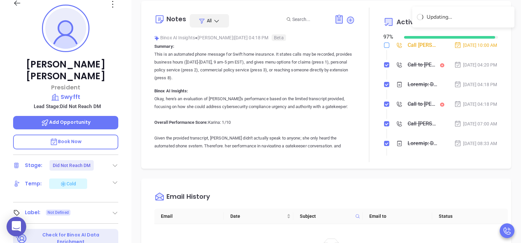
click at [384, 43] on input "checkbox" at bounding box center [386, 45] width 5 height 5
checkbox input "true"
click at [472, 80] on li "Call to Mitch Sattler Aug 12, 2025 | 04:20 PM" at bounding box center [441, 71] width 113 height 18
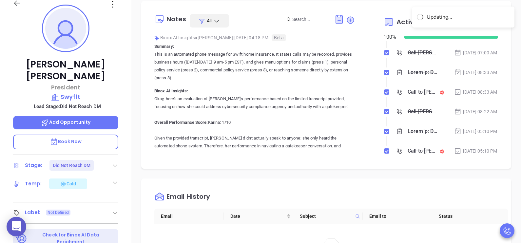
scroll to position [82, 0]
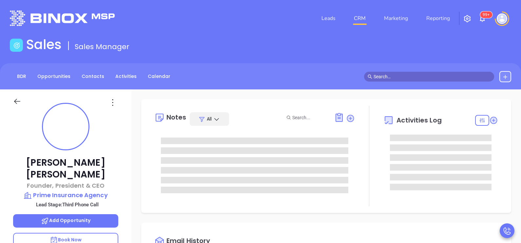
type input "[DATE]"
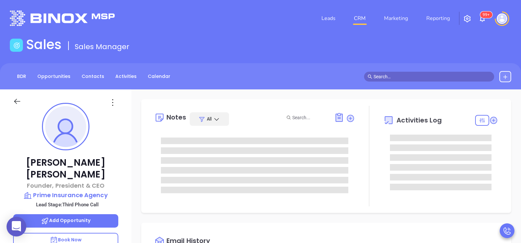
type input "[PERSON_NAME]"
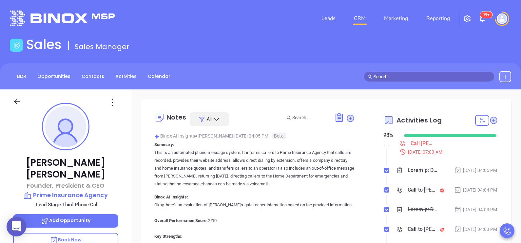
click at [125, 147] on div "Shulem Ilowitz Founder, President & CEO Prime Insurance Agency Lead Stage: Thir…" at bounding box center [65, 241] width 131 height 304
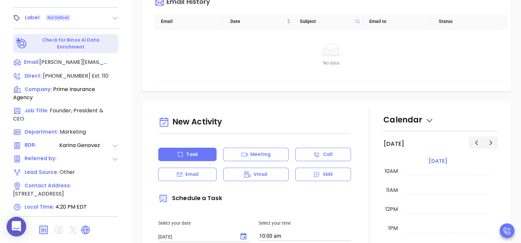
scroll to position [295, 0]
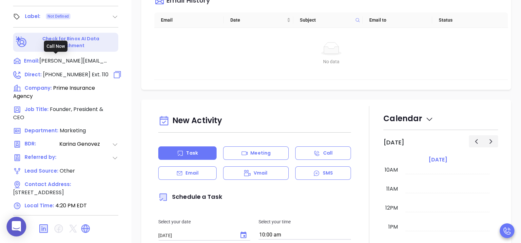
click at [90, 71] on span "Ext. 110" at bounding box center [99, 75] width 18 height 8
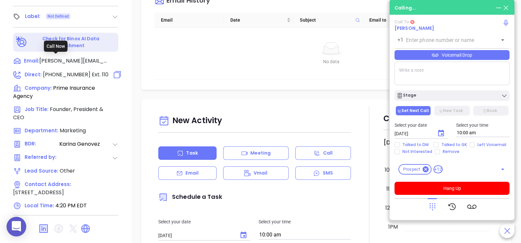
type input "(732) 886-5751"
click at [430, 205] on icon at bounding box center [433, 207] width 6 height 7
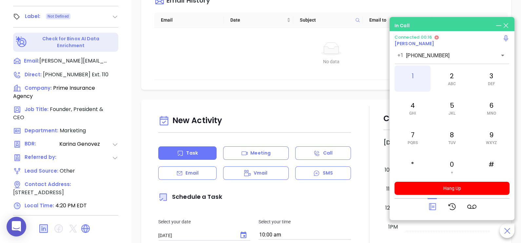
click at [413, 72] on div "1" at bounding box center [413, 79] width 36 height 26
click at [449, 170] on div "0 +" at bounding box center [452, 167] width 36 height 26
click at [434, 205] on icon at bounding box center [432, 206] width 9 height 9
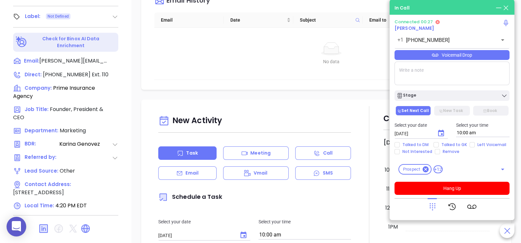
click at [488, 59] on div "Voicemail Drop" at bounding box center [452, 55] width 115 height 10
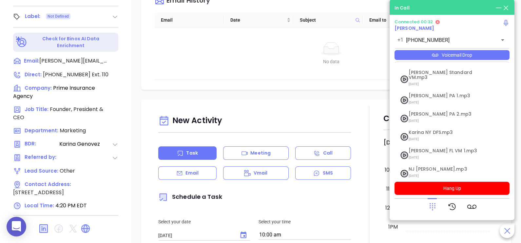
scroll to position [71, 0]
click at [428, 148] on span "NJ [PERSON_NAME].mp3" at bounding box center [444, 150] width 71 height 5
checkbox input "true"
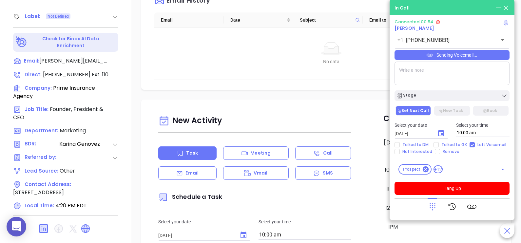
click at [434, 206] on icon at bounding box center [432, 206] width 9 height 9
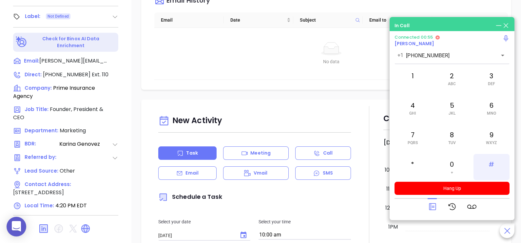
click at [490, 161] on div "#" at bounding box center [492, 167] width 36 height 26
click at [494, 78] on div "3 DEF" at bounding box center [492, 79] width 36 height 26
click at [431, 205] on icon at bounding box center [432, 206] width 9 height 9
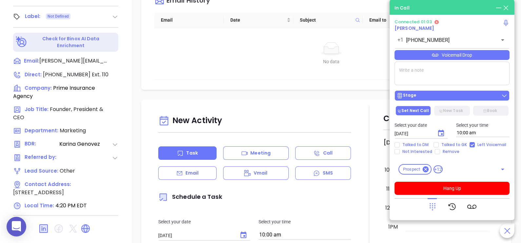
click at [447, 96] on div "Stage" at bounding box center [452, 95] width 111 height 7
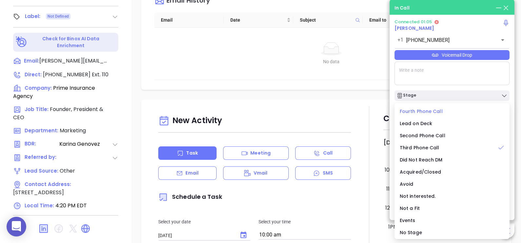
click at [434, 111] on span "Fourth Phone Call" at bounding box center [421, 111] width 43 height 7
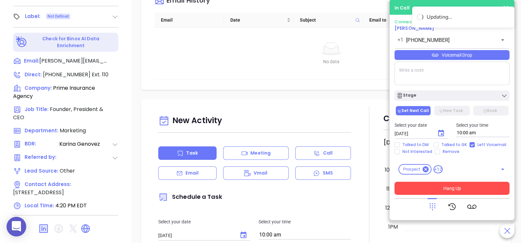
click at [428, 186] on button "Hang Up" at bounding box center [452, 188] width 115 height 13
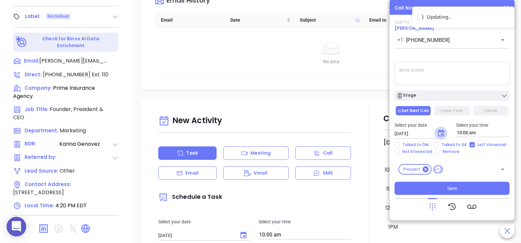
click at [440, 133] on icon "Choose date, selected date is Aug 13, 2025" at bounding box center [441, 133] width 8 height 8
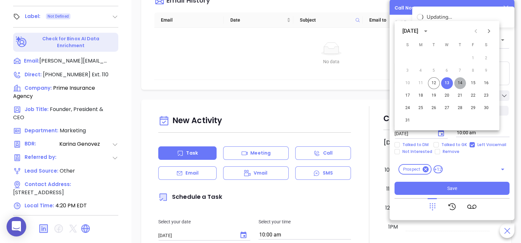
click at [460, 83] on button "14" at bounding box center [460, 83] width 12 height 12
type input "[DATE]"
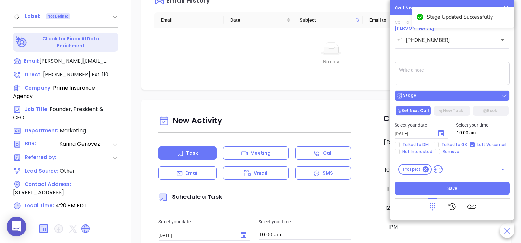
click at [452, 98] on div "Stage" at bounding box center [452, 95] width 111 height 7
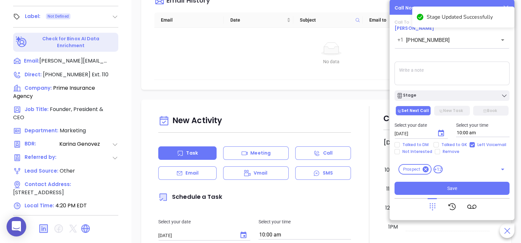
click at [464, 70] on textarea at bounding box center [452, 74] width 115 height 24
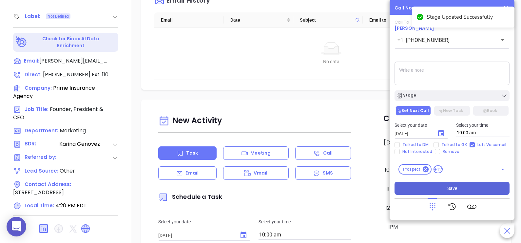
click at [433, 193] on button "Save" at bounding box center [452, 188] width 115 height 13
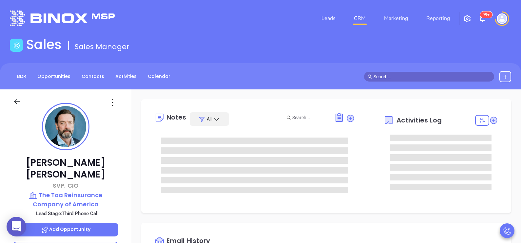
type input "[DATE]"
type input "[PERSON_NAME]"
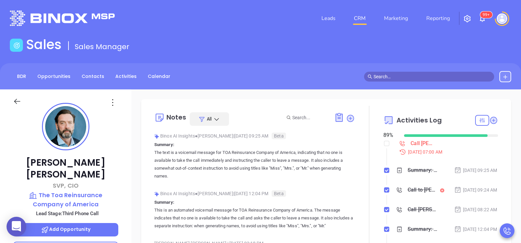
scroll to position [190, 0]
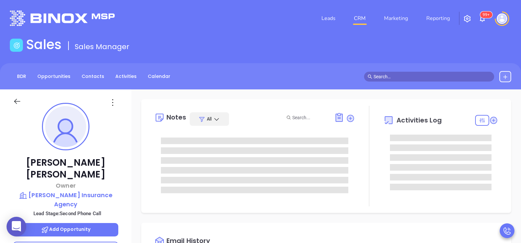
type input "[PERSON_NAME]"
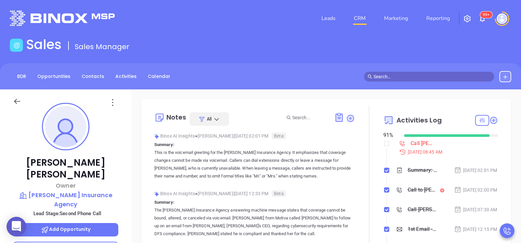
scroll to position [190, 0]
click at [126, 146] on div "[PERSON_NAME] Owner [PERSON_NAME] Insurance Agency Lead Stage: Second Phone Cal…" at bounding box center [65, 241] width 131 height 304
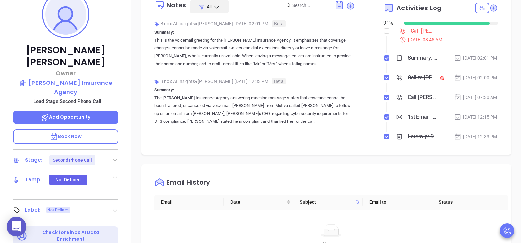
scroll to position [262, 0]
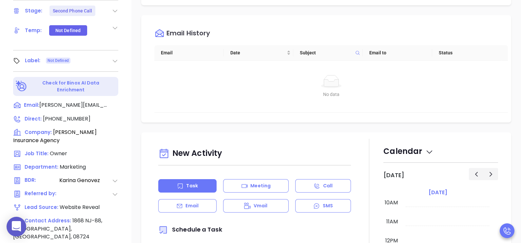
click at [72, 115] on div "Direct : [PHONE_NUMBER] Company: [PERSON_NAME] Insurance Agency Job Title: Owne…" at bounding box center [65, 185] width 105 height 140
click at [70, 115] on span "[PHONE_NUMBER]" at bounding box center [67, 119] width 48 height 8
type input "[PHONE_NUMBER]"
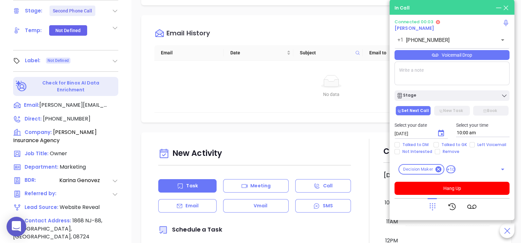
click at [431, 209] on icon at bounding box center [432, 206] width 9 height 9
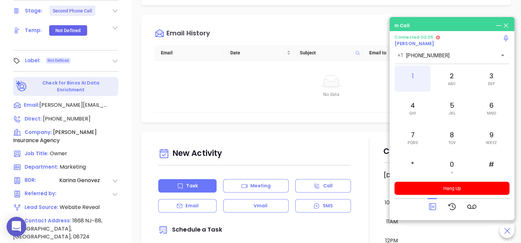
click at [416, 73] on div "1" at bounding box center [413, 79] width 36 height 26
click at [434, 204] on icon at bounding box center [432, 207] width 7 height 7
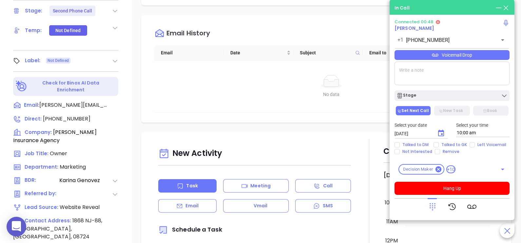
click at [484, 55] on div "Voicemail Drop" at bounding box center [452, 55] width 115 height 10
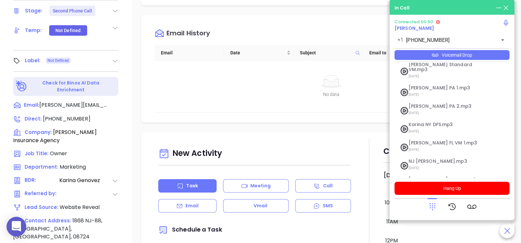
scroll to position [71, 0]
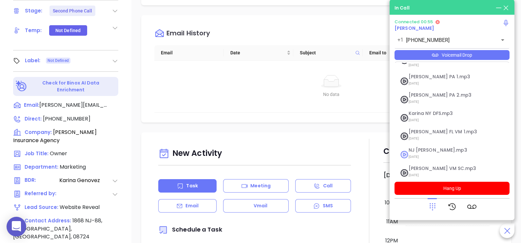
click at [427, 153] on span "[DATE]" at bounding box center [444, 157] width 71 height 9
checkbox input "true"
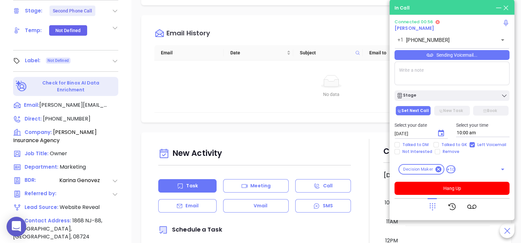
click at [427, 203] on div at bounding box center [452, 206] width 115 height 17
click at [431, 206] on icon at bounding box center [432, 206] width 9 height 9
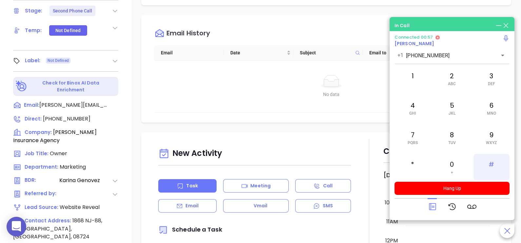
click at [489, 162] on div "#" at bounding box center [492, 167] width 36 height 26
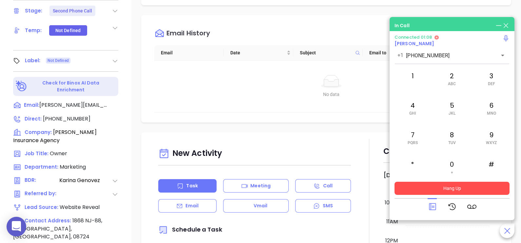
click at [456, 186] on button "Hang Up" at bounding box center [452, 188] width 115 height 13
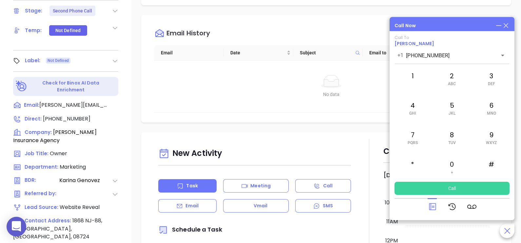
click at [434, 205] on icon at bounding box center [432, 206] width 9 height 9
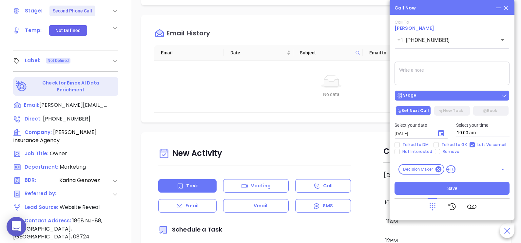
click at [442, 95] on div "Stage" at bounding box center [452, 95] width 111 height 7
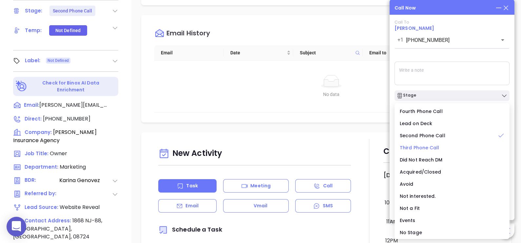
click at [422, 146] on span "Third Phone Call" at bounding box center [420, 148] width 40 height 7
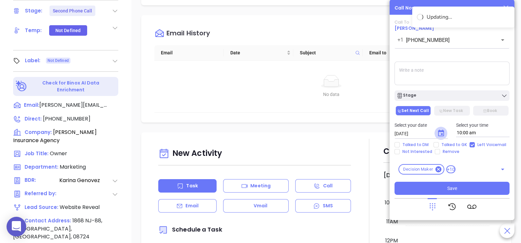
click at [442, 137] on icon "Choose date, selected date is Aug 13, 2025" at bounding box center [441, 133] width 8 height 8
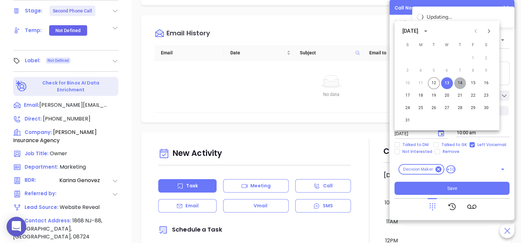
click at [460, 84] on button "14" at bounding box center [460, 83] width 12 height 12
type input "08/14/2025"
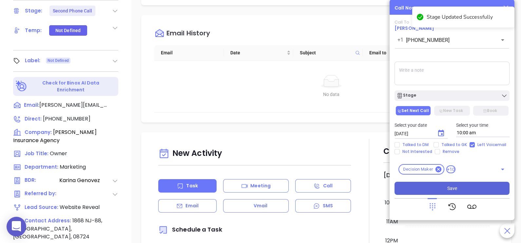
click at [454, 189] on span "Save" at bounding box center [452, 188] width 10 height 7
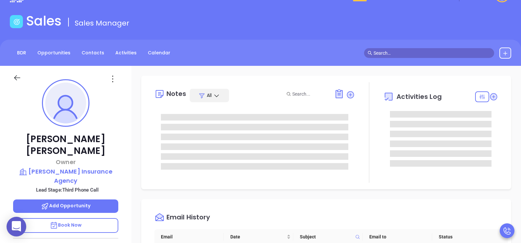
scroll to position [0, 0]
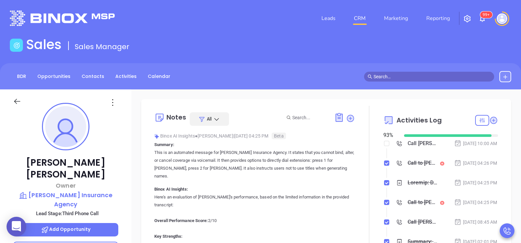
click at [477, 167] on div "Aug 12, 2025 | 04:26 PM" at bounding box center [475, 163] width 43 height 7
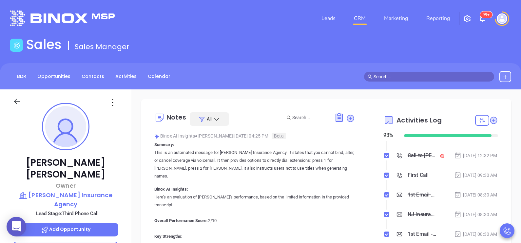
scroll to position [197, 0]
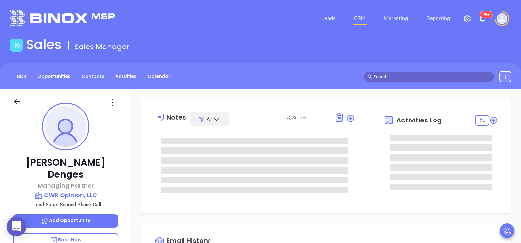
scroll to position [190, 0]
type input "[PERSON_NAME]"
